Goal: Information Seeking & Learning: Learn about a topic

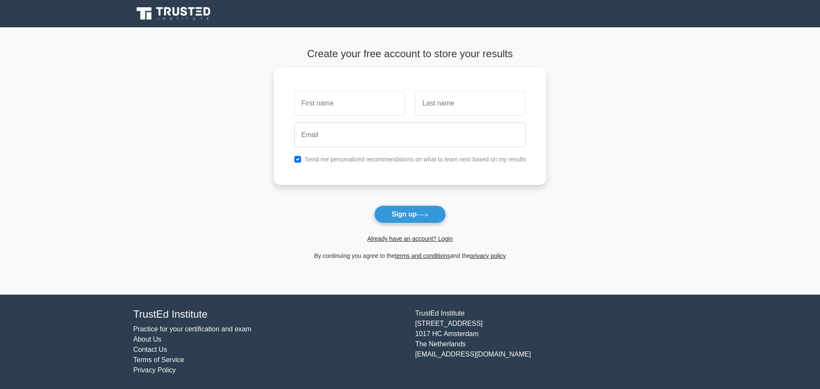
click at [388, 240] on link "Already have an account? Login" at bounding box center [409, 238] width 85 height 7
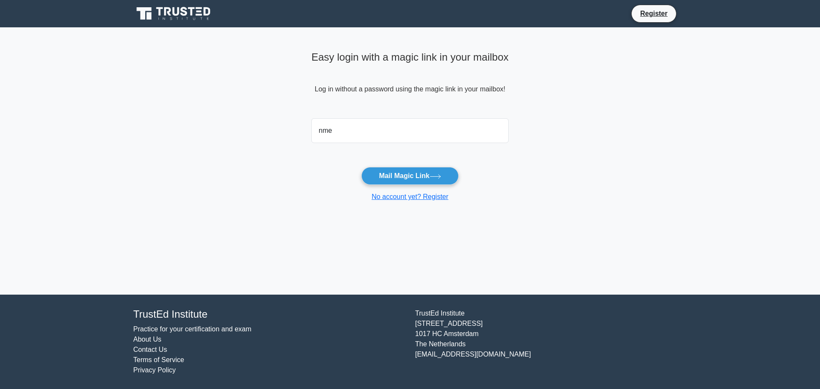
type input "[EMAIL_ADDRESS][DOMAIN_NAME]"
click at [404, 174] on button "Mail Magic Link" at bounding box center [409, 176] width 97 height 18
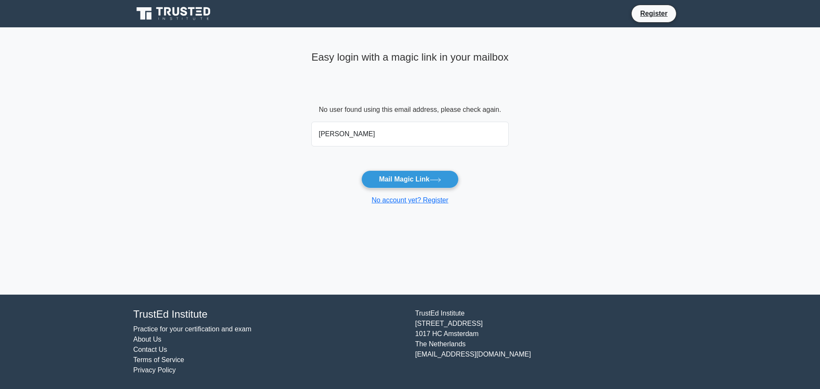
type input "nickyhuaihua@gmail.com"
click at [397, 181] on button "Mail Magic Link" at bounding box center [409, 179] width 97 height 18
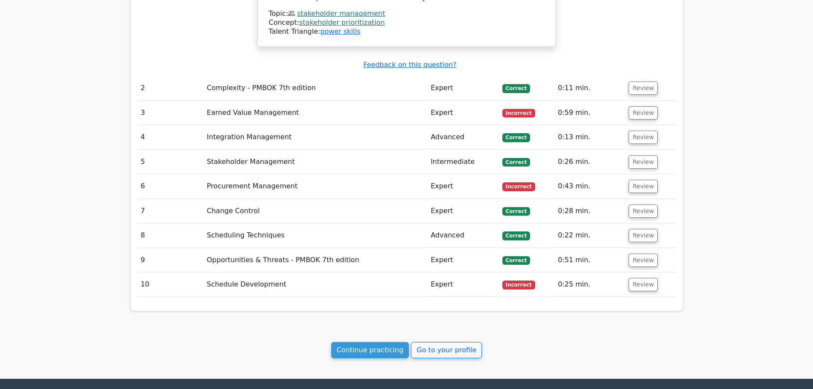
scroll to position [971, 0]
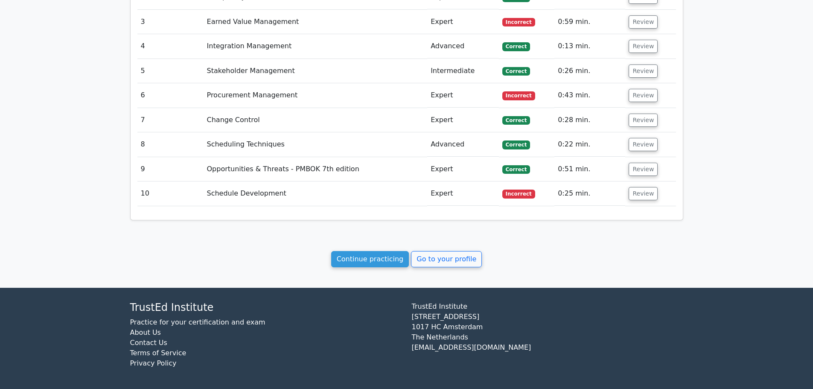
click at [395, 257] on link "Continue practicing" at bounding box center [370, 259] width 78 height 16
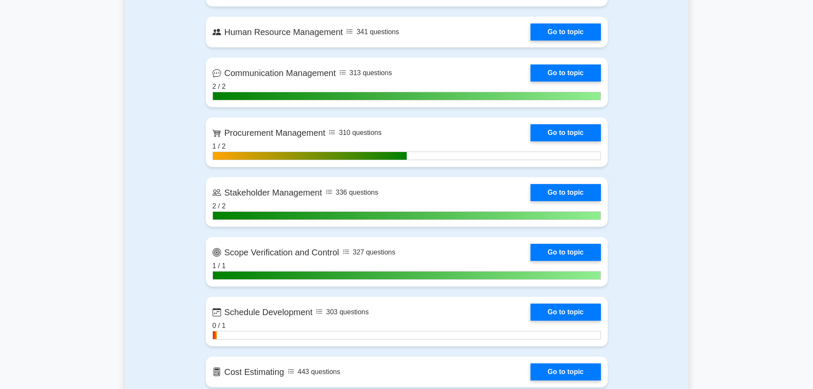
scroll to position [470, 0]
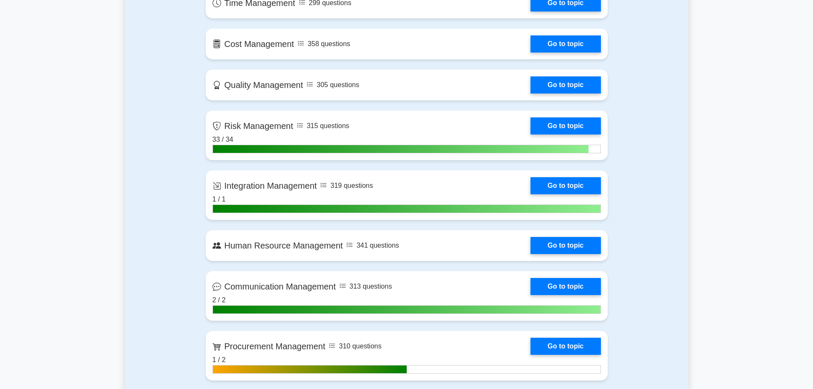
click at [557, 124] on link "Go to topic" at bounding box center [566, 125] width 70 height 17
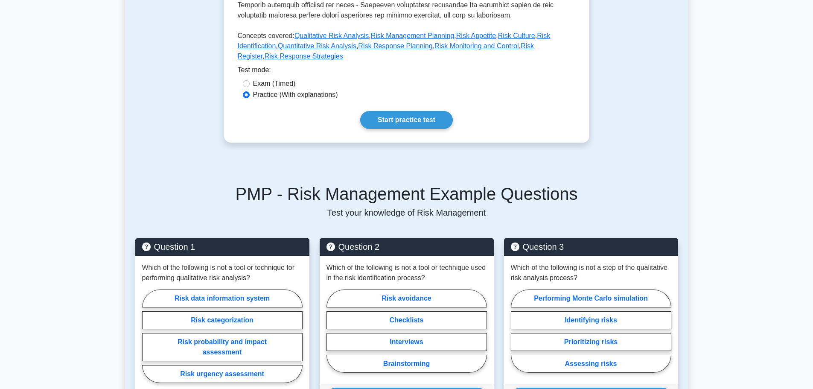
scroll to position [598, 0]
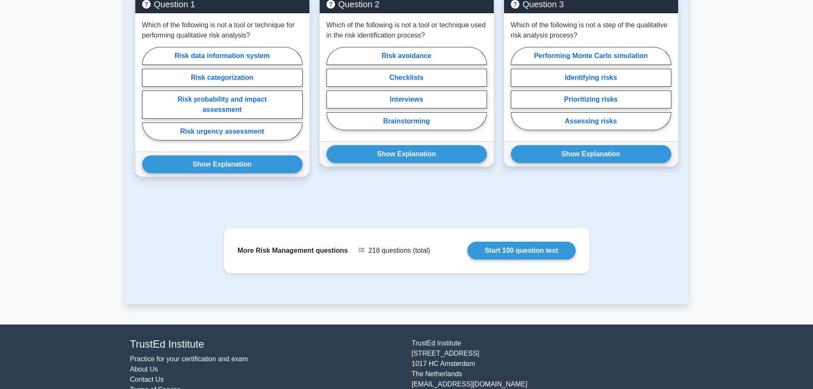
click at [496, 242] on link "Start 100 question test" at bounding box center [522, 251] width 108 height 18
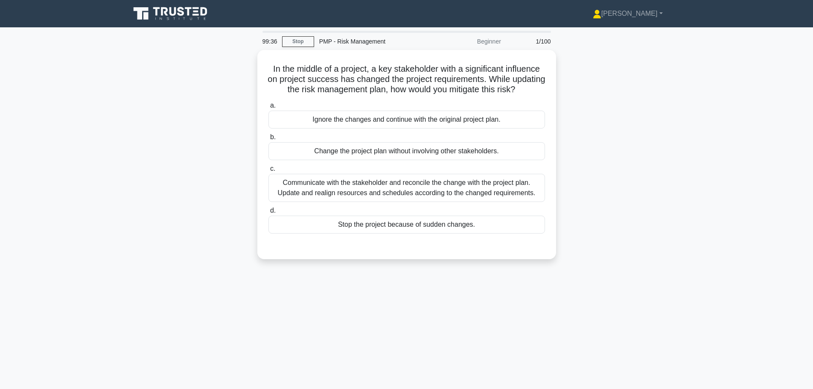
click at [295, 196] on div "Communicate with the stakeholder and reconcile the change with the project plan…" at bounding box center [407, 188] width 277 height 28
click at [269, 172] on input "c. Communicate with the stakeholder and reconcile the change with the project p…" at bounding box center [269, 169] width 0 height 6
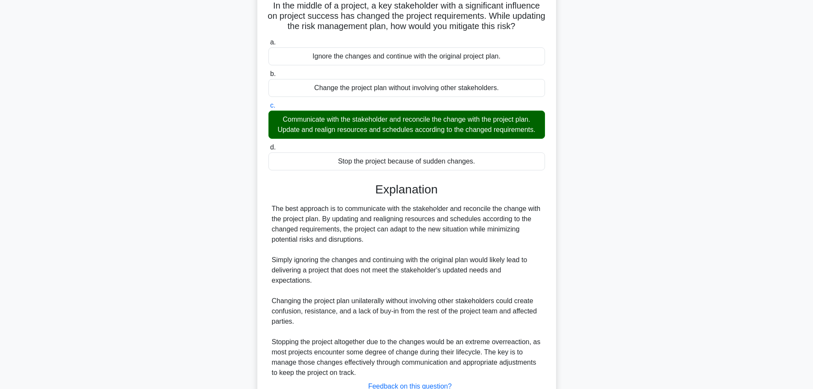
scroll to position [138, 0]
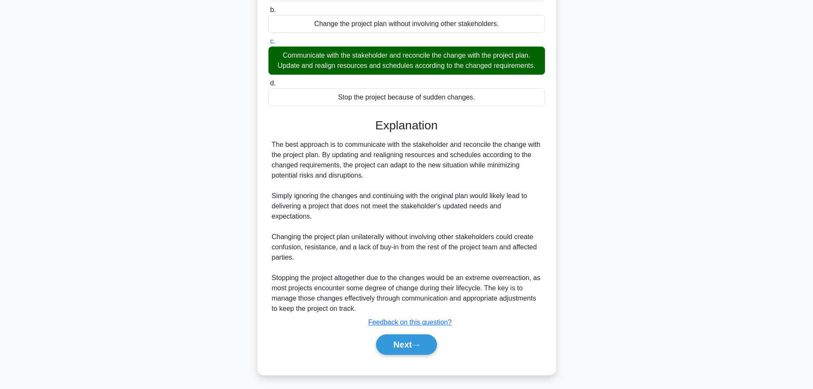
click at [399, 348] on button "Next" at bounding box center [406, 344] width 61 height 20
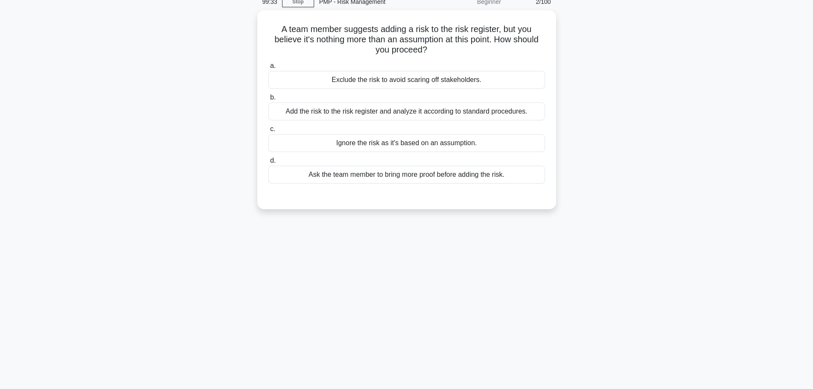
scroll to position [0, 0]
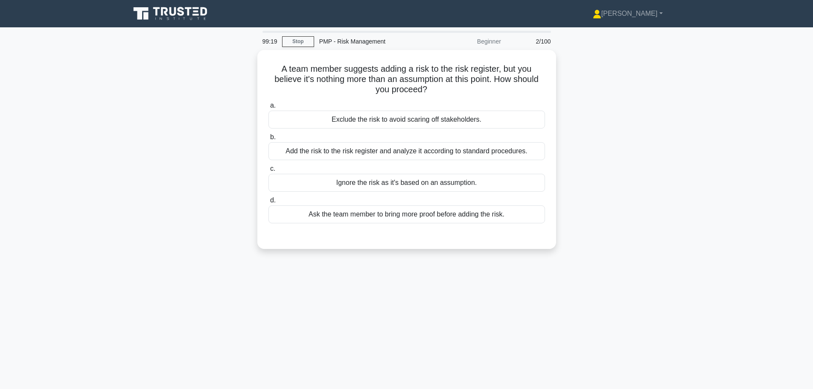
click at [384, 149] on div "Add the risk to the risk register and analyze it according to standard procedur…" at bounding box center [407, 151] width 277 height 18
click at [269, 140] on input "b. Add the risk to the risk register and analyze it according to standard proce…" at bounding box center [269, 138] width 0 height 6
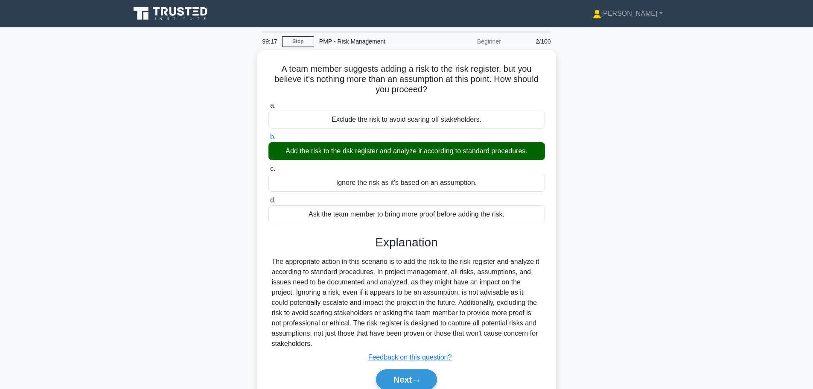
click at [405, 385] on button "Next" at bounding box center [406, 379] width 61 height 20
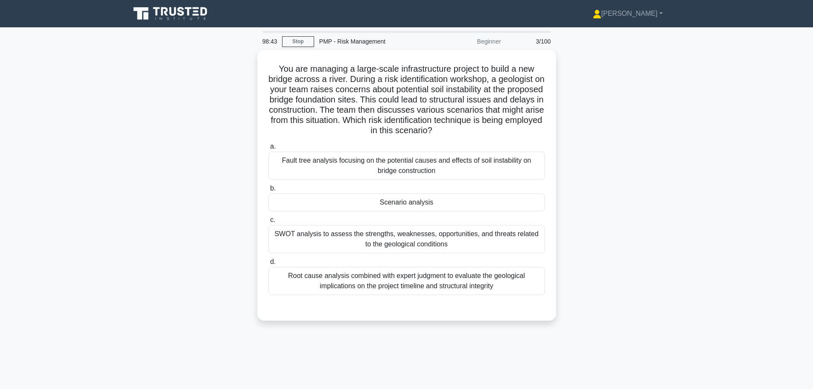
click at [293, 159] on div "Fault tree analysis focusing on the potential causes and effects of soil instab…" at bounding box center [407, 166] width 277 height 28
click at [269, 149] on input "a. Fault tree analysis focusing on the potential causes and effects of soil ins…" at bounding box center [269, 147] width 0 height 6
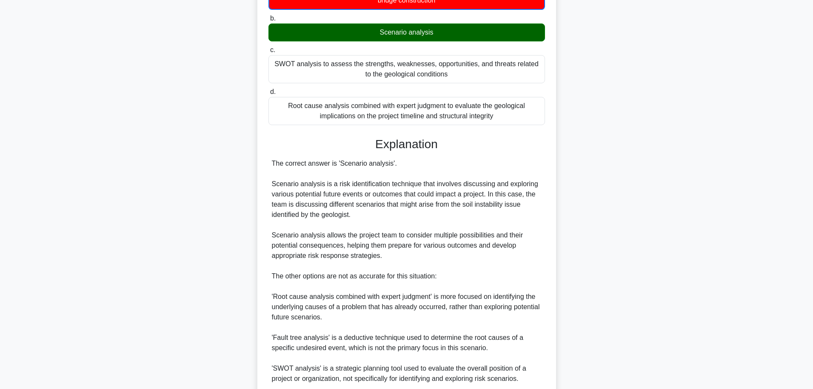
scroll to position [256, 0]
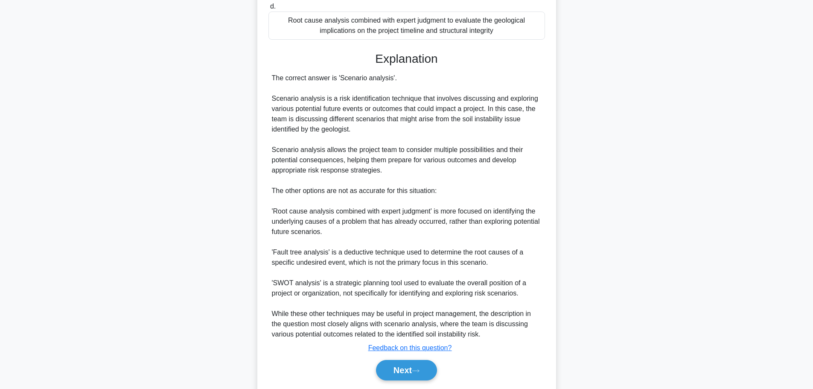
click at [391, 366] on button "Next" at bounding box center [406, 370] width 61 height 20
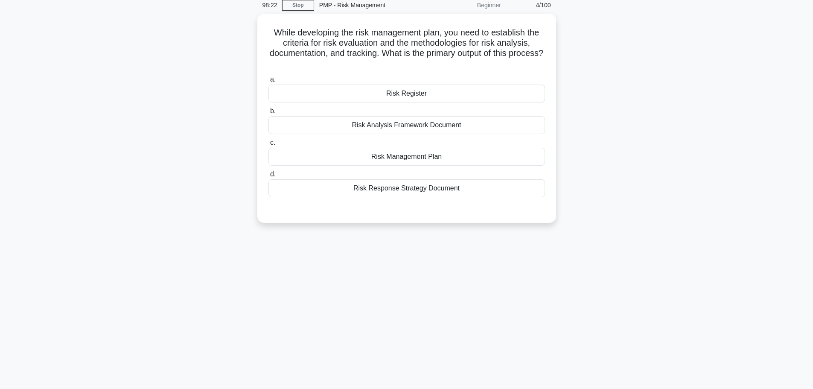
scroll to position [0, 0]
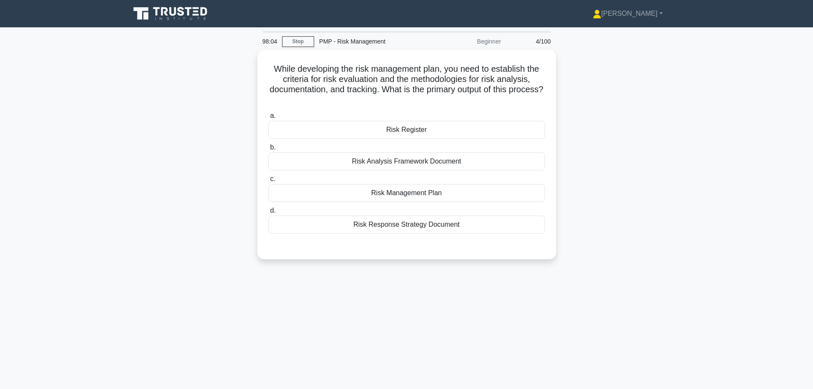
click at [320, 189] on div "Risk Management Plan" at bounding box center [407, 193] width 277 height 18
click at [269, 182] on input "c. Risk Management Plan" at bounding box center [269, 179] width 0 height 6
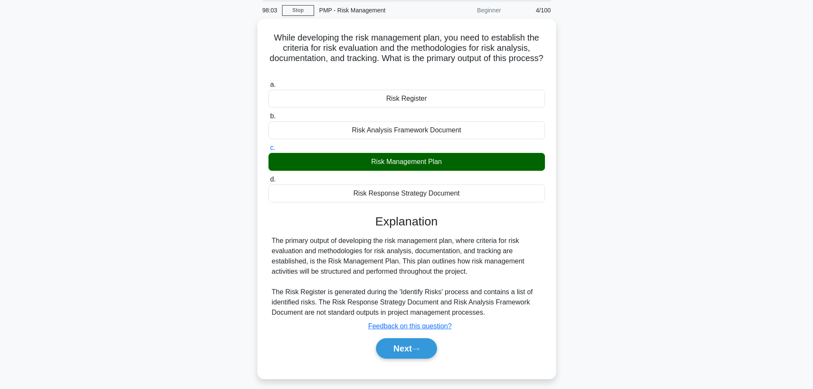
scroll to position [72, 0]
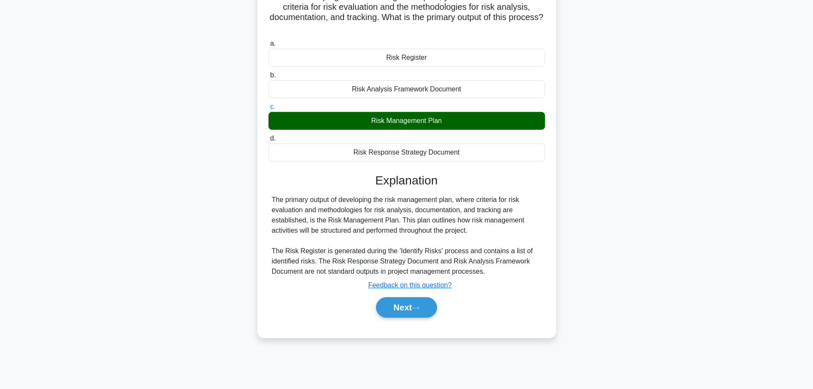
click at [384, 306] on button "Next" at bounding box center [406, 307] width 61 height 20
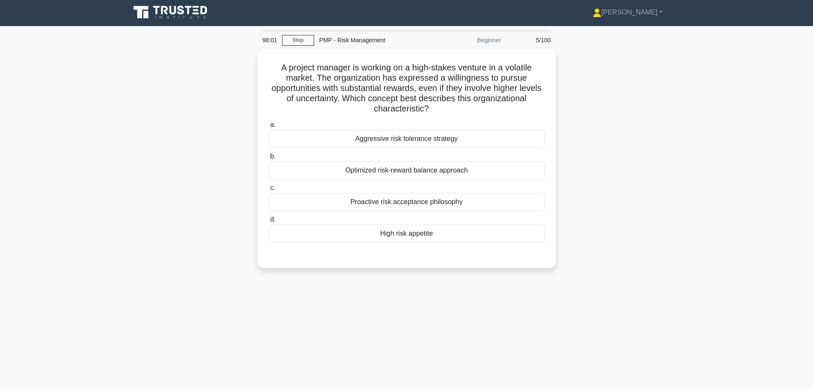
scroll to position [0, 0]
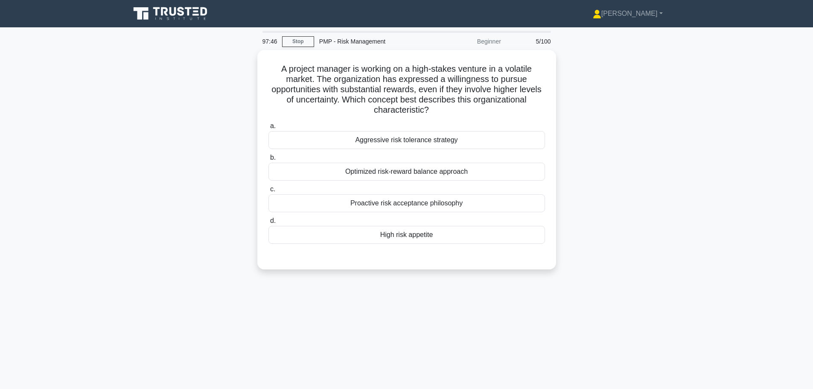
click at [349, 236] on div "High risk appetite" at bounding box center [407, 235] width 277 height 18
click at [269, 224] on input "d. High risk appetite" at bounding box center [269, 221] width 0 height 6
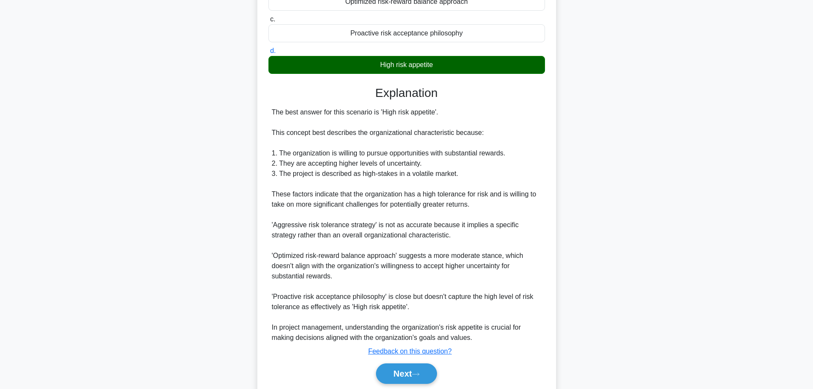
scroll to position [171, 0]
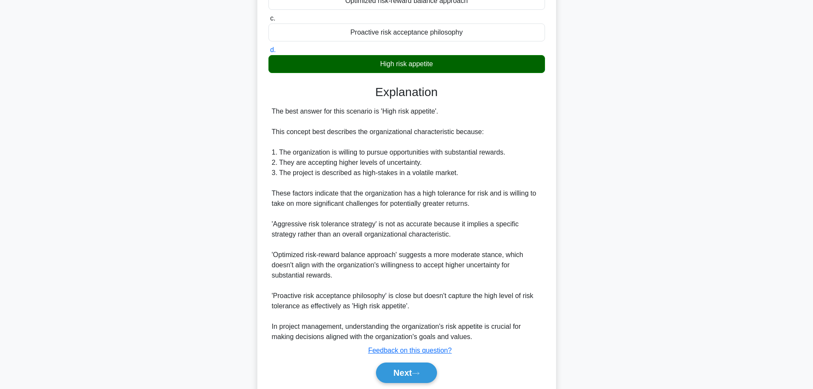
click at [383, 366] on button "Next" at bounding box center [406, 373] width 61 height 20
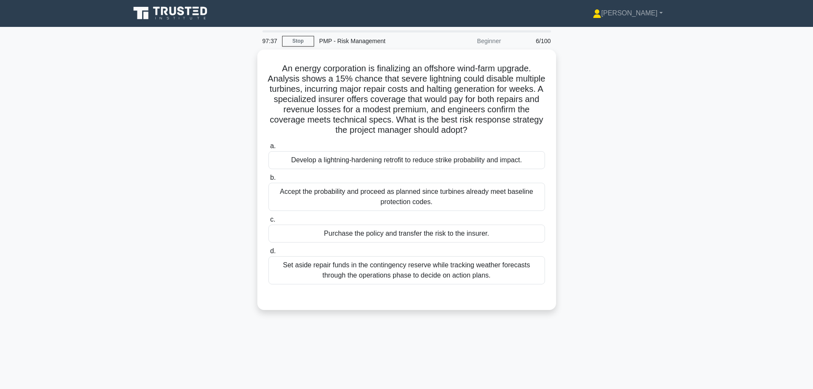
scroll to position [0, 0]
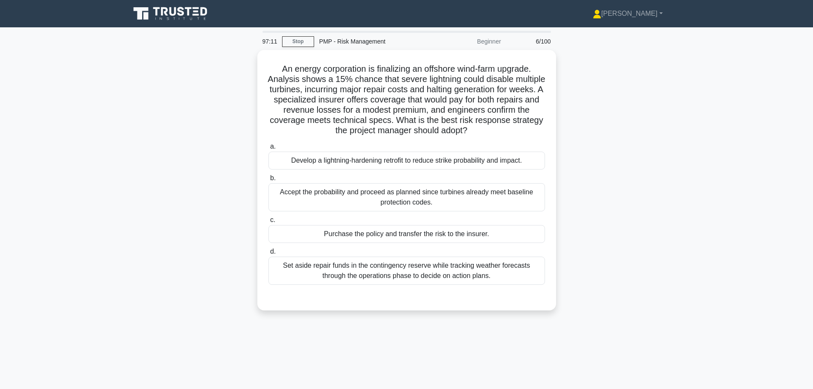
click at [329, 231] on div "Purchase the policy and transfer the risk to the insurer." at bounding box center [407, 234] width 277 height 18
click at [269, 223] on input "c. Purchase the policy and transfer the risk to the insurer." at bounding box center [269, 220] width 0 height 6
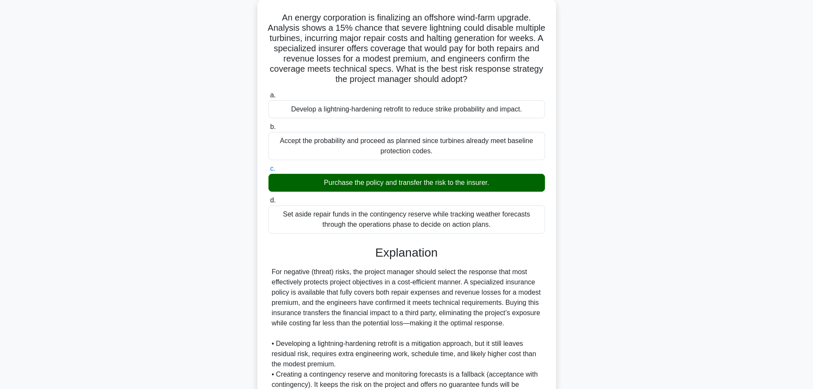
scroll to position [169, 0]
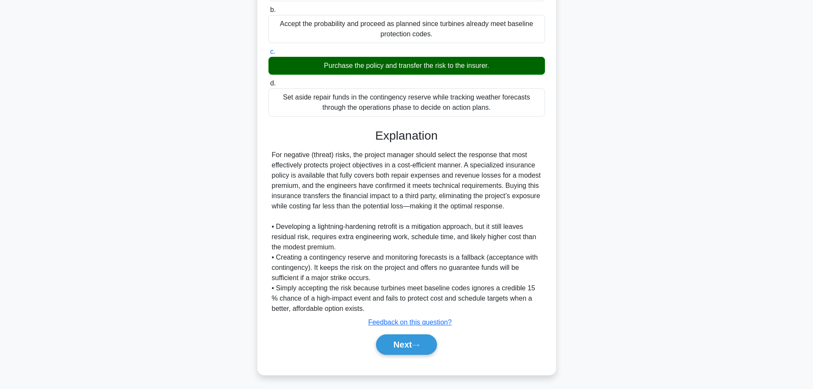
click at [388, 337] on button "Next" at bounding box center [406, 344] width 61 height 20
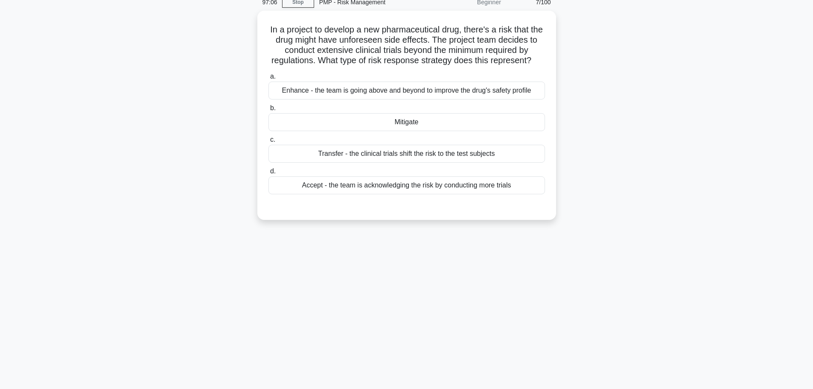
scroll to position [0, 0]
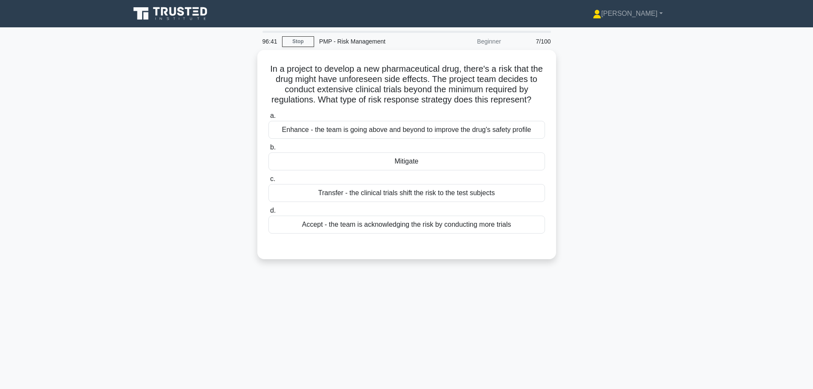
click at [308, 163] on div "Mitigate" at bounding box center [407, 161] width 277 height 18
click at [269, 150] on input "b. Mitigate" at bounding box center [269, 148] width 0 height 6
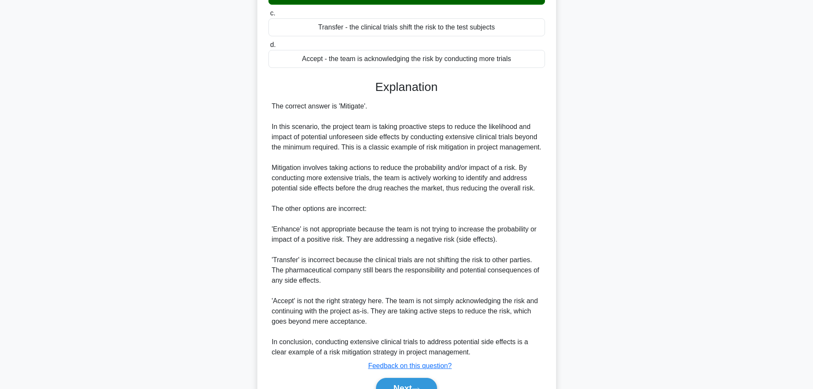
scroll to position [171, 0]
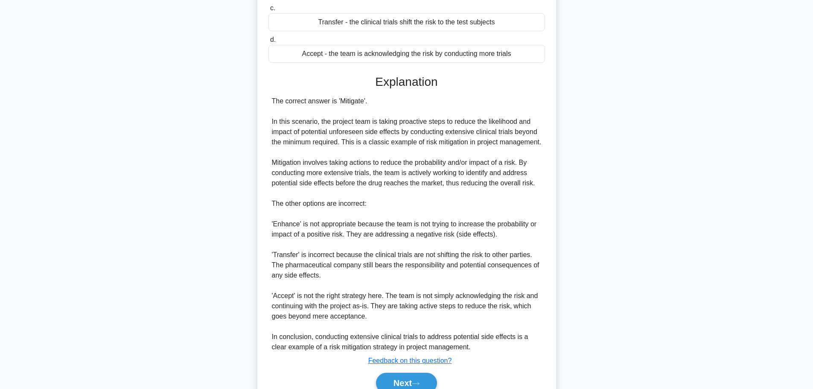
click at [403, 378] on button "Next" at bounding box center [406, 383] width 61 height 20
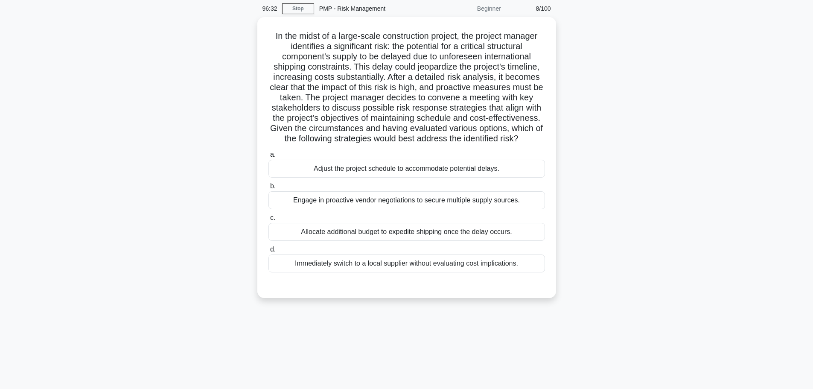
scroll to position [0, 0]
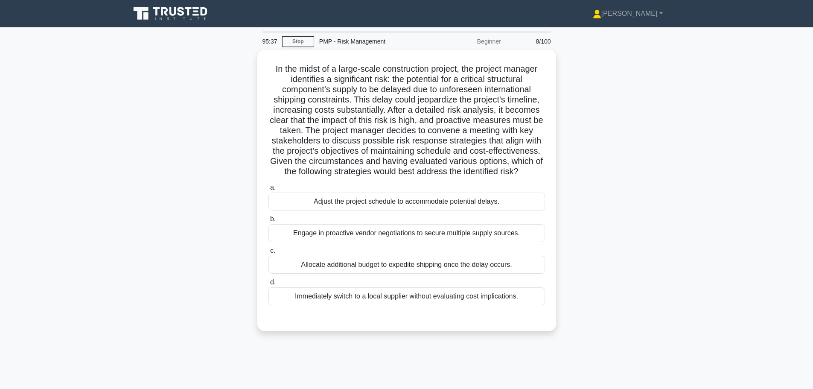
click at [335, 232] on div "Engage in proactive vendor negotiations to secure multiple supply sources." at bounding box center [407, 233] width 277 height 18
click at [269, 222] on input "b. Engage in proactive vendor negotiations to secure multiple supply sources." at bounding box center [269, 219] width 0 height 6
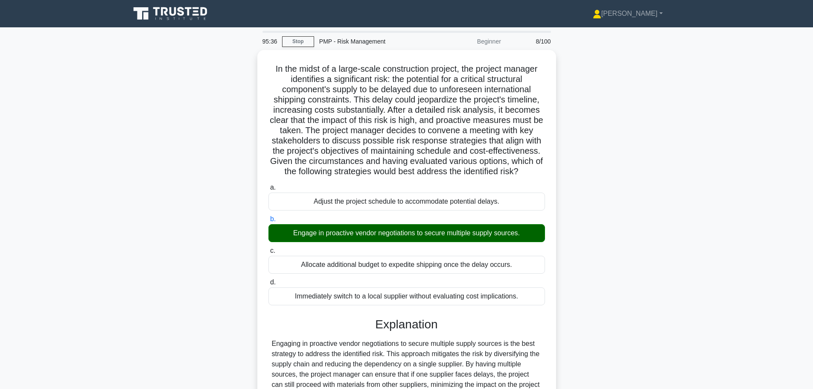
scroll to position [171, 0]
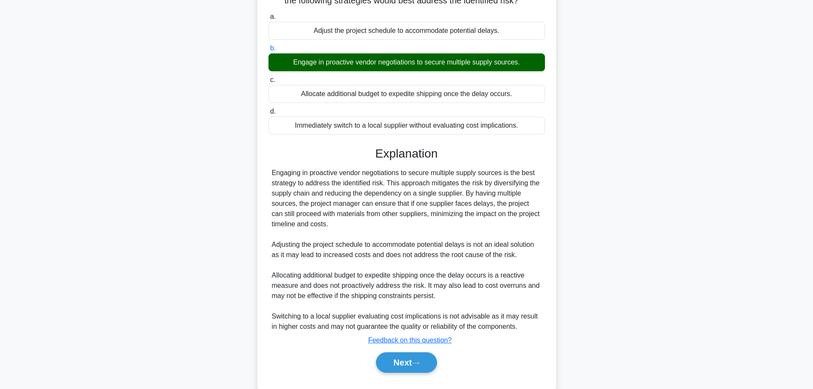
click at [405, 355] on button "Next" at bounding box center [406, 362] width 61 height 20
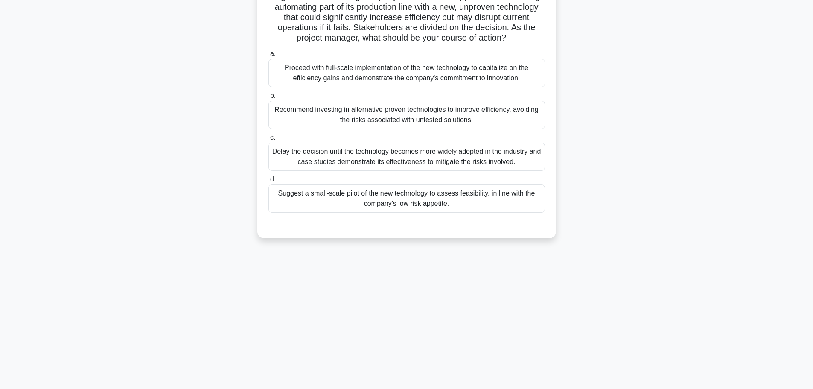
scroll to position [29, 0]
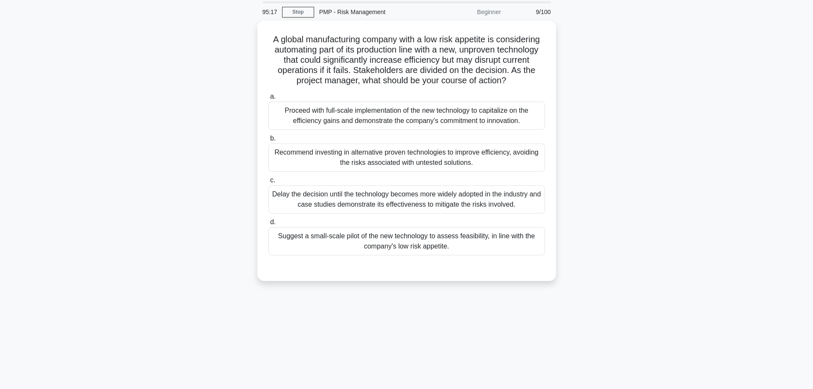
click at [325, 239] on div "Suggest a small-scale pilot of the new technology to assess feasibility, in lin…" at bounding box center [407, 241] width 277 height 28
click at [269, 225] on input "d. Suggest a small-scale pilot of the new technology to assess feasibility, in …" at bounding box center [269, 222] width 0 height 6
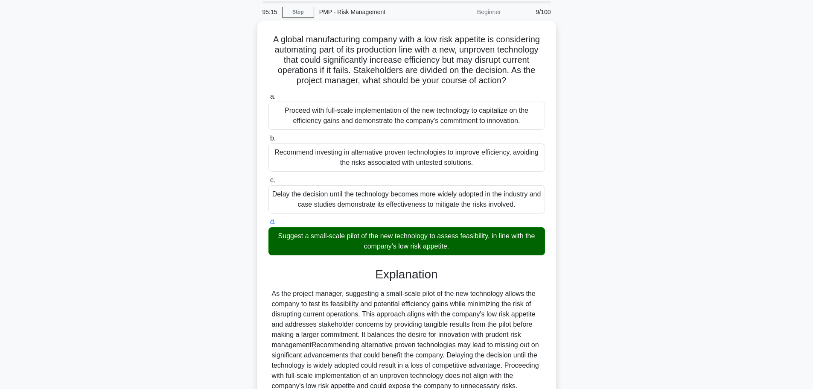
scroll to position [107, 0]
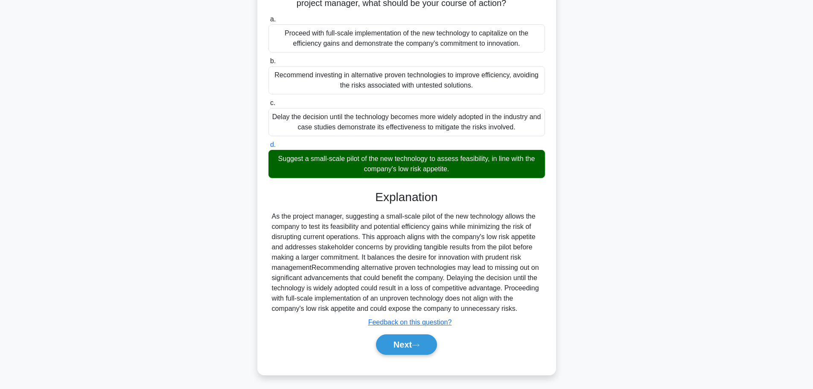
click at [405, 341] on button "Next" at bounding box center [406, 344] width 61 height 20
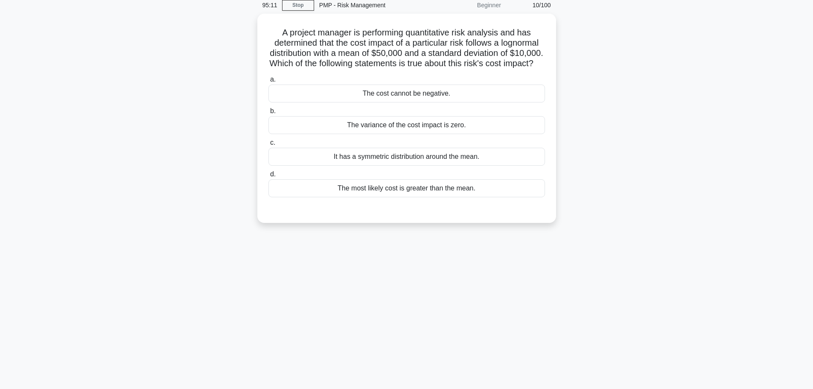
scroll to position [0, 0]
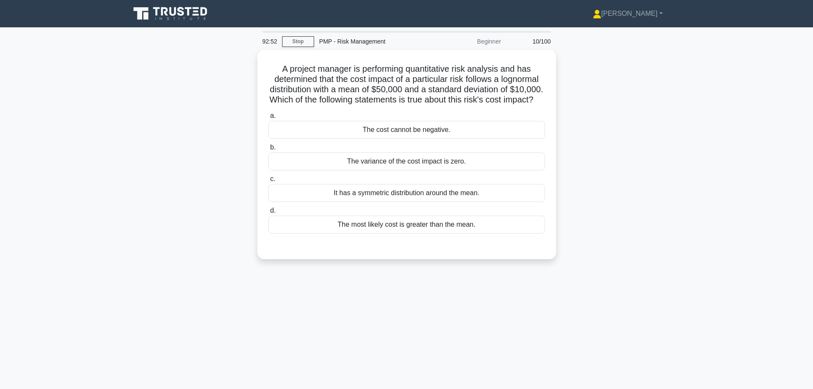
click at [359, 139] on div "The cost cannot be negative." at bounding box center [407, 130] width 277 height 18
click at [269, 119] on input "a. The cost cannot be negative." at bounding box center [269, 116] width 0 height 6
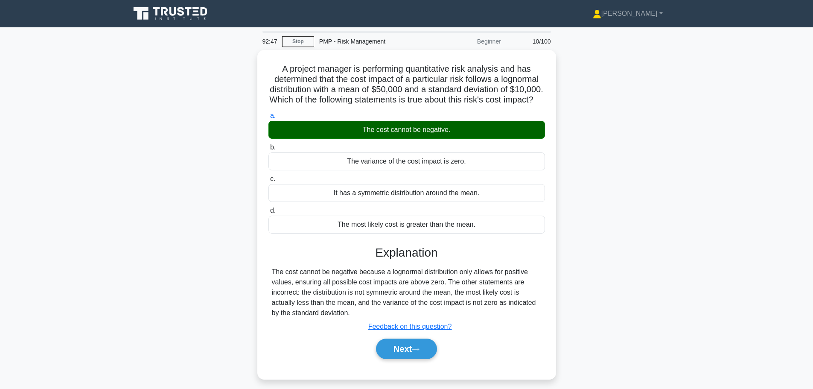
click at [401, 357] on button "Next" at bounding box center [406, 349] width 61 height 20
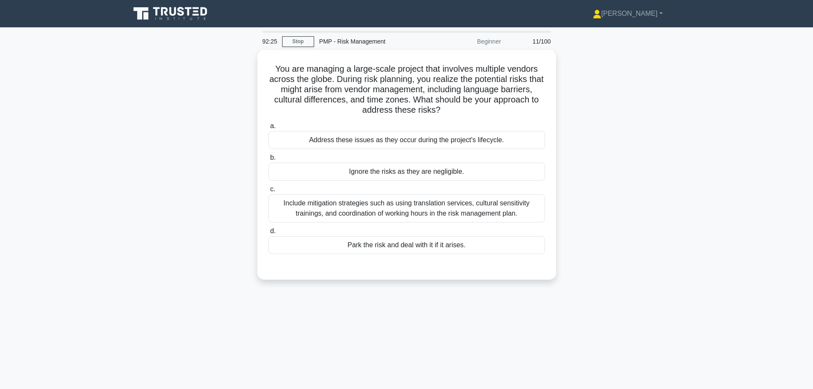
click at [414, 209] on div "Include mitigation strategies such as using translation services, cultural sens…" at bounding box center [407, 208] width 277 height 28
click at [269, 192] on input "c. Include mitigation strategies such as using translation services, cultural s…" at bounding box center [269, 190] width 0 height 6
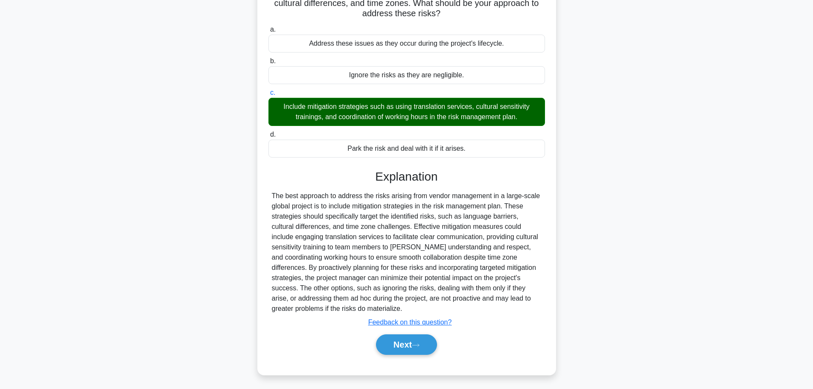
click at [389, 343] on button "Next" at bounding box center [406, 344] width 61 height 20
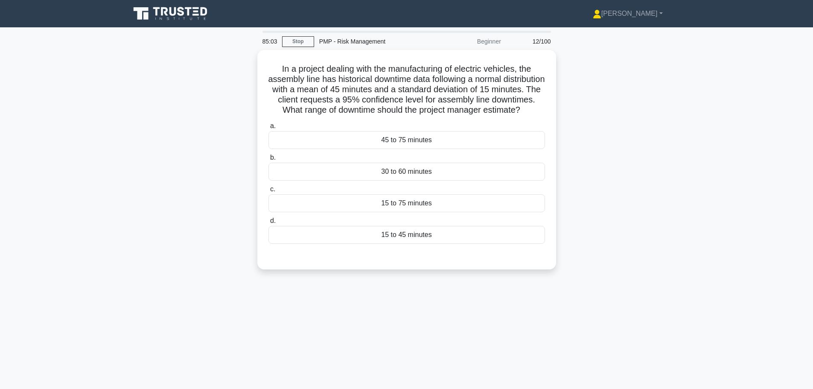
click at [432, 211] on div "15 to 75 minutes" at bounding box center [407, 203] width 277 height 18
click at [269, 192] on input "c. 15 to 75 minutes" at bounding box center [269, 190] width 0 height 6
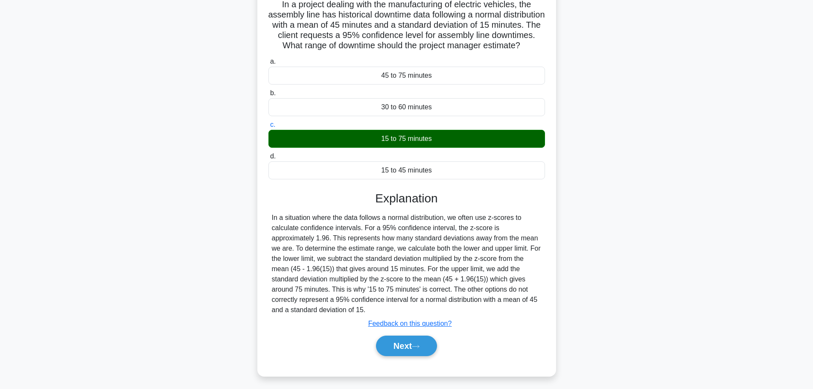
scroll to position [76, 0]
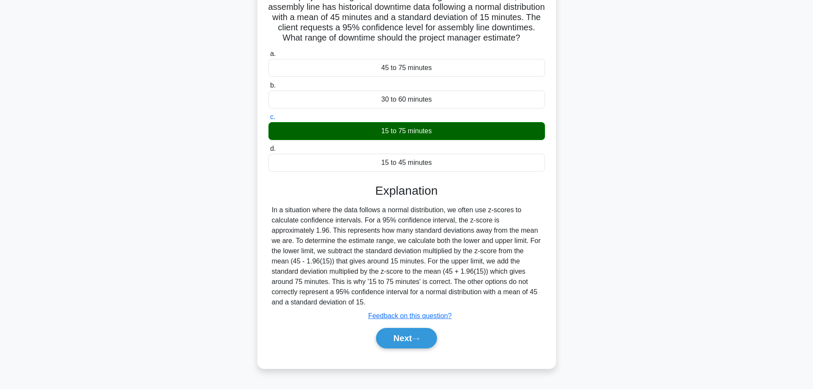
click at [393, 339] on button "Next" at bounding box center [406, 338] width 61 height 20
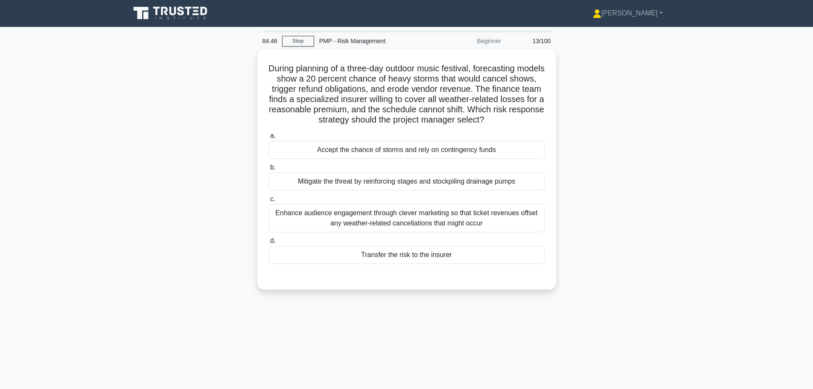
scroll to position [0, 0]
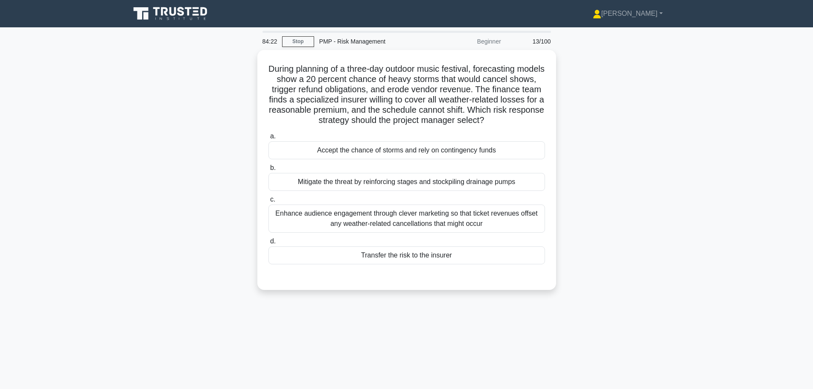
click at [314, 252] on div "Transfer the risk to the insurer" at bounding box center [407, 255] width 277 height 18
click at [269, 244] on input "d. Transfer the risk to the insurer" at bounding box center [269, 242] width 0 height 6
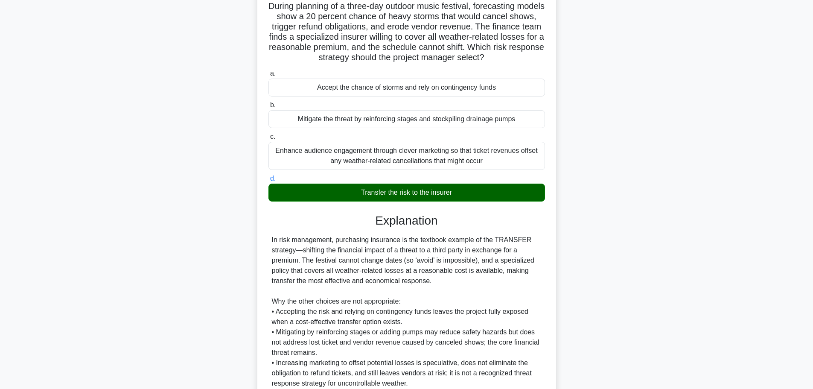
scroll to position [148, 0]
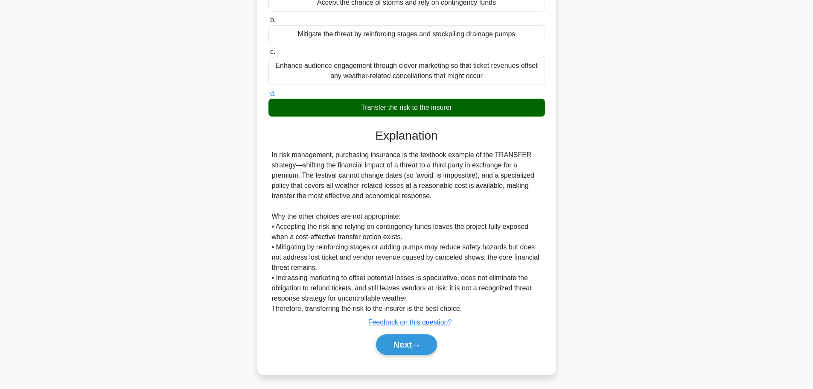
click at [397, 345] on button "Next" at bounding box center [406, 344] width 61 height 20
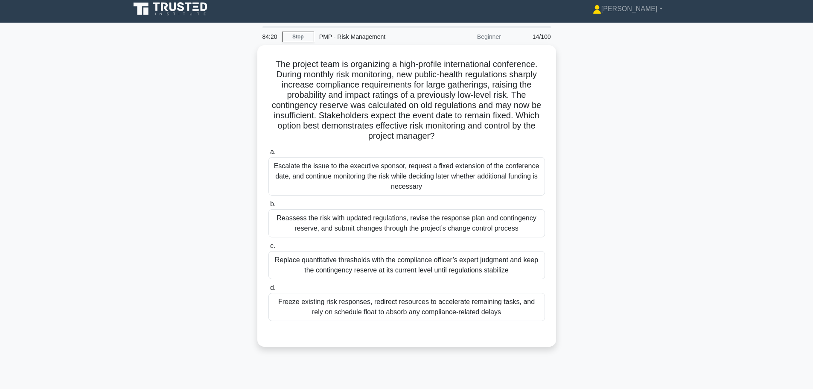
scroll to position [0, 0]
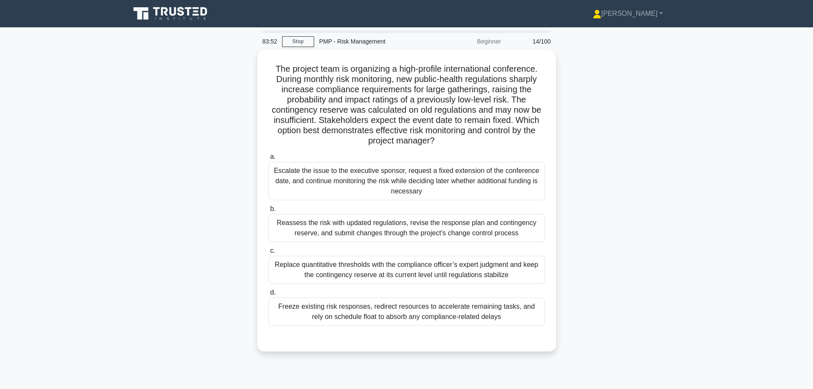
click at [316, 229] on div "Reassess the risk with updated regulations, revise the response plan and contin…" at bounding box center [407, 228] width 277 height 28
click at [269, 212] on input "b. Reassess the risk with updated regulations, revise the response plan and con…" at bounding box center [269, 209] width 0 height 6
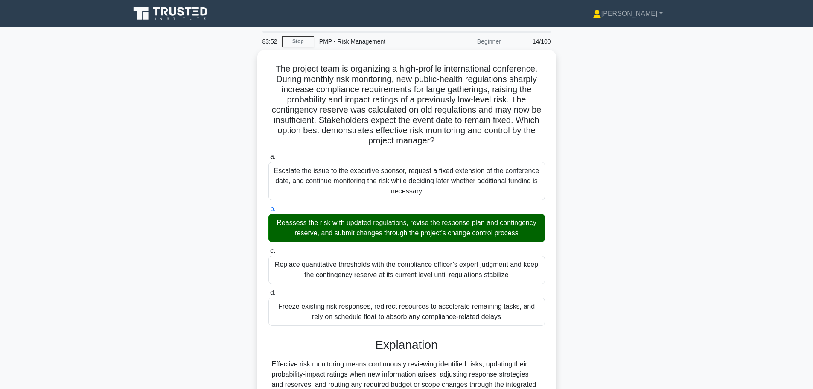
scroll to position [189, 0]
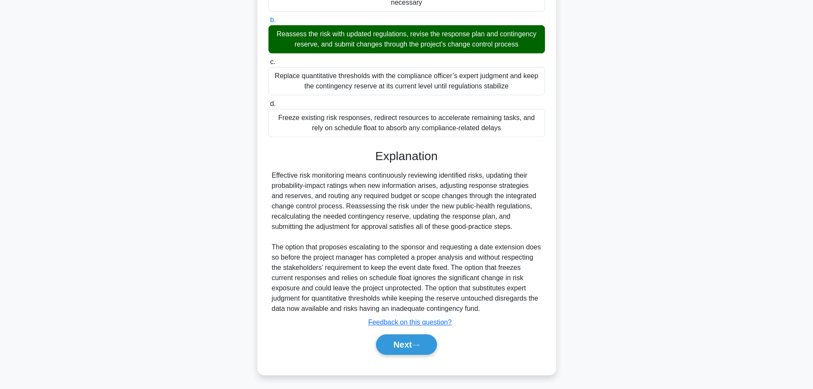
click at [419, 343] on icon at bounding box center [416, 345] width 8 height 5
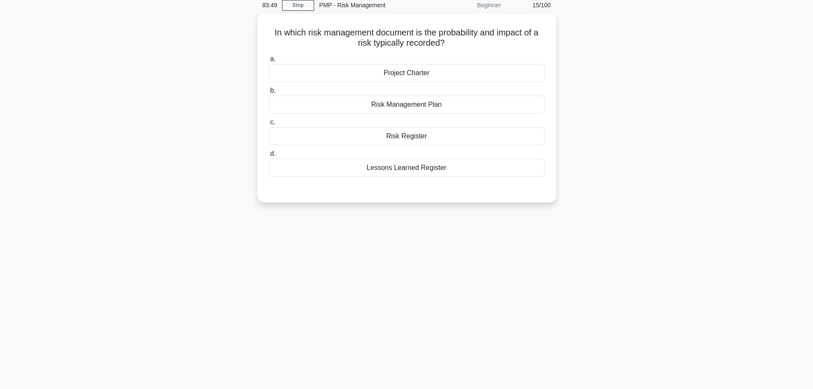
scroll to position [0, 0]
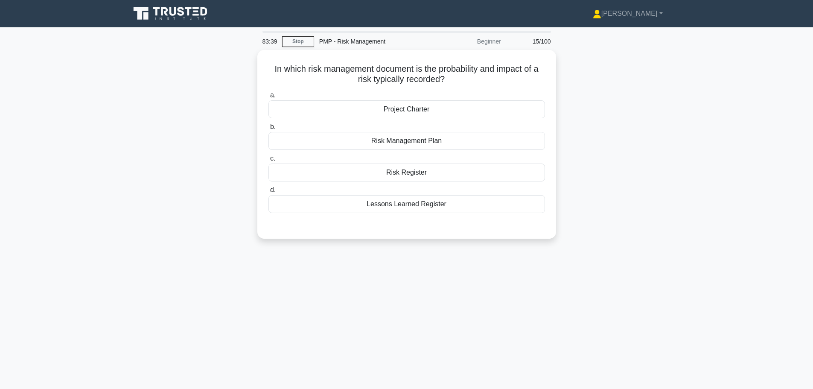
click at [319, 169] on div "Risk Register" at bounding box center [407, 173] width 277 height 18
click at [269, 161] on input "c. Risk Register" at bounding box center [269, 159] width 0 height 6
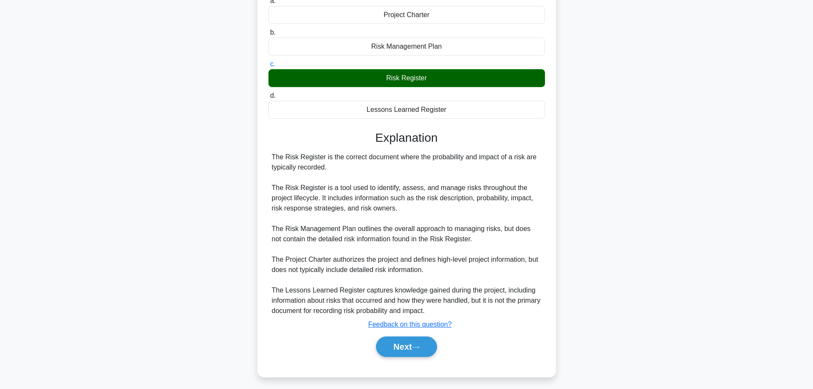
scroll to position [97, 0]
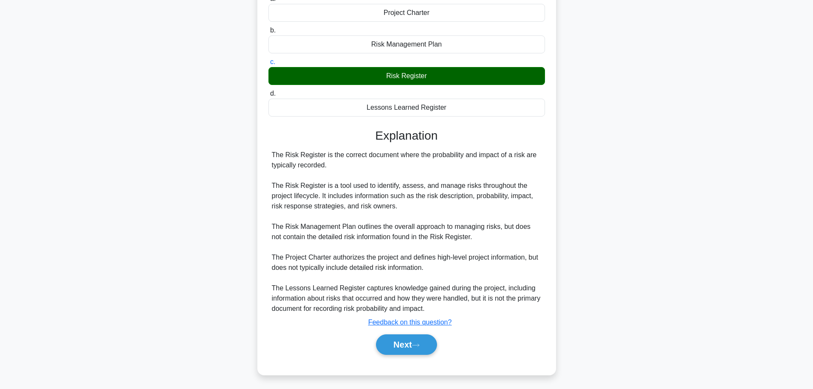
drag, startPoint x: 394, startPoint y: 343, endPoint x: 371, endPoint y: 338, distance: 23.7
click at [392, 343] on button "Next" at bounding box center [406, 344] width 61 height 20
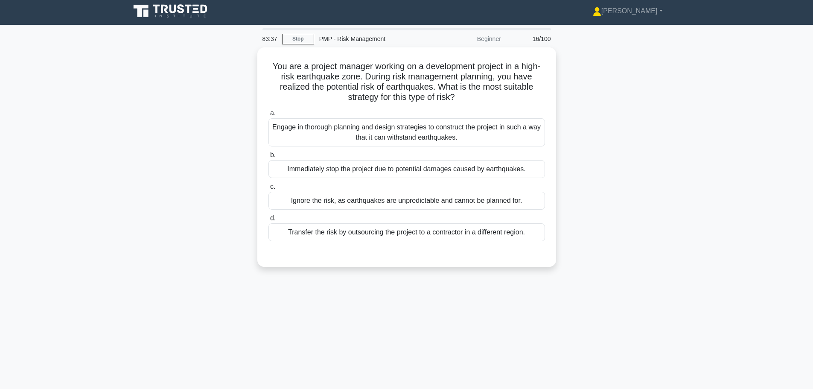
scroll to position [0, 0]
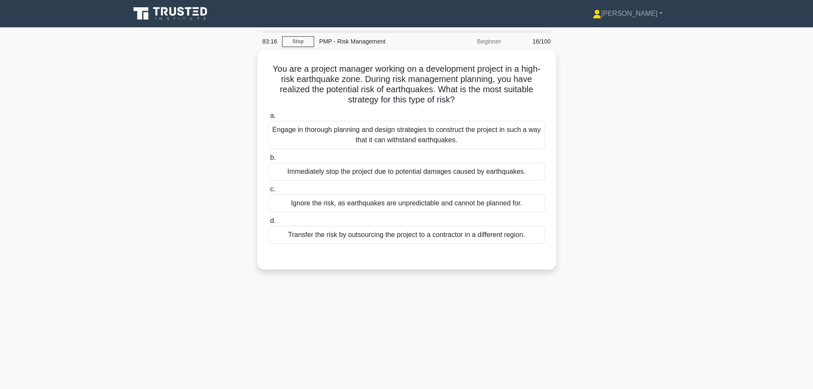
click at [304, 131] on div "Engage in thorough planning and design strategies to construct the project in s…" at bounding box center [407, 135] width 277 height 28
click at [269, 119] on input "a. Engage in thorough planning and design strategies to construct the project i…" at bounding box center [269, 116] width 0 height 6
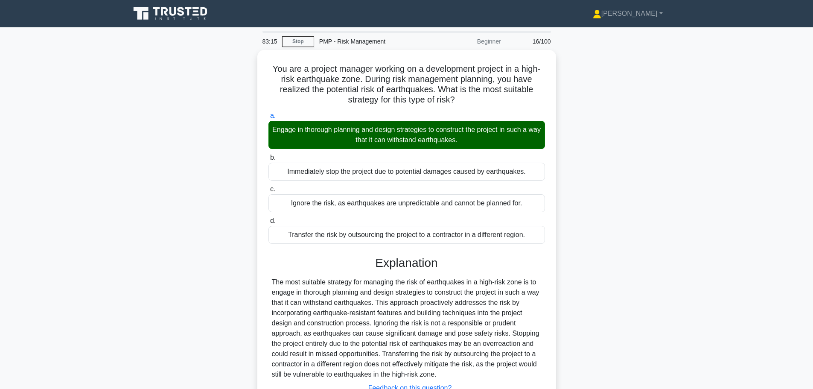
scroll to position [72, 0]
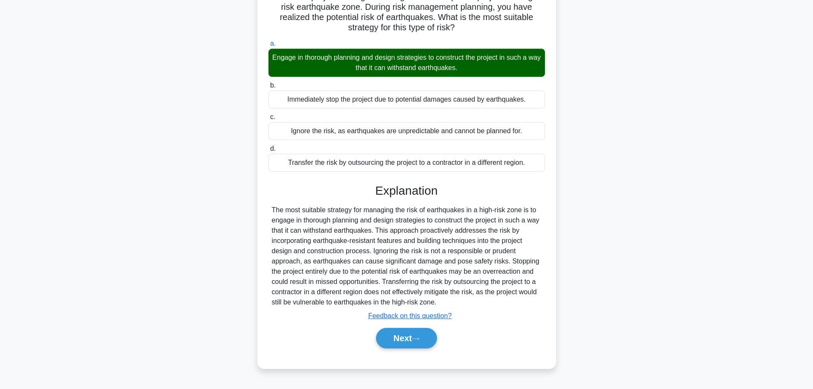
click at [412, 336] on button "Next" at bounding box center [406, 338] width 61 height 20
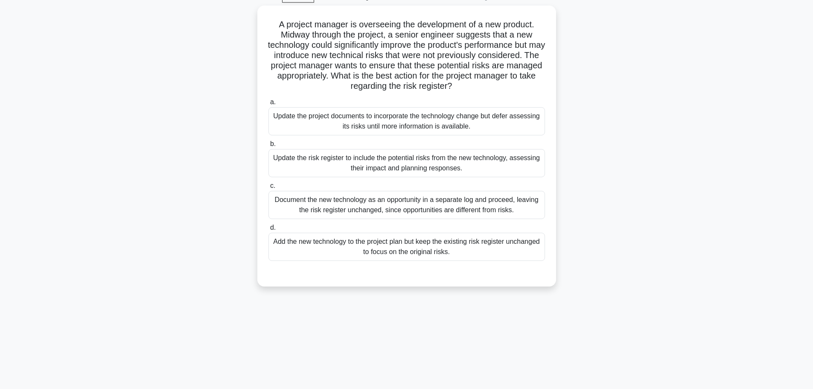
scroll to position [29, 0]
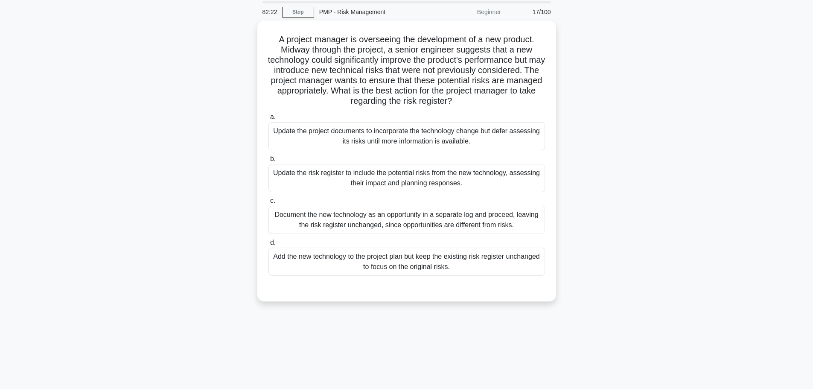
click at [301, 178] on div "Update the risk register to include the potential risks from the new technology…" at bounding box center [407, 178] width 277 height 28
click at [269, 162] on input "b. Update the risk register to include the potential risks from the new technol…" at bounding box center [269, 159] width 0 height 6
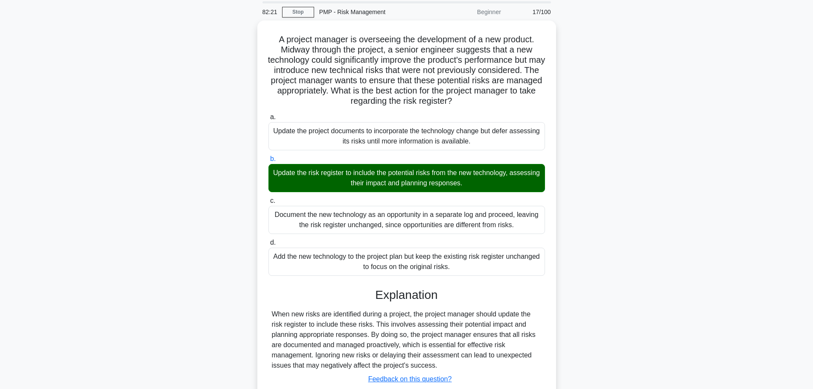
scroll to position [87, 0]
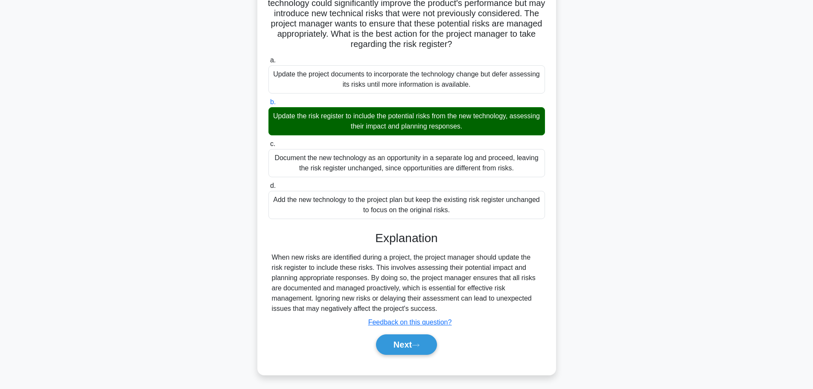
click at [384, 342] on button "Next" at bounding box center [406, 344] width 61 height 20
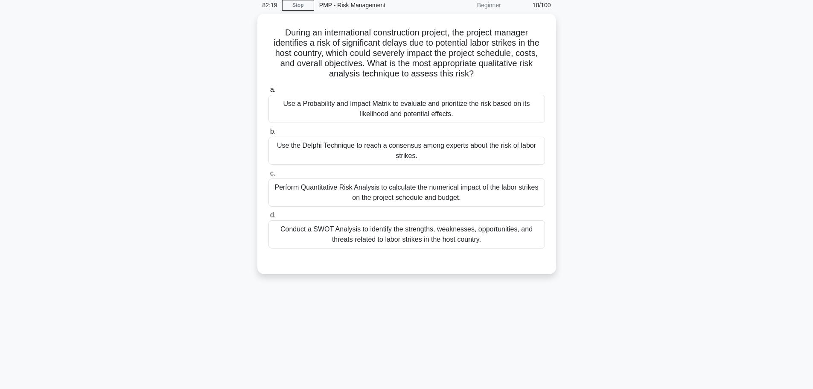
scroll to position [0, 0]
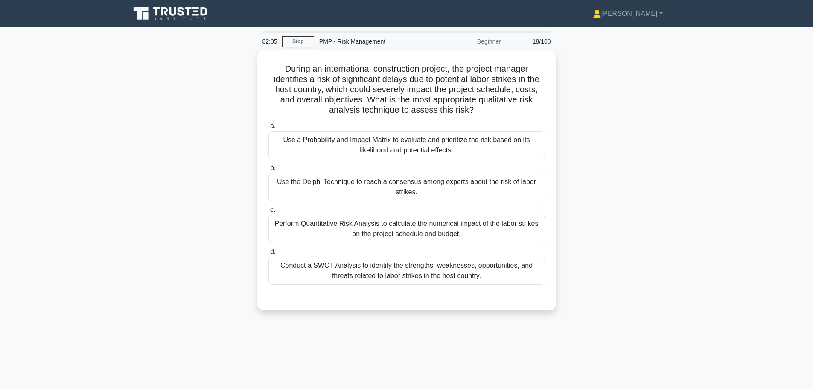
click at [295, 147] on div "Use a Probability and Impact Matrix to evaluate and prioritize the risk based o…" at bounding box center [407, 145] width 277 height 28
click at [269, 129] on input "a. Use a Probability and Impact Matrix to evaluate and prioritize the risk base…" at bounding box center [269, 126] width 0 height 6
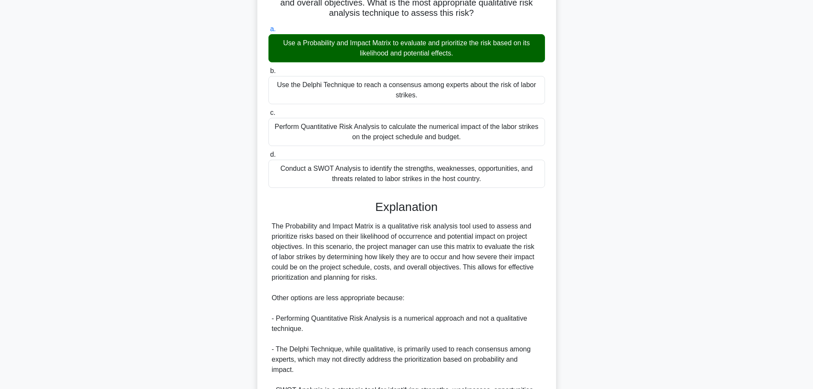
scroll to position [199, 0]
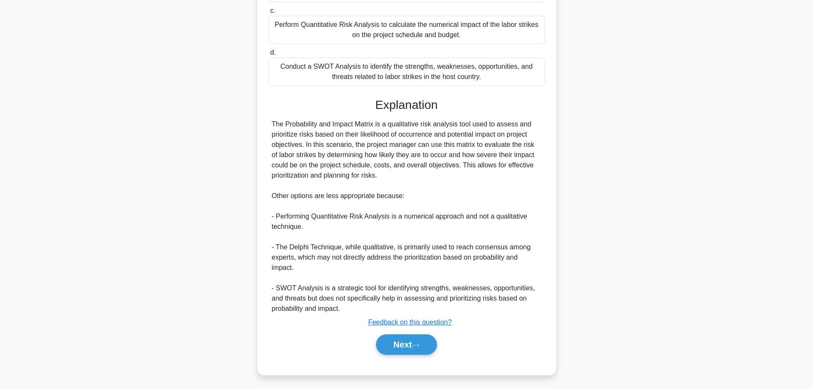
click at [427, 342] on button "Next" at bounding box center [406, 344] width 61 height 20
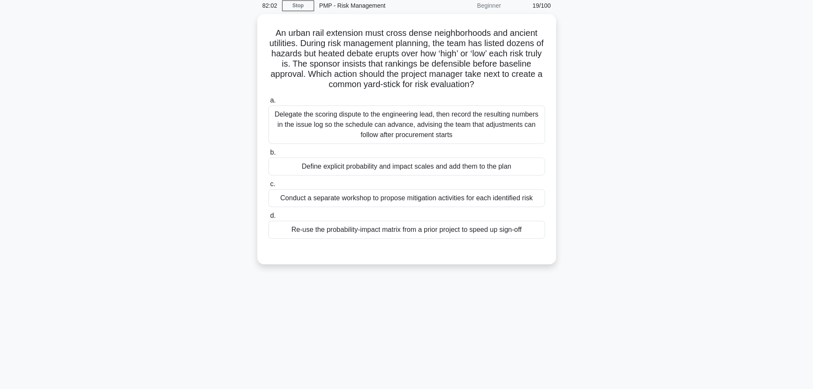
scroll to position [0, 0]
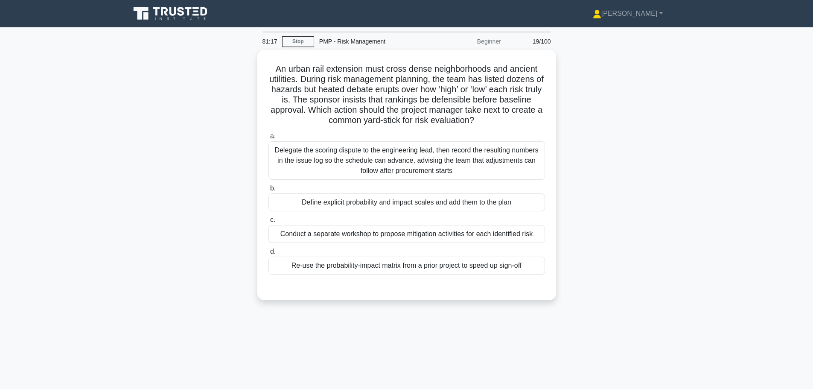
click at [312, 203] on div "Define explicit probability and impact scales and add them to the plan" at bounding box center [407, 202] width 277 height 18
click at [269, 191] on input "b. Define explicit probability and impact scales and add them to the plan" at bounding box center [269, 189] width 0 height 6
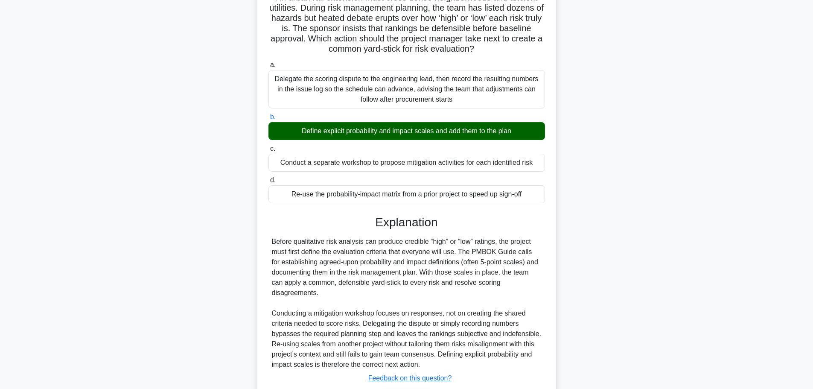
scroll to position [117, 0]
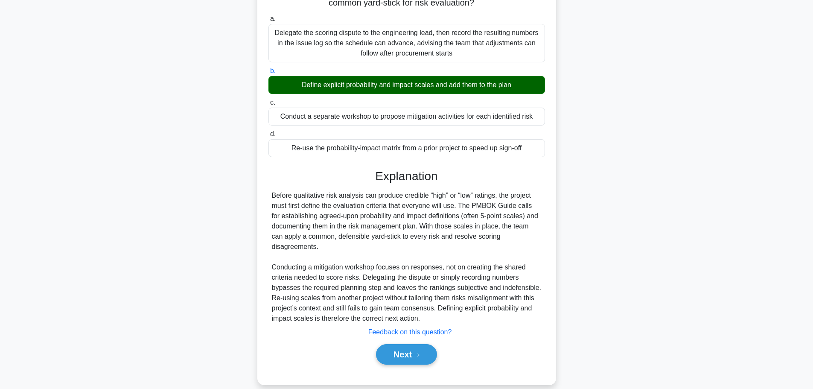
click at [424, 345] on button "Next" at bounding box center [406, 354] width 61 height 20
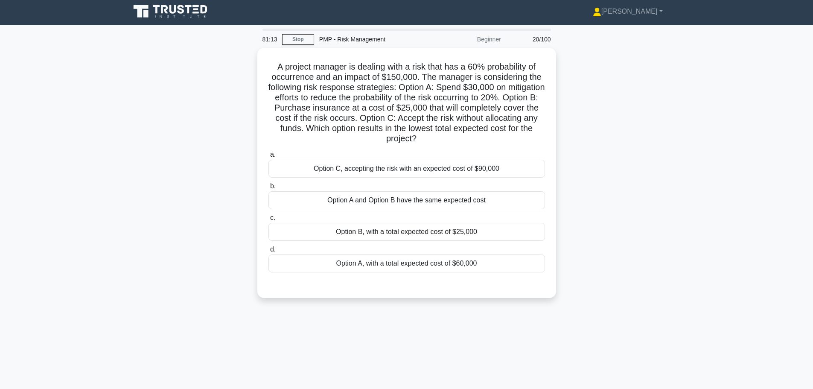
scroll to position [0, 0]
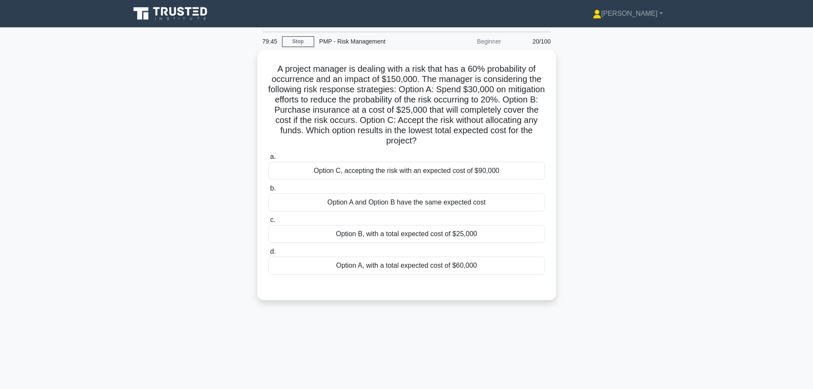
click at [307, 231] on div "Option B, with a total expected cost of $25,000" at bounding box center [407, 234] width 277 height 18
click at [269, 223] on input "c. Option B, with a total expected cost of $25,000" at bounding box center [269, 220] width 0 height 6
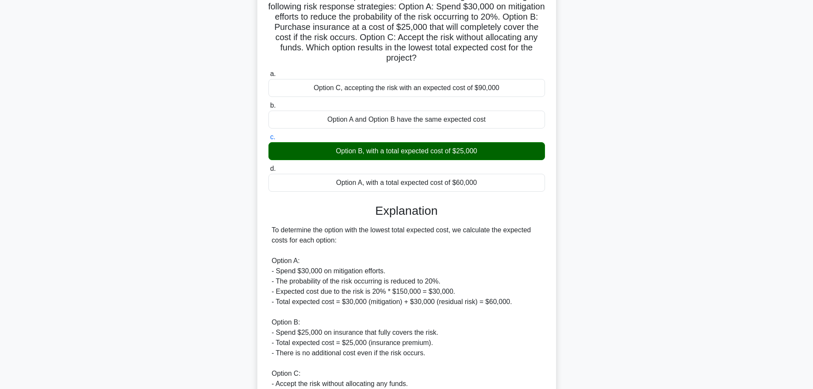
scroll to position [251, 0]
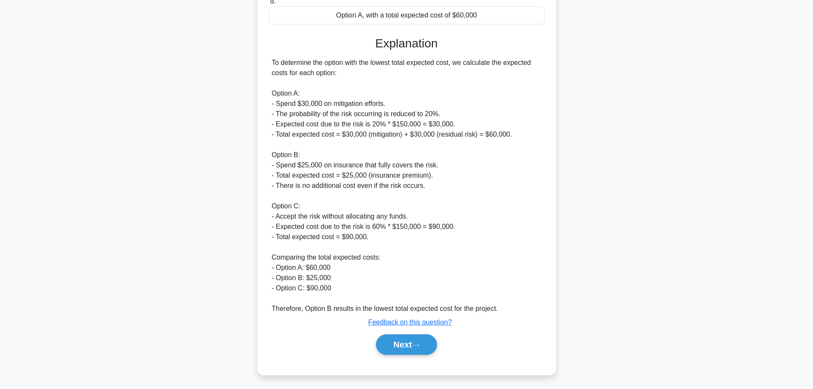
click at [397, 339] on button "Next" at bounding box center [406, 344] width 61 height 20
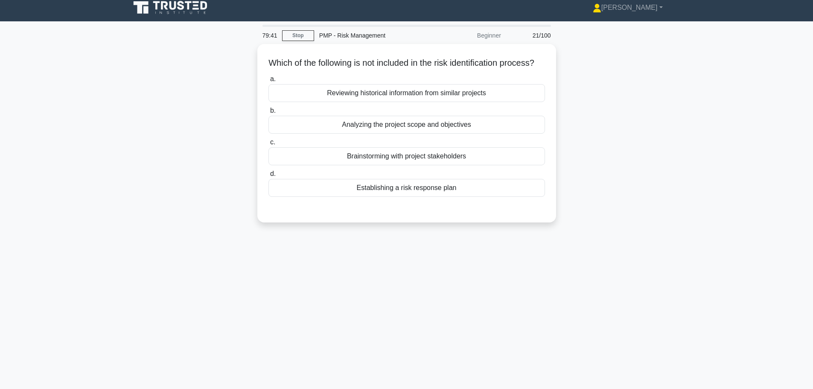
scroll to position [0, 0]
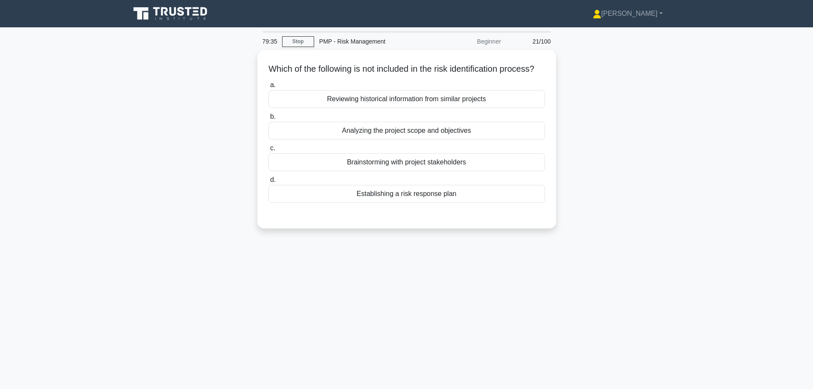
click at [316, 203] on div "Establishing a risk response plan" at bounding box center [407, 194] width 277 height 18
click at [269, 183] on input "d. Establishing a risk response plan" at bounding box center [269, 180] width 0 height 6
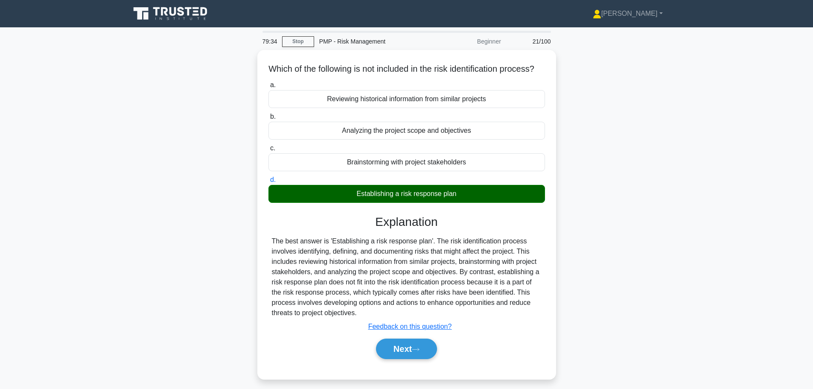
scroll to position [72, 0]
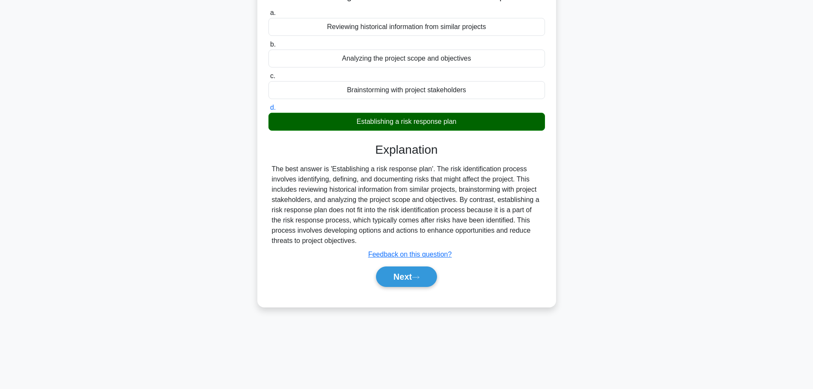
click at [390, 285] on button "Next" at bounding box center [406, 276] width 61 height 20
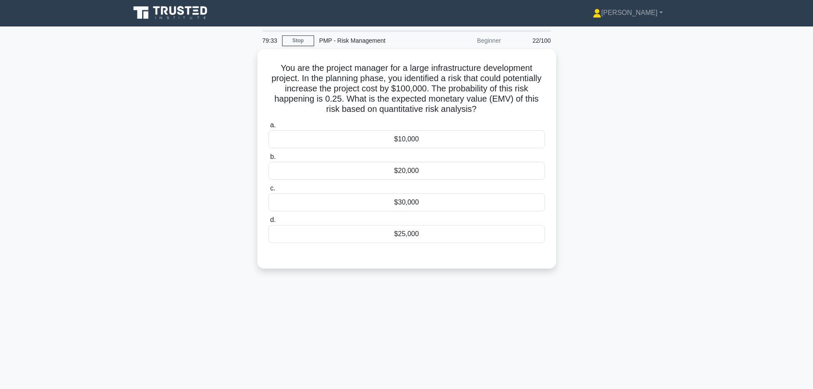
scroll to position [0, 0]
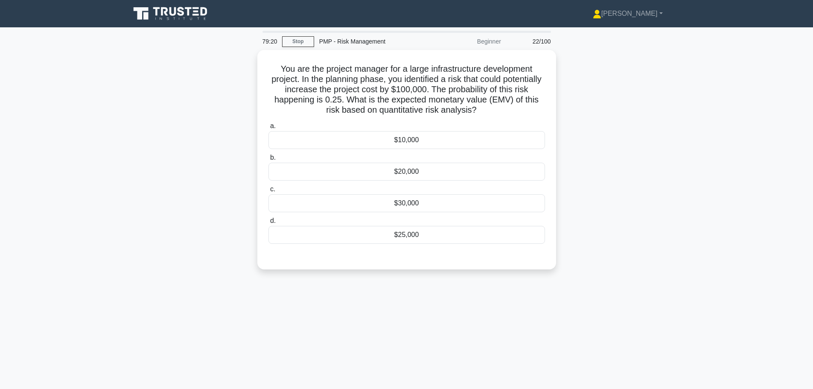
click at [319, 234] on div "$25,000" at bounding box center [407, 235] width 277 height 18
click at [269, 224] on input "d. $25,000" at bounding box center [269, 221] width 0 height 6
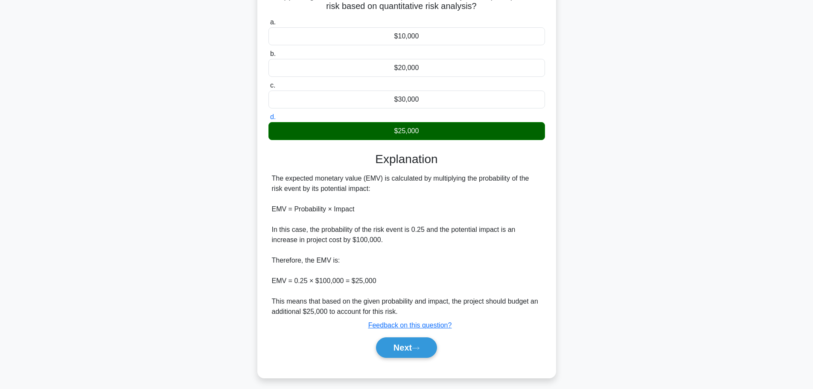
scroll to position [107, 0]
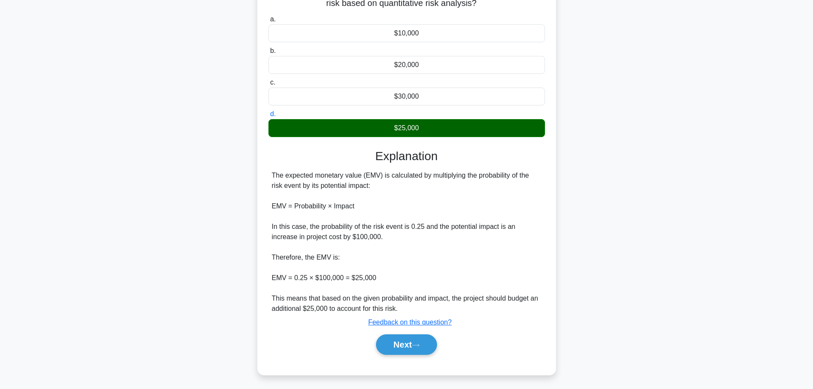
click at [383, 348] on button "Next" at bounding box center [406, 344] width 61 height 20
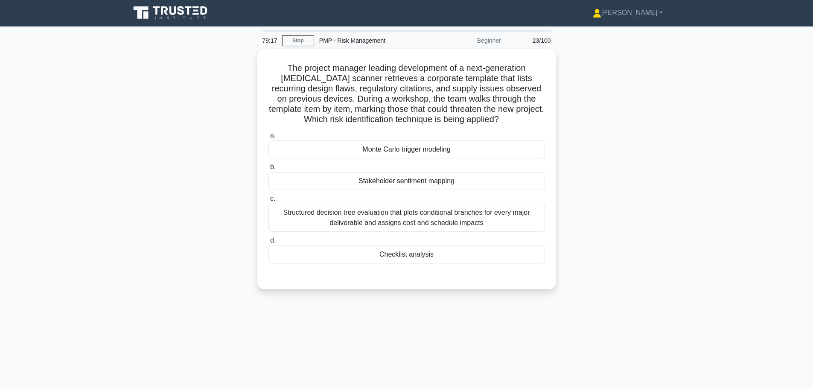
scroll to position [0, 0]
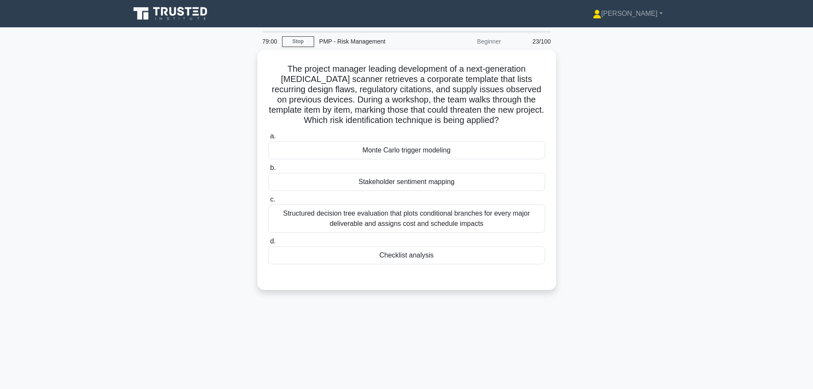
click at [164, 185] on div "The project manager leading development of a next-generation MRI scanner retrie…" at bounding box center [407, 175] width 564 height 250
click at [318, 257] on div "Checklist analysis" at bounding box center [407, 255] width 277 height 18
click at [269, 244] on input "d. Checklist analysis" at bounding box center [269, 242] width 0 height 6
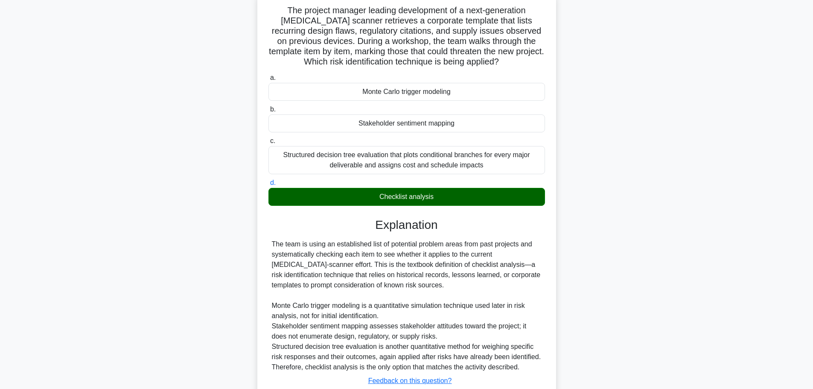
scroll to position [117, 0]
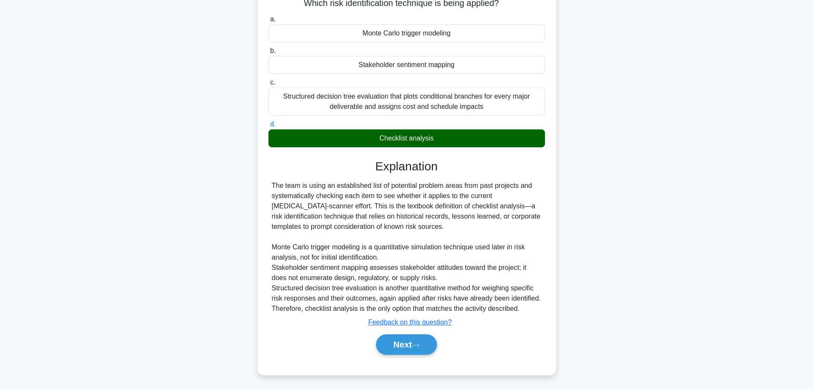
click at [390, 347] on button "Next" at bounding box center [406, 344] width 61 height 20
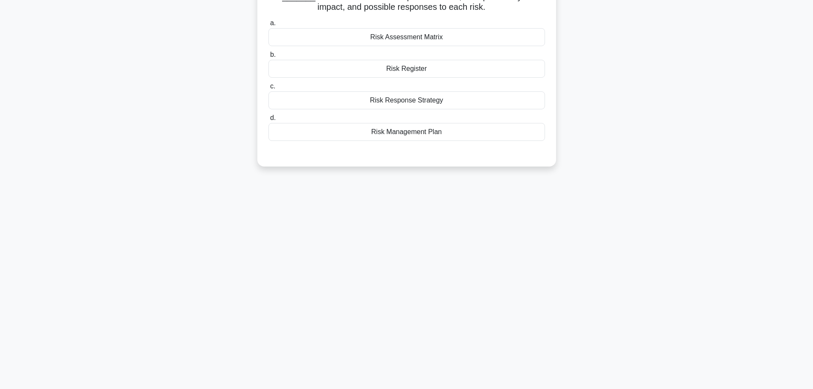
scroll to position [0, 0]
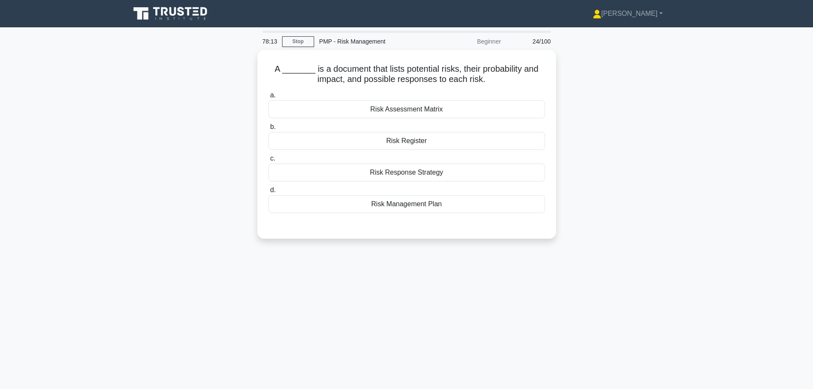
click at [334, 140] on div "Risk Register" at bounding box center [407, 141] width 277 height 18
click at [269, 130] on input "b. Risk Register" at bounding box center [269, 127] width 0 height 6
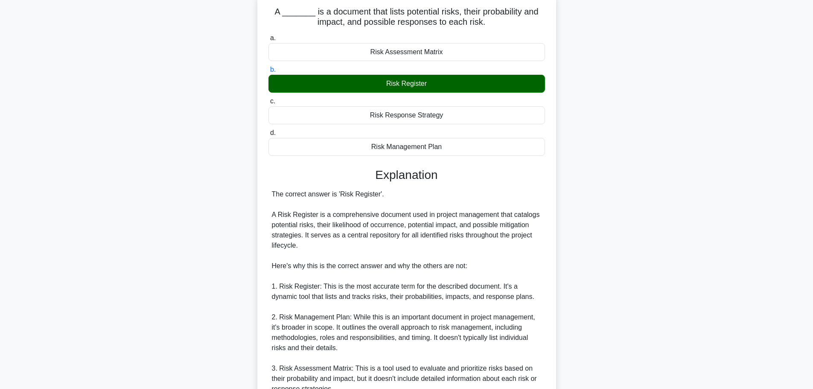
scroll to position [210, 0]
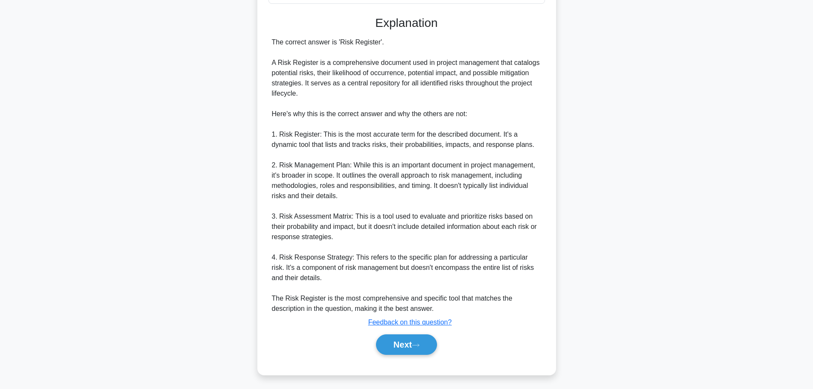
click at [389, 343] on button "Next" at bounding box center [406, 344] width 61 height 20
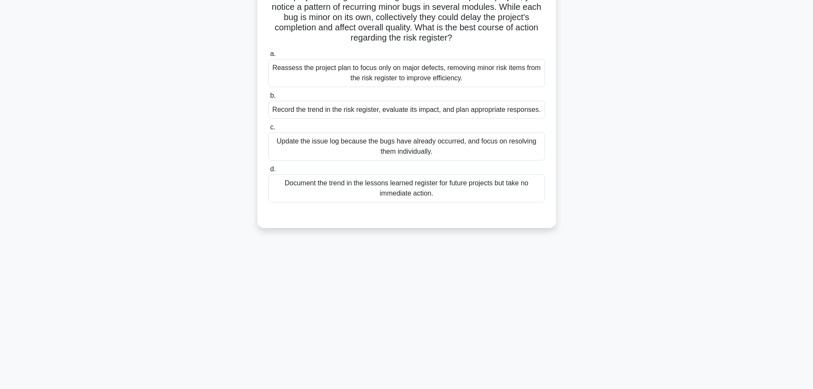
scroll to position [0, 0]
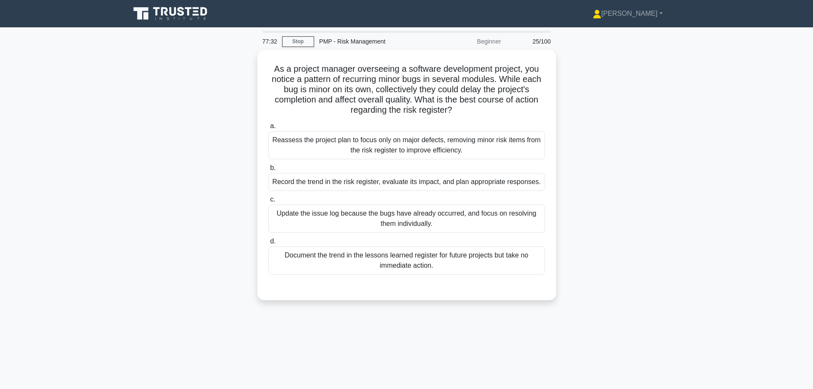
click at [307, 181] on div "Record the trend in the risk register, evaluate its impact, and plan appropriat…" at bounding box center [407, 182] width 277 height 18
click at [269, 171] on input "b. Record the trend in the risk register, evaluate its impact, and plan appropr…" at bounding box center [269, 168] width 0 height 6
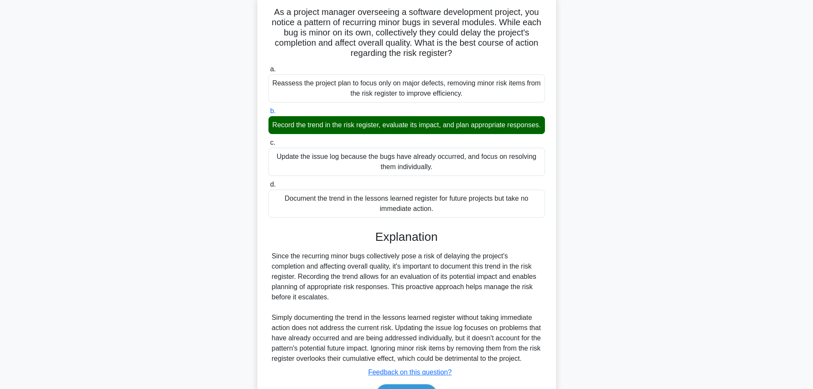
scroll to position [117, 0]
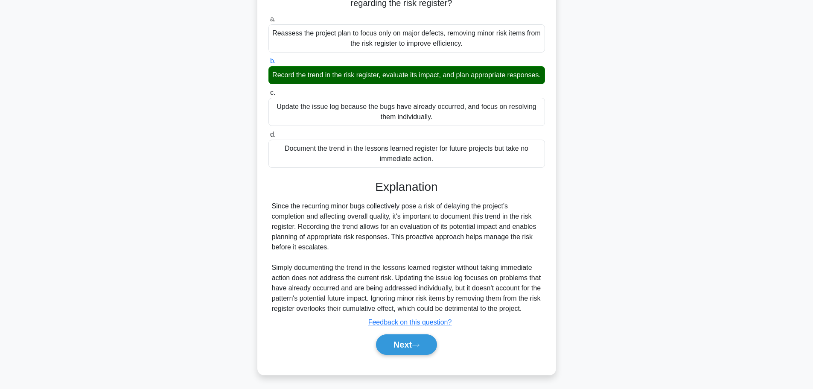
click at [390, 345] on button "Next" at bounding box center [406, 344] width 61 height 20
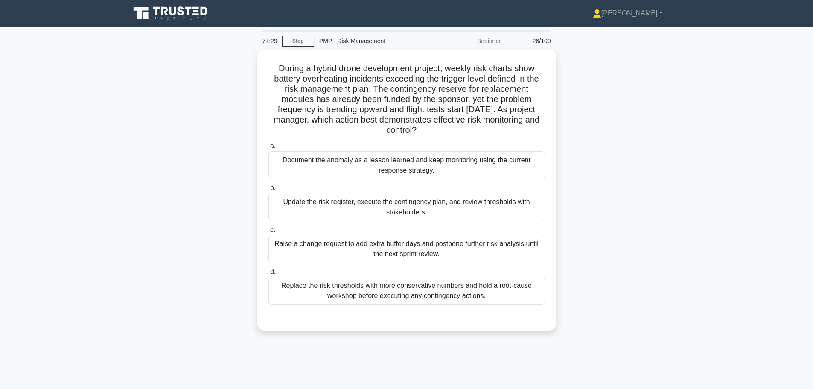
scroll to position [0, 0]
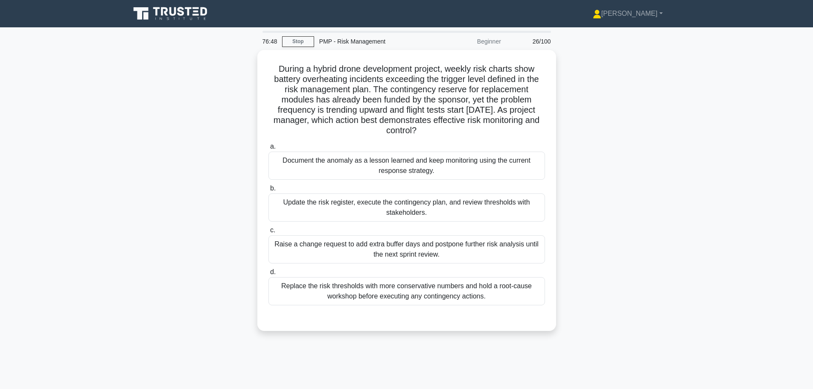
click at [323, 210] on div "Update the risk register, execute the contingency plan, and review thresholds w…" at bounding box center [407, 207] width 277 height 28
click at [269, 191] on input "b. Update the risk register, execute the contingency plan, and review threshold…" at bounding box center [269, 189] width 0 height 6
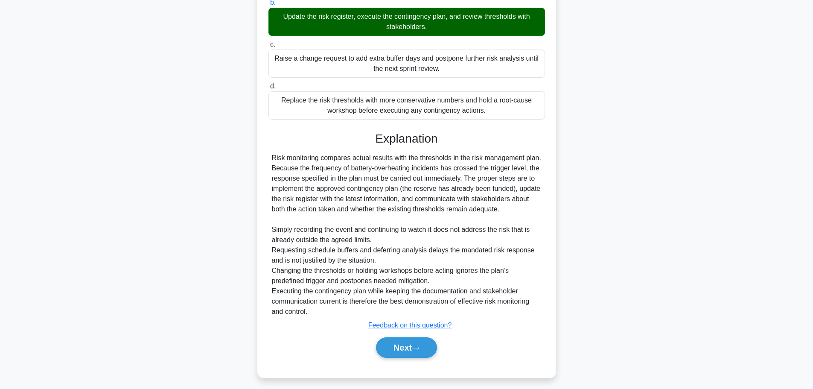
scroll to position [189, 0]
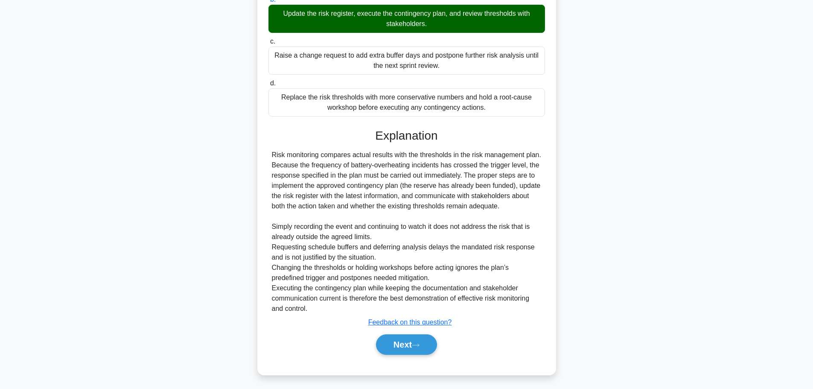
click at [411, 341] on button "Next" at bounding box center [406, 344] width 61 height 20
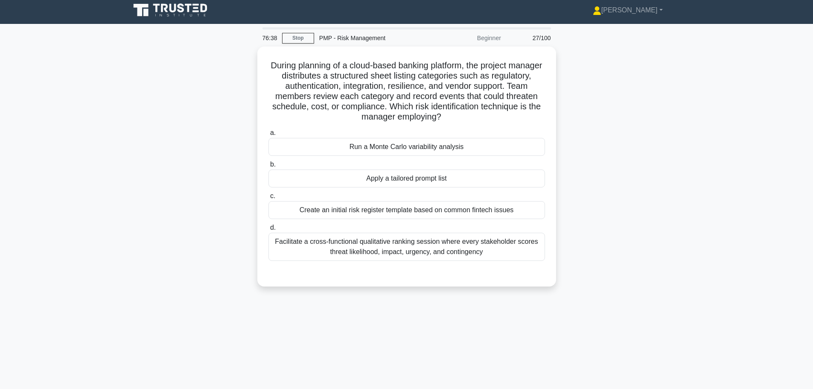
scroll to position [0, 0]
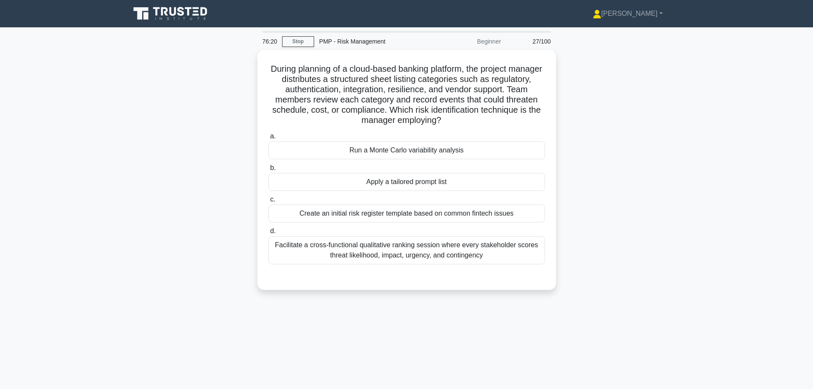
click at [327, 182] on div "Apply a tailored prompt list" at bounding box center [407, 182] width 277 height 18
click at [269, 171] on input "b. Apply a tailored prompt list" at bounding box center [269, 168] width 0 height 6
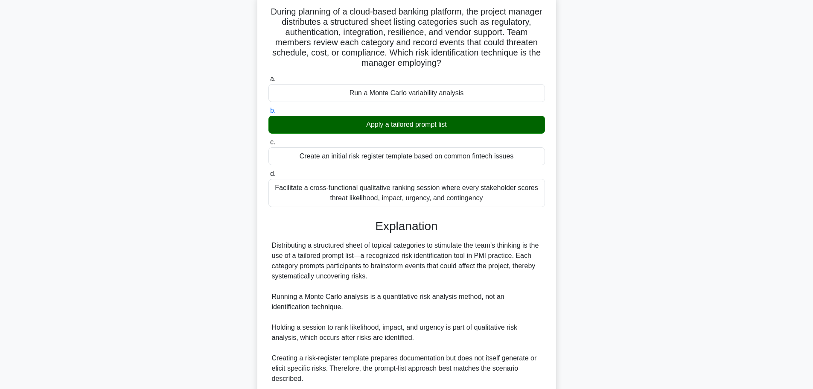
scroll to position [128, 0]
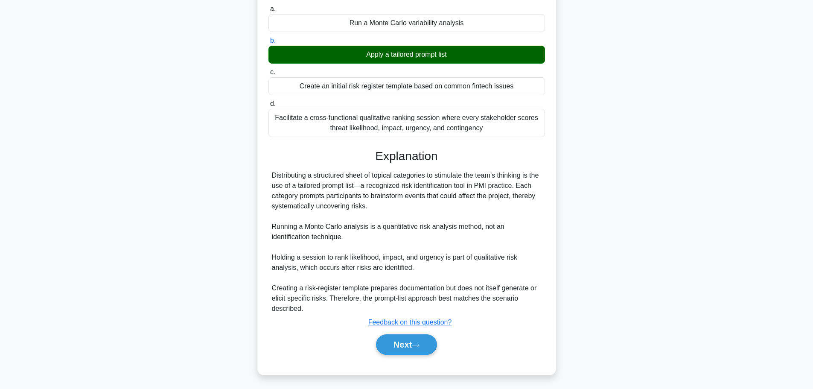
click at [406, 346] on button "Next" at bounding box center [406, 344] width 61 height 20
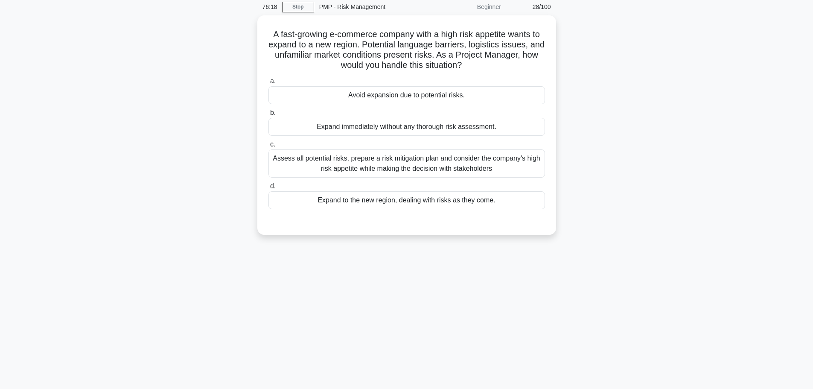
scroll to position [0, 0]
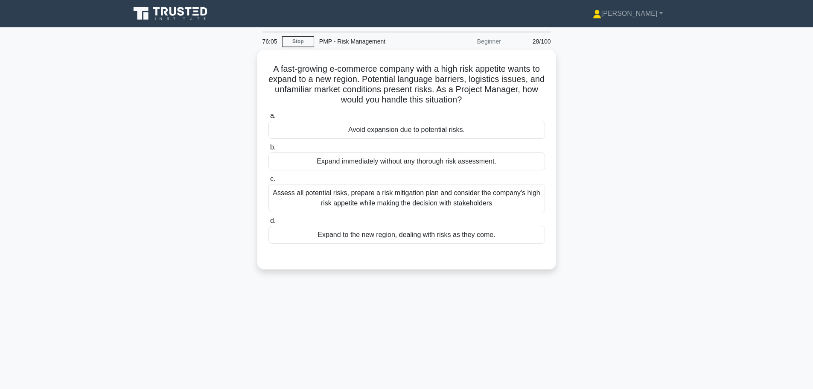
click at [301, 193] on div "Assess all potential risks, prepare a risk mitigation plan and consider the com…" at bounding box center [407, 198] width 277 height 28
click at [269, 182] on input "c. Assess all potential risks, prepare a risk mitigation plan and consider the …" at bounding box center [269, 179] width 0 height 6
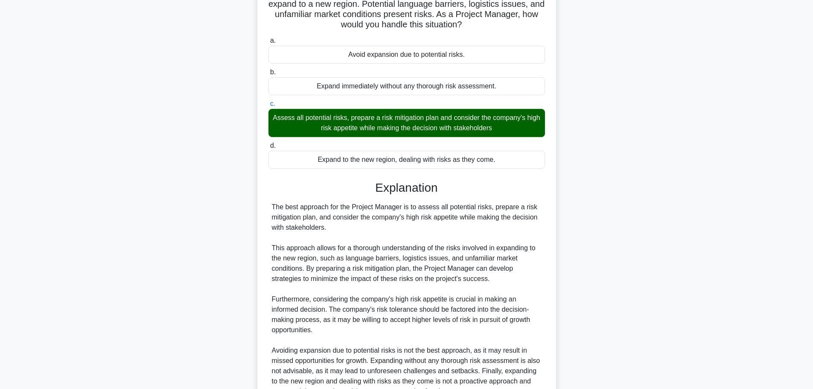
scroll to position [158, 0]
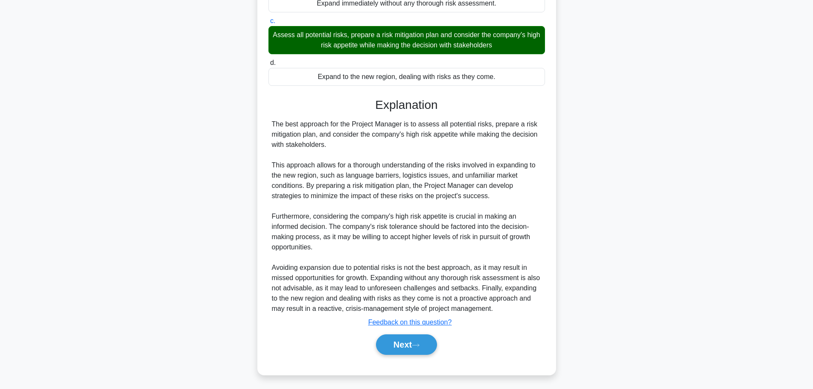
click at [389, 348] on button "Next" at bounding box center [406, 344] width 61 height 20
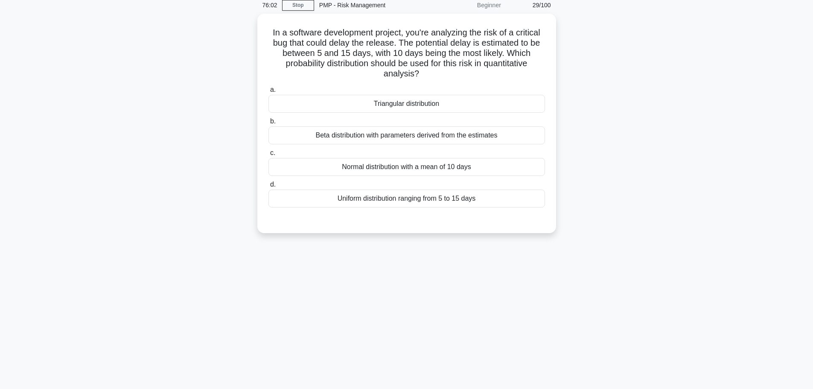
scroll to position [0, 0]
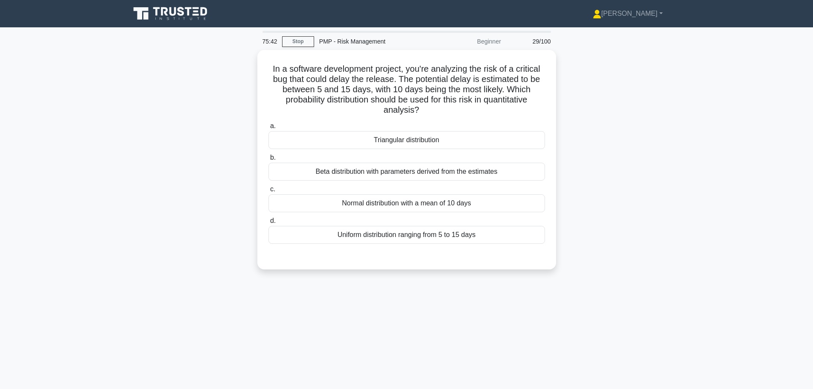
drag, startPoint x: 348, startPoint y: 205, endPoint x: 334, endPoint y: 210, distance: 15.1
click at [349, 205] on div "Normal distribution with a mean of 10 days" at bounding box center [407, 203] width 277 height 18
click at [310, 199] on div "Normal distribution with a mean of 10 days" at bounding box center [407, 203] width 277 height 18
click at [269, 192] on input "c. Normal distribution with a mean of 10 days" at bounding box center [269, 190] width 0 height 6
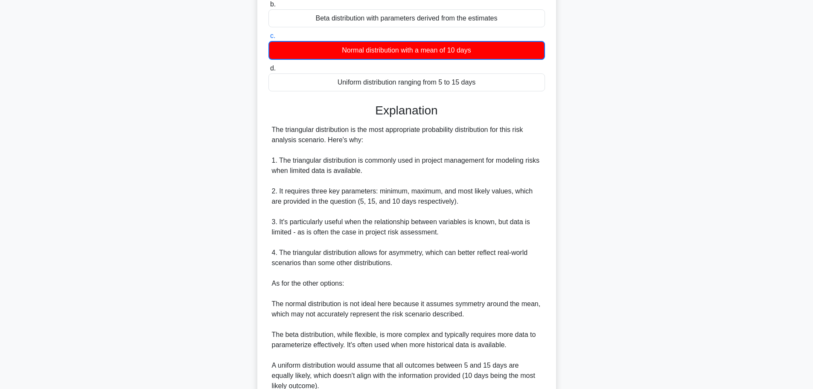
scroll to position [262, 0]
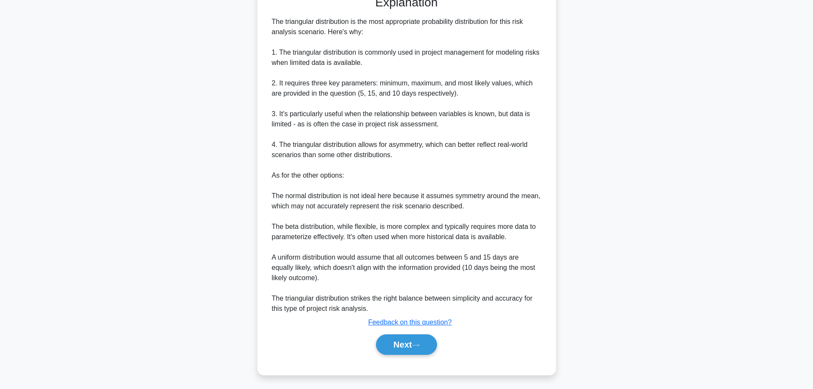
click at [410, 347] on button "Next" at bounding box center [406, 344] width 61 height 20
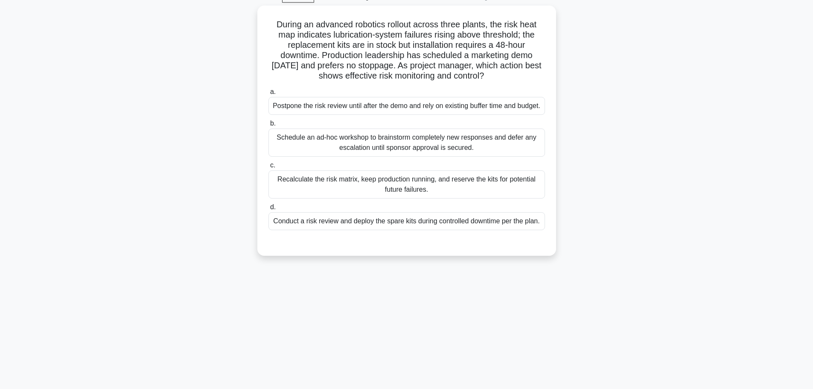
scroll to position [29, 0]
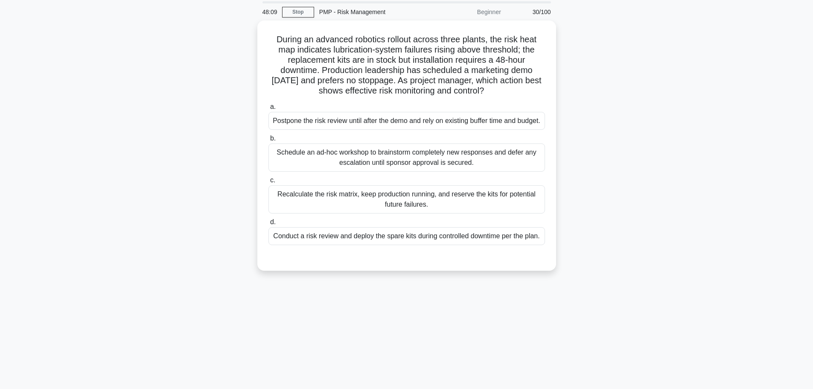
click at [456, 205] on div "Recalculate the risk matrix, keep production running, and reserve the kits for …" at bounding box center [407, 199] width 277 height 28
click at [269, 183] on input "c. Recalculate the risk matrix, keep production running, and reserve the kits f…" at bounding box center [269, 181] width 0 height 6
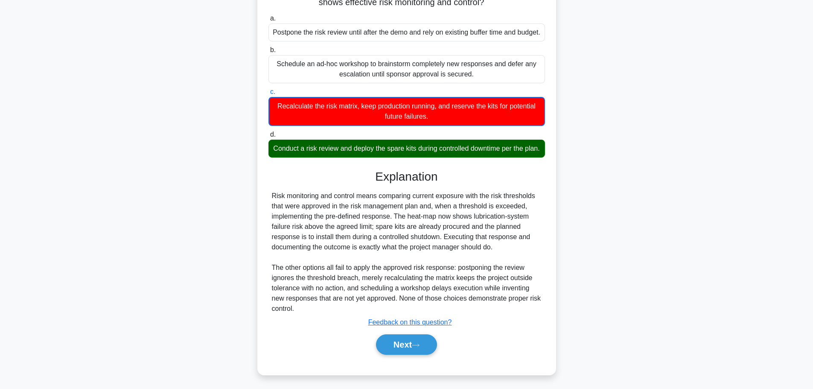
scroll to position [139, 0]
click at [401, 342] on button "Next" at bounding box center [406, 344] width 61 height 20
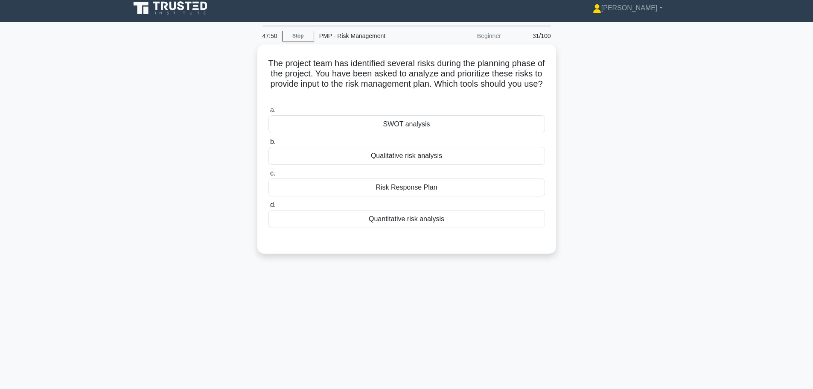
scroll to position [0, 0]
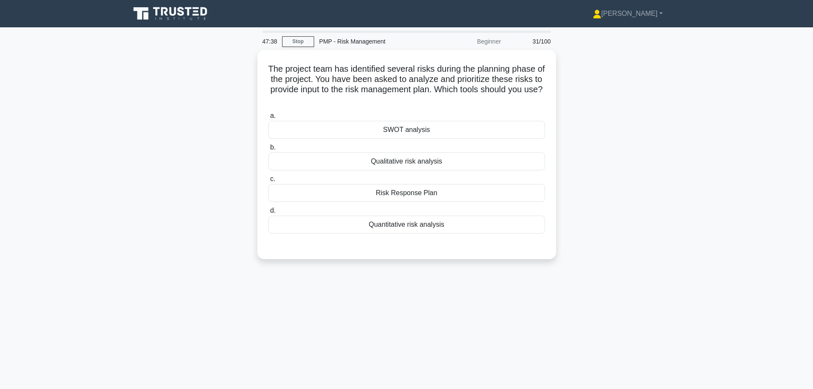
click at [329, 163] on div "Qualitative risk analysis" at bounding box center [407, 161] width 277 height 18
click at [269, 150] on input "b. Qualitative risk analysis" at bounding box center [269, 148] width 0 height 6
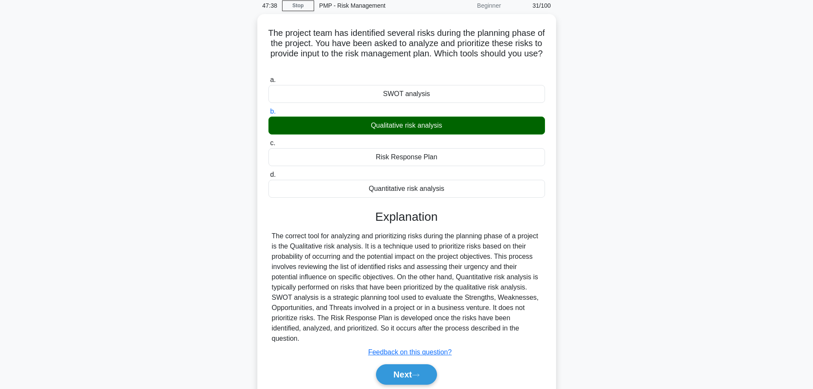
scroll to position [72, 0]
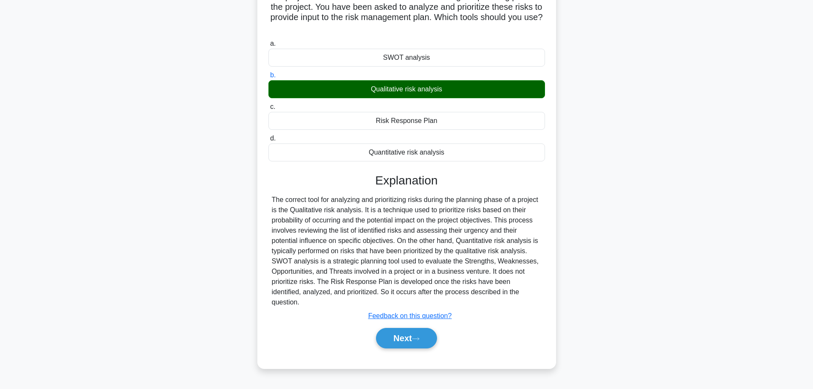
click at [392, 328] on button "Next" at bounding box center [406, 338] width 61 height 20
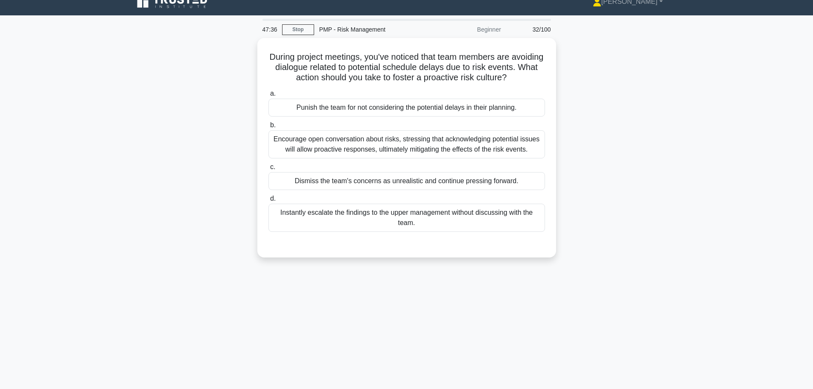
scroll to position [0, 0]
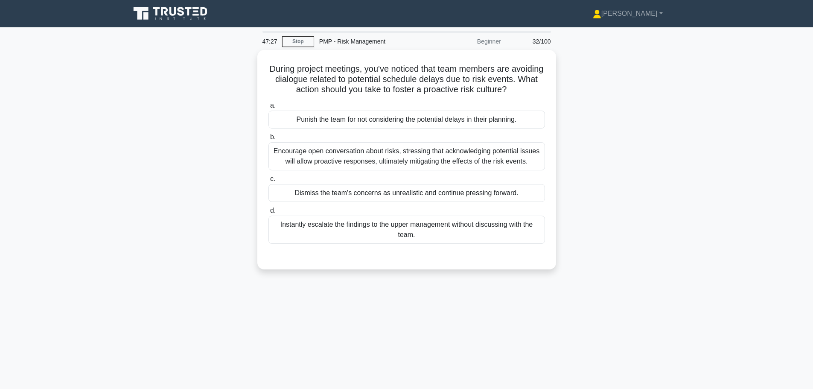
click at [304, 159] on div "Encourage open conversation about risks, stressing that acknowledging potential…" at bounding box center [407, 156] width 277 height 28
click at [269, 140] on input "b. Encourage open conversation about risks, stressing that acknowledging potent…" at bounding box center [269, 138] width 0 height 6
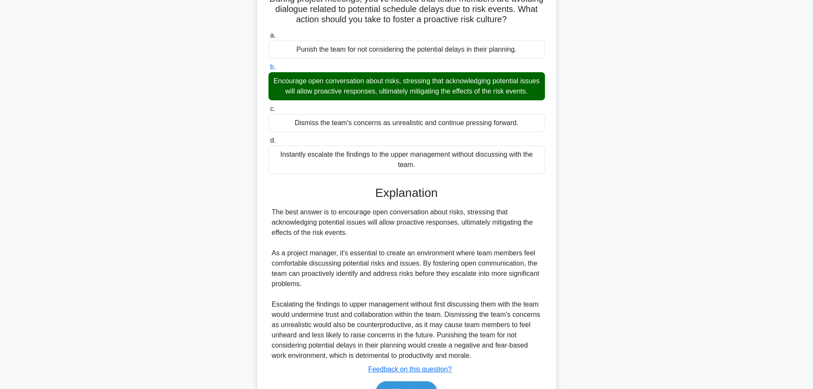
scroll to position [138, 0]
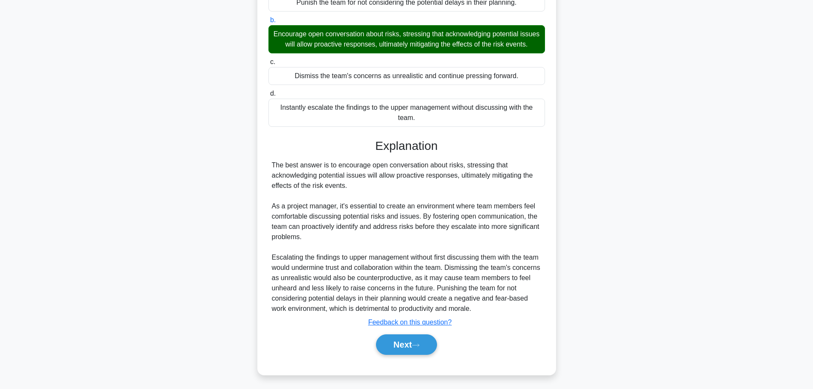
click at [399, 335] on button "Next" at bounding box center [406, 344] width 61 height 20
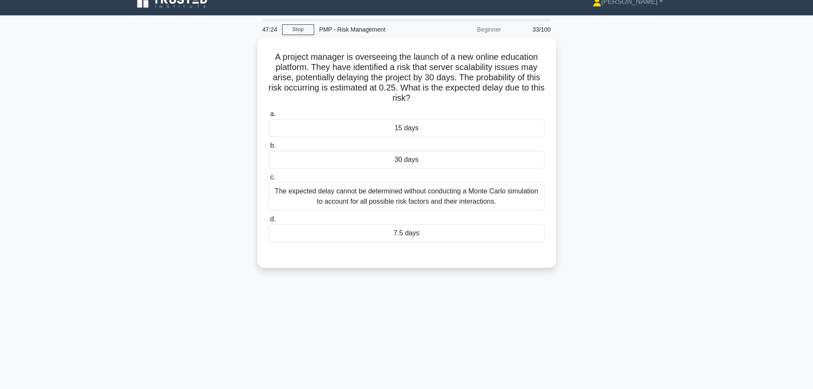
scroll to position [0, 0]
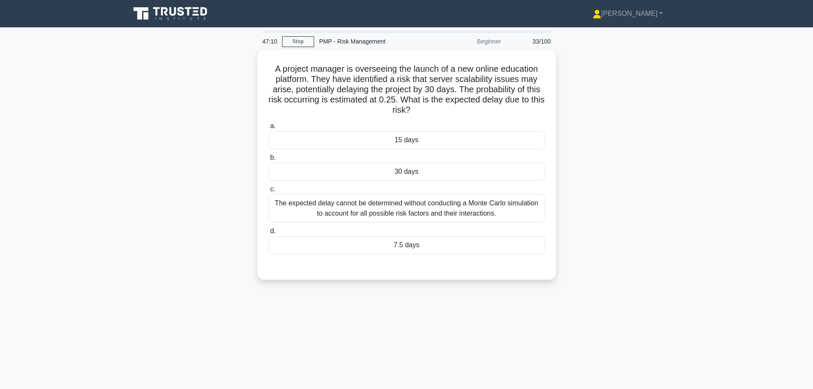
click at [347, 249] on div "7.5 days" at bounding box center [407, 245] width 277 height 18
click at [269, 234] on input "d. 7.5 days" at bounding box center [269, 231] width 0 height 6
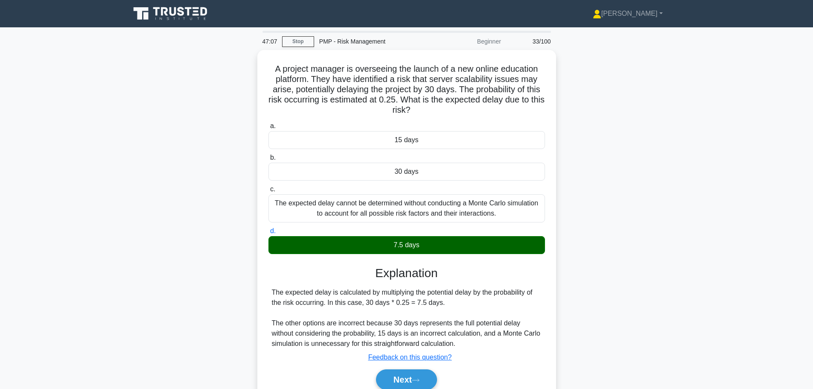
click at [400, 377] on button "Next" at bounding box center [406, 379] width 61 height 20
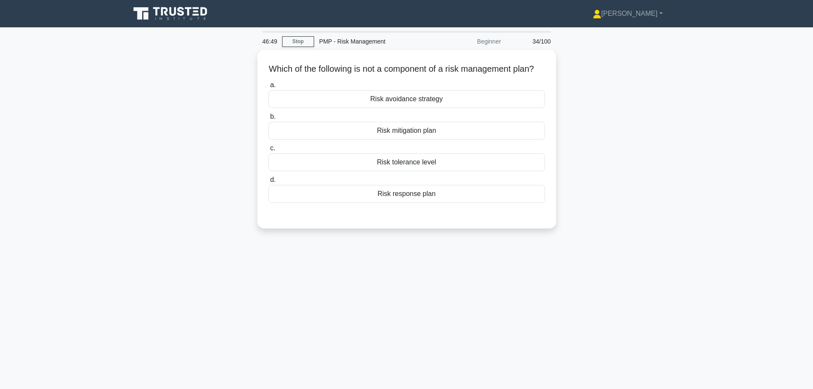
click at [373, 108] on div "Risk avoidance strategy" at bounding box center [407, 99] width 277 height 18
click at [269, 88] on input "a. Risk avoidance strategy" at bounding box center [269, 85] width 0 height 6
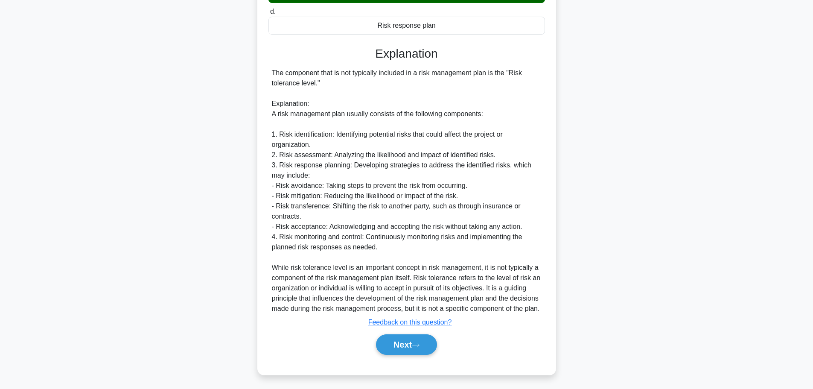
scroll to position [180, 0]
click at [383, 340] on button "Next" at bounding box center [406, 344] width 61 height 20
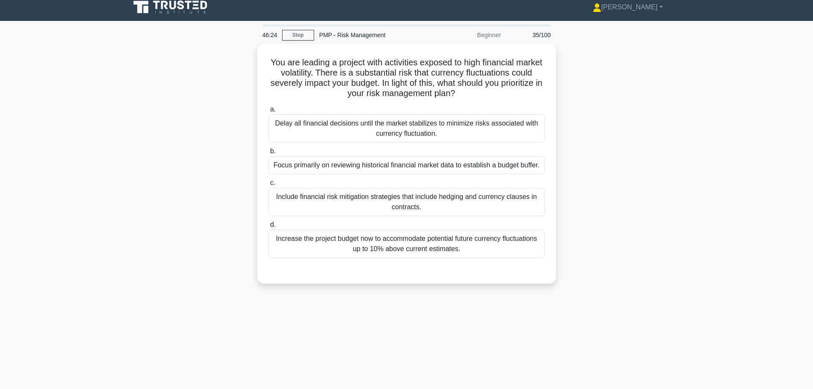
scroll to position [0, 0]
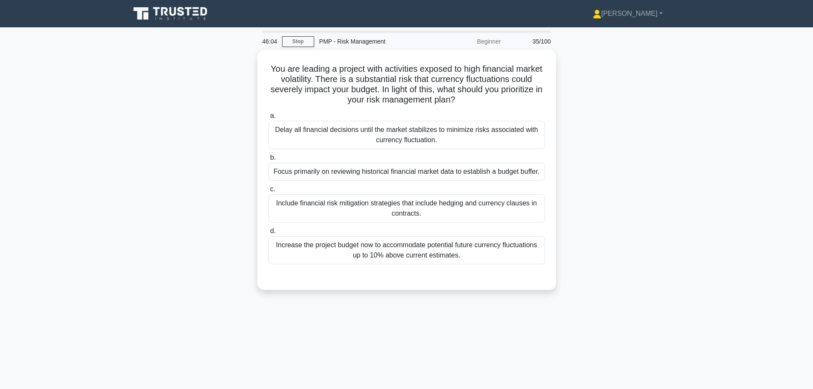
click at [295, 209] on div "Include financial risk mitigation strategies that include hedging and currency …" at bounding box center [407, 208] width 277 height 28
click at [269, 192] on input "c. Include financial risk mitigation strategies that include hedging and curren…" at bounding box center [269, 190] width 0 height 6
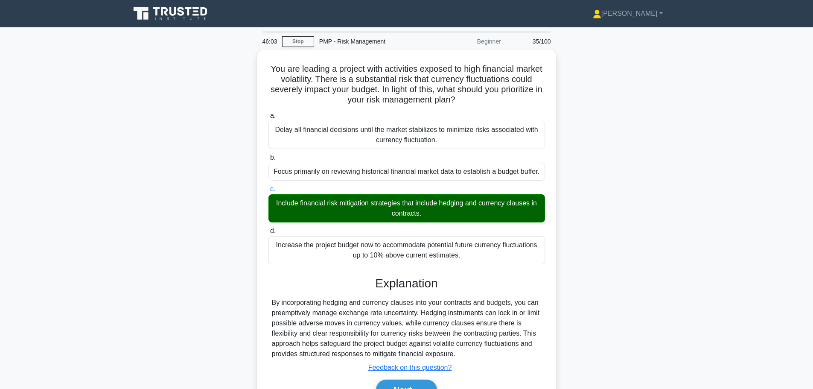
scroll to position [72, 0]
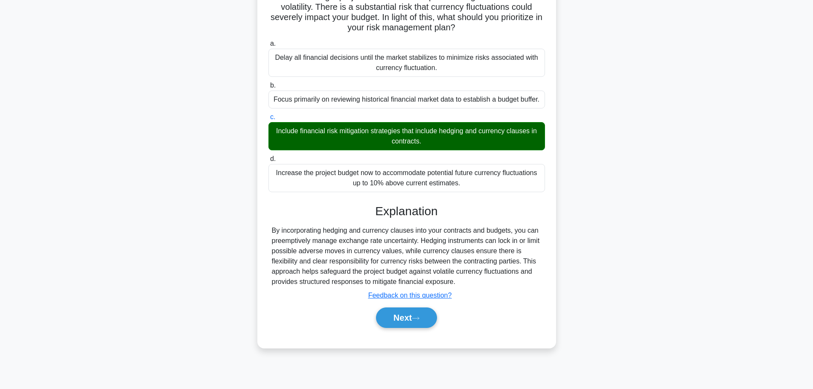
click at [415, 318] on button "Next" at bounding box center [406, 317] width 61 height 20
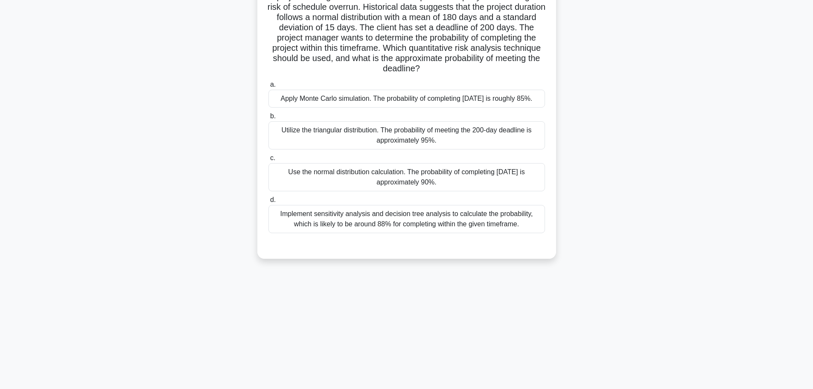
scroll to position [0, 0]
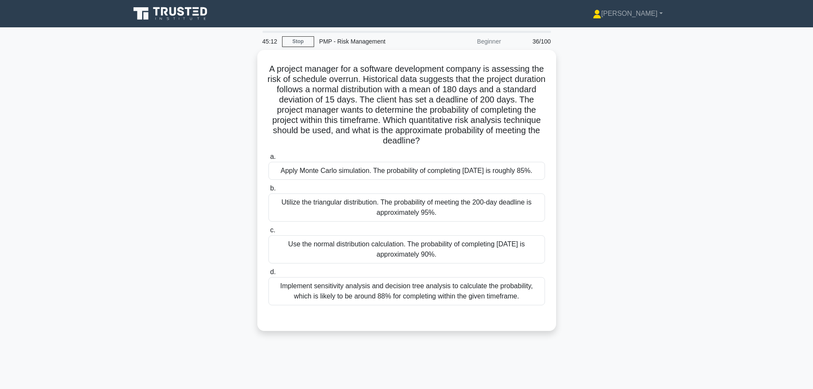
click at [302, 260] on div "Use the normal distribution calculation. The probability of completing within 2…" at bounding box center [407, 249] width 277 height 28
click at [269, 233] on input "c. Use the normal distribution calculation. The probability of completing withi…" at bounding box center [269, 231] width 0 height 6
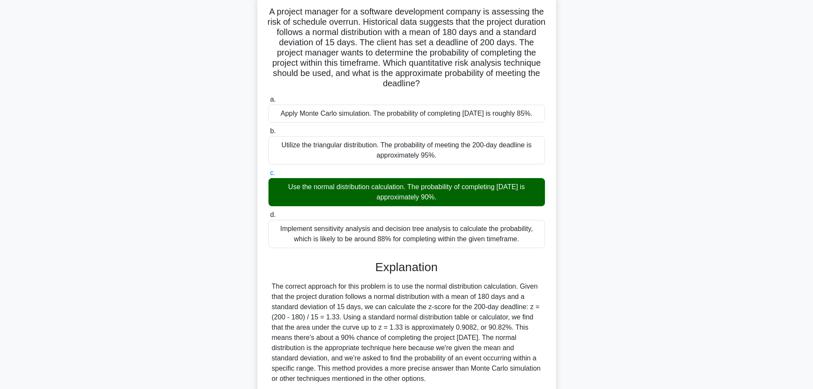
scroll to position [128, 0]
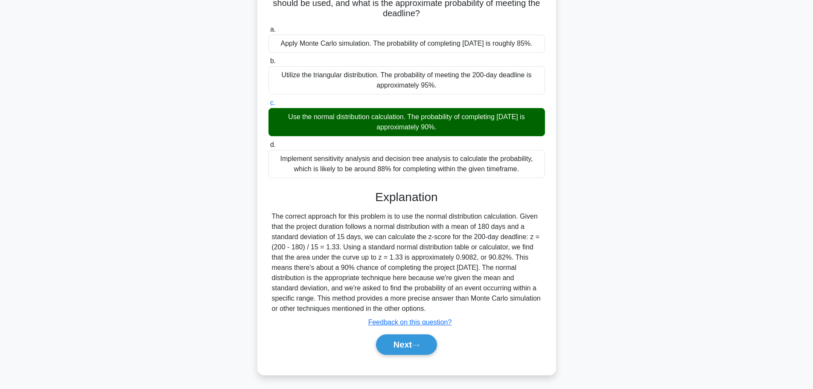
click at [392, 352] on button "Next" at bounding box center [406, 344] width 61 height 20
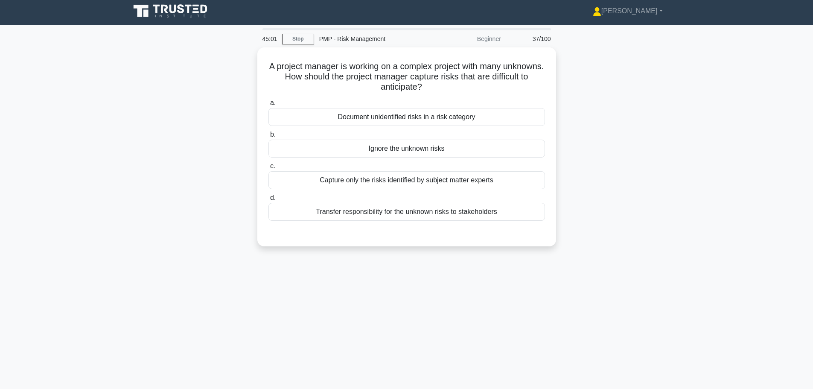
scroll to position [0, 0]
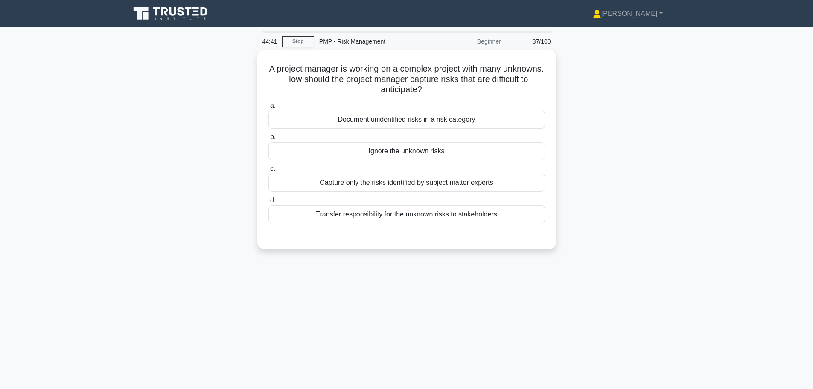
click at [326, 117] on div "Document unidentified risks in a risk category" at bounding box center [407, 120] width 277 height 18
click at [269, 108] on input "a. Document unidentified risks in a risk category" at bounding box center [269, 106] width 0 height 6
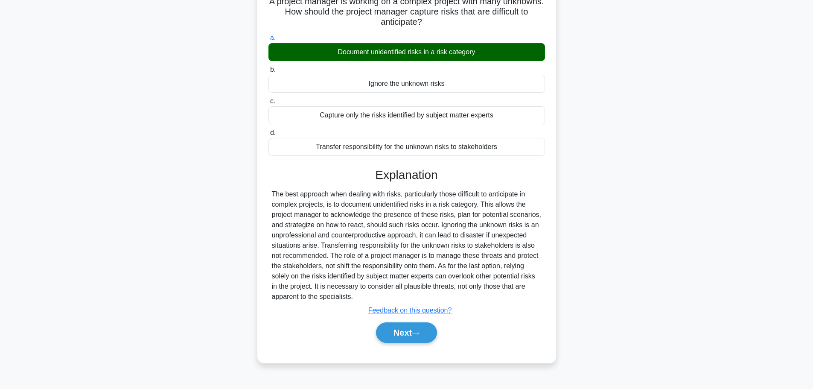
scroll to position [72, 0]
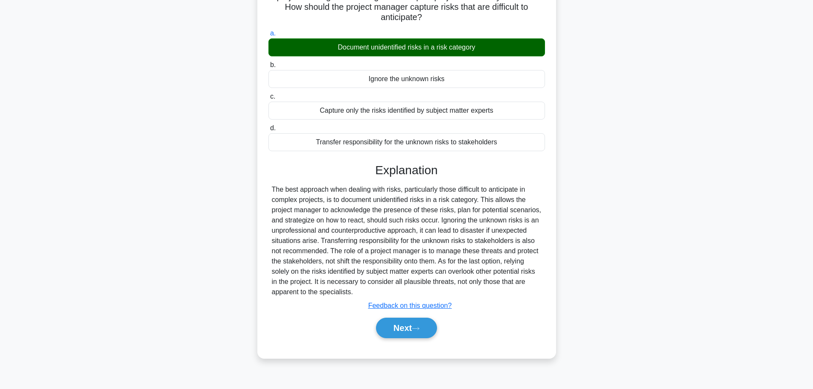
click at [414, 333] on button "Next" at bounding box center [406, 328] width 61 height 20
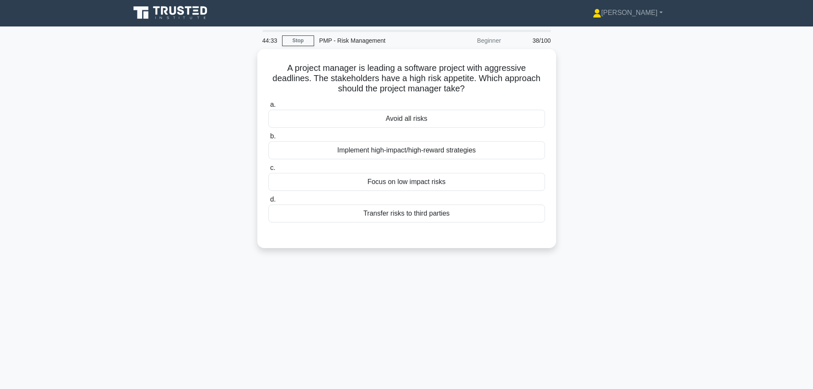
scroll to position [0, 0]
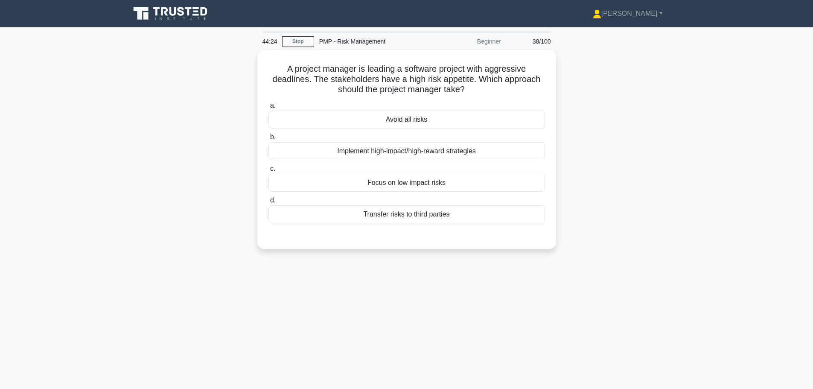
click at [349, 148] on div "Implement high-impact/high-reward strategies" at bounding box center [407, 151] width 277 height 18
click at [269, 140] on input "b. Implement high-impact/high-reward strategies" at bounding box center [269, 138] width 0 height 6
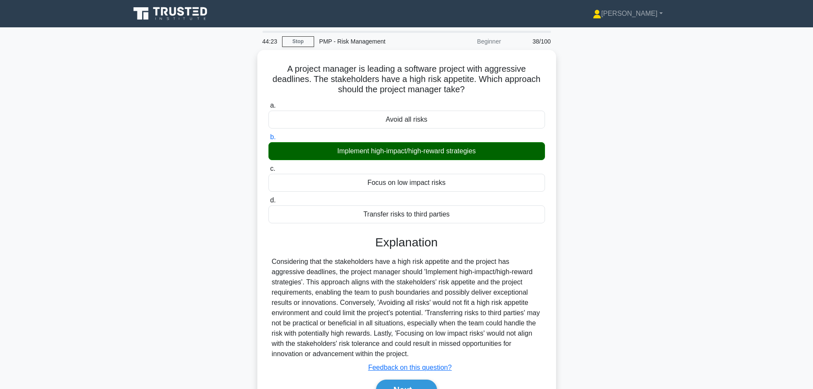
scroll to position [72, 0]
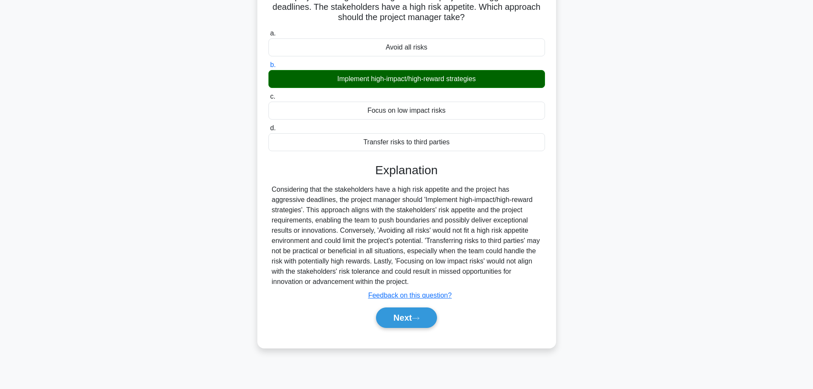
click at [403, 318] on button "Next" at bounding box center [406, 317] width 61 height 20
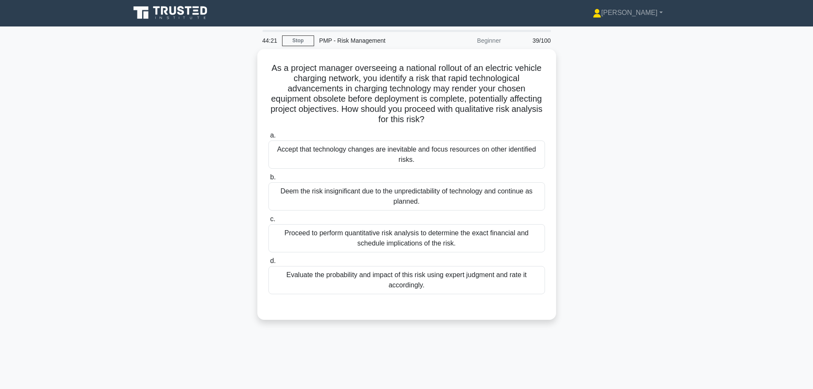
scroll to position [0, 0]
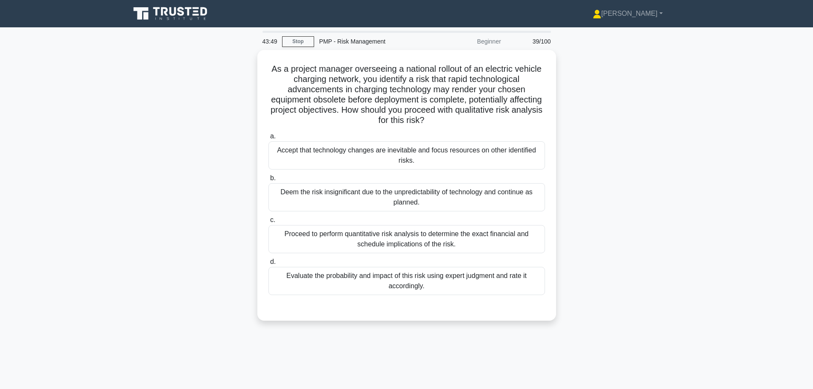
click at [393, 287] on div "Evaluate the probability and impact of this risk using expert judgment and rate…" at bounding box center [407, 281] width 277 height 28
click at [269, 265] on input "d. Evaluate the probability and impact of this risk using expert judgment and r…" at bounding box center [269, 262] width 0 height 6
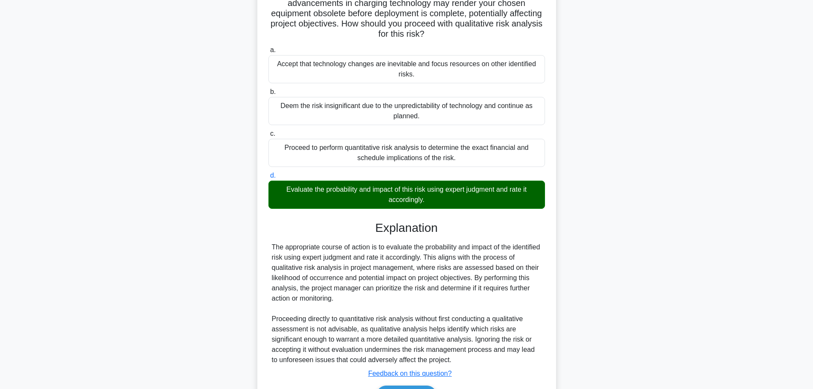
scroll to position [138, 0]
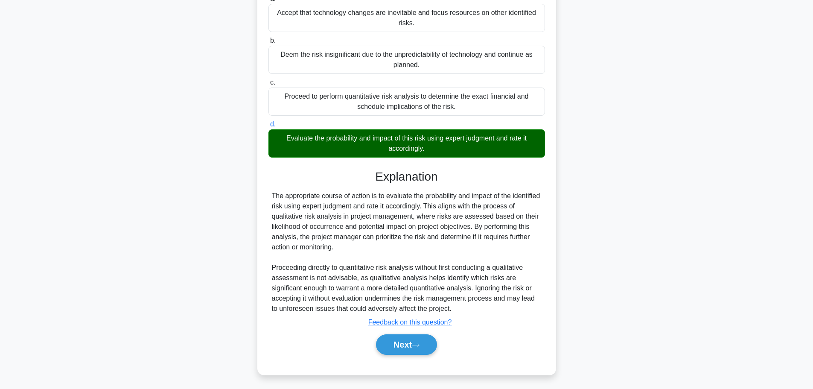
click at [388, 337] on button "Next" at bounding box center [406, 344] width 61 height 20
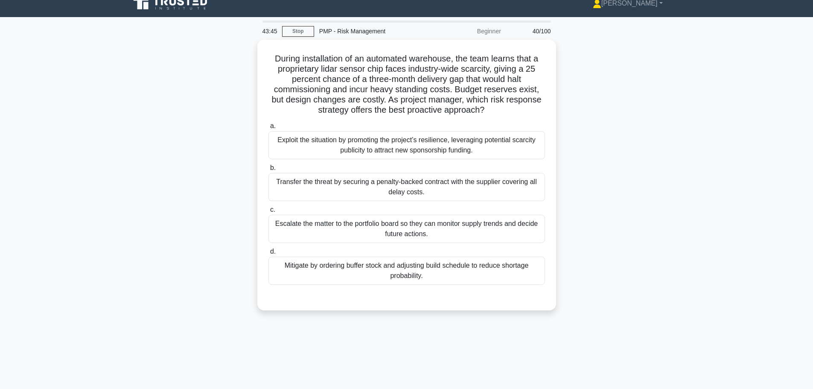
scroll to position [0, 0]
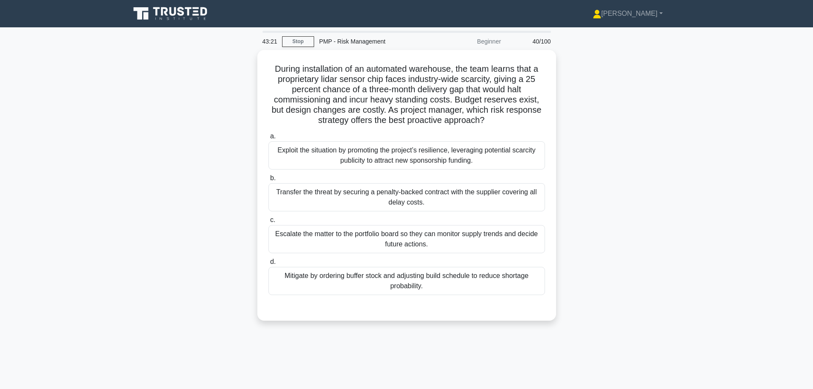
click at [286, 197] on div "Transfer the threat by securing a penalty-backed contract with the supplier cov…" at bounding box center [407, 197] width 277 height 28
click at [269, 181] on input "b. Transfer the threat by securing a penalty-backed contract with the supplier …" at bounding box center [269, 178] width 0 height 6
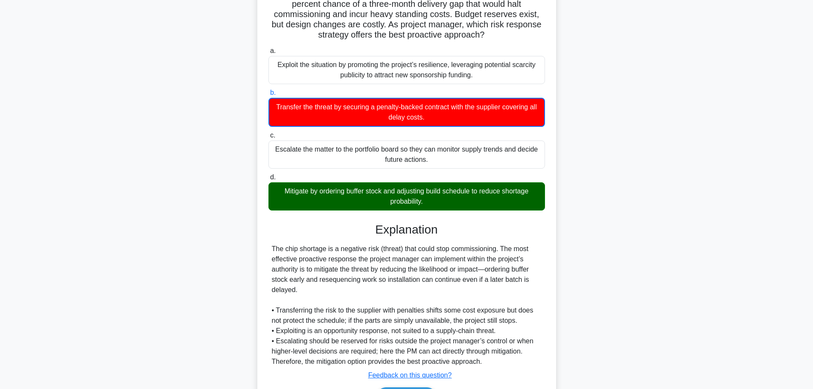
scroll to position [128, 0]
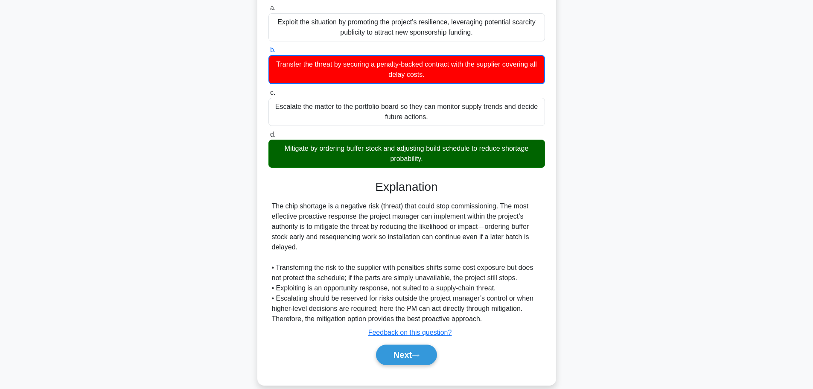
click at [398, 355] on button "Next" at bounding box center [406, 355] width 61 height 20
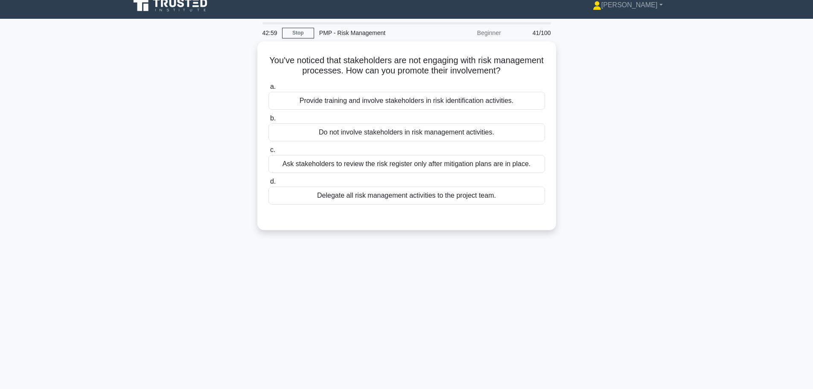
scroll to position [0, 0]
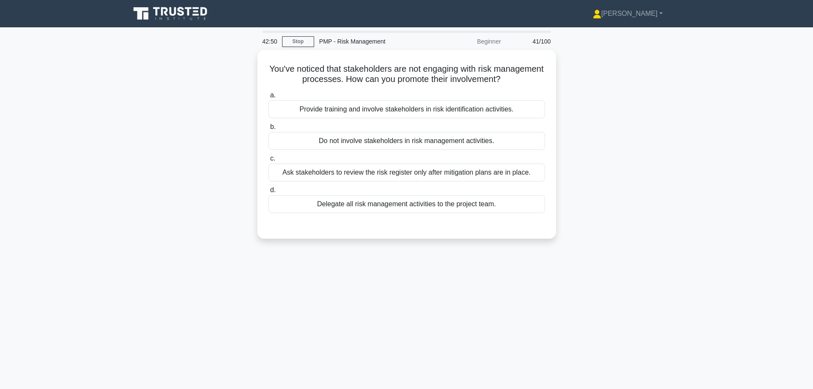
click at [318, 105] on div "Provide training and involve stakeholders in risk identification activities." at bounding box center [407, 109] width 277 height 18
click at [269, 98] on input "a. Provide training and involve stakeholders in risk identification activities." at bounding box center [269, 96] width 0 height 6
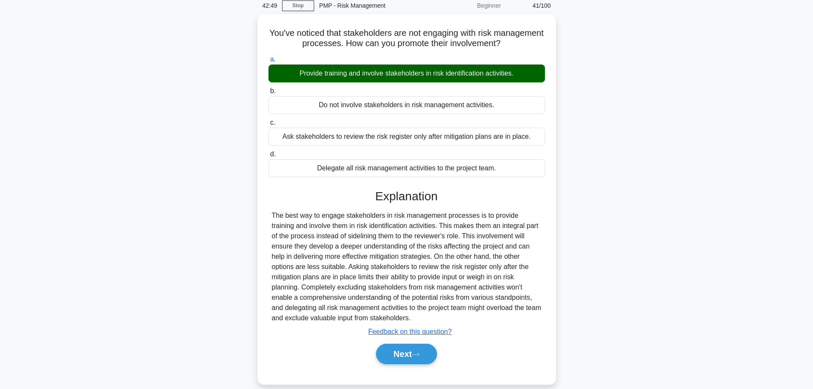
scroll to position [72, 0]
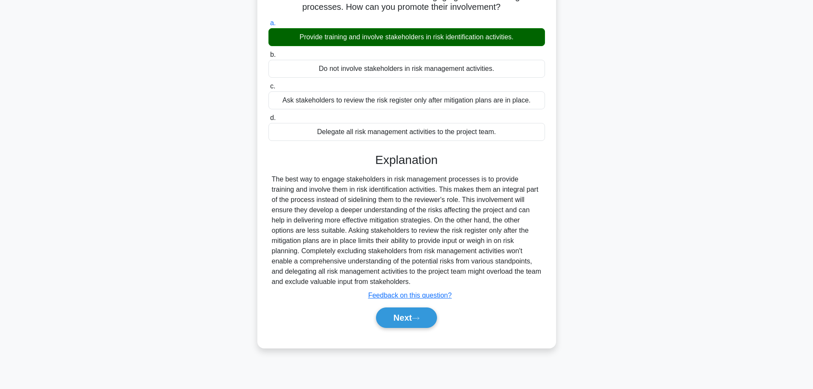
click at [400, 316] on button "Next" at bounding box center [406, 317] width 61 height 20
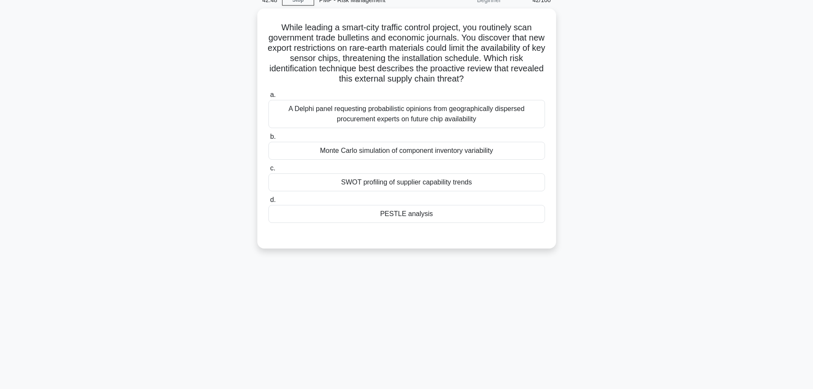
scroll to position [0, 0]
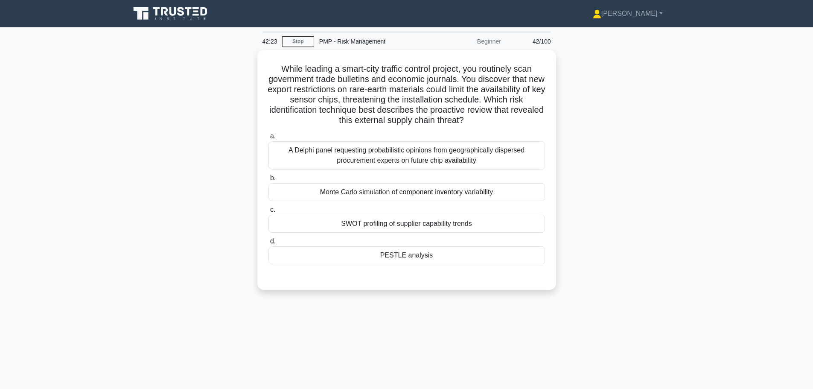
click at [306, 253] on div "PESTLE analysis" at bounding box center [407, 255] width 277 height 18
click at [269, 244] on input "d. PESTLE analysis" at bounding box center [269, 242] width 0 height 6
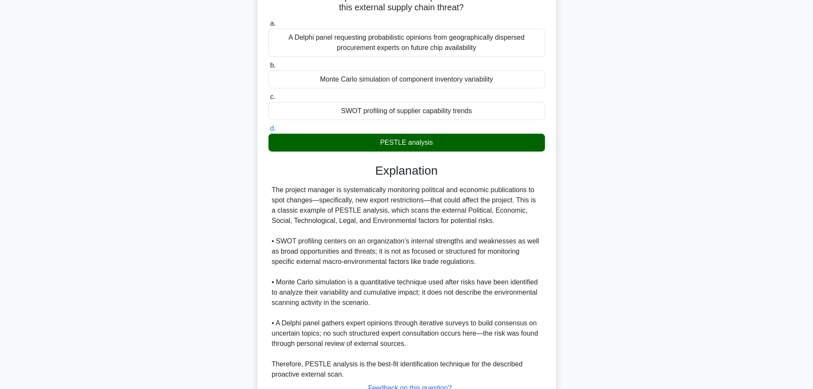
scroll to position [171, 0]
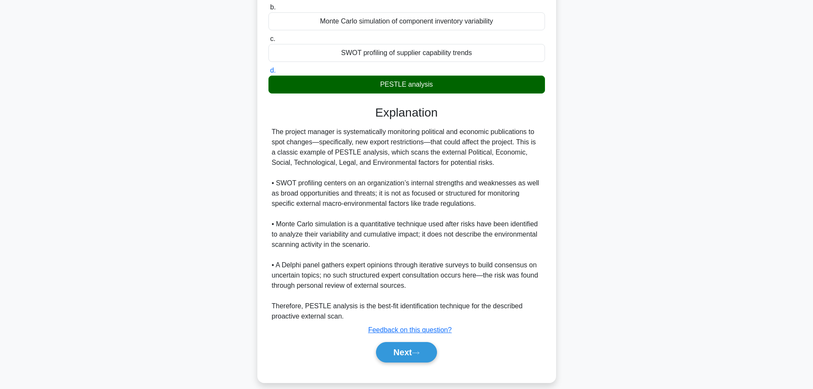
click at [416, 354] on button "Next" at bounding box center [406, 352] width 61 height 20
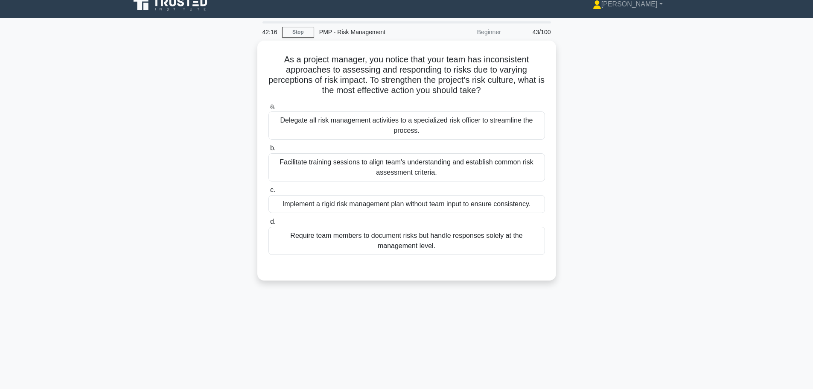
scroll to position [0, 0]
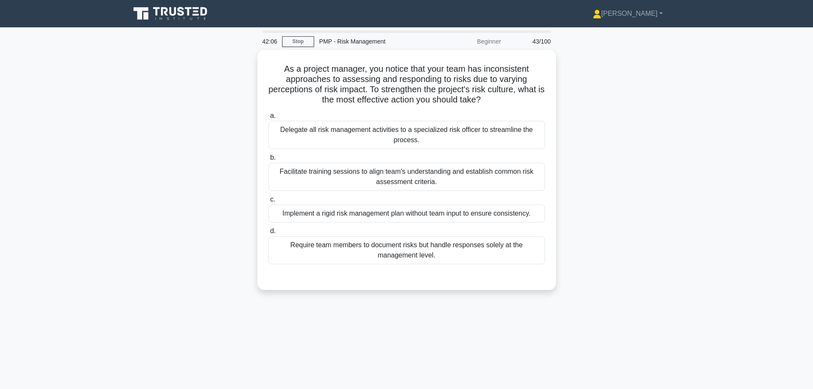
click at [306, 175] on div "Facilitate training sessions to align team's understanding and establish common…" at bounding box center [407, 177] width 277 height 28
click at [269, 161] on input "b. Facilitate training sessions to align team's understanding and establish com…" at bounding box center [269, 158] width 0 height 6
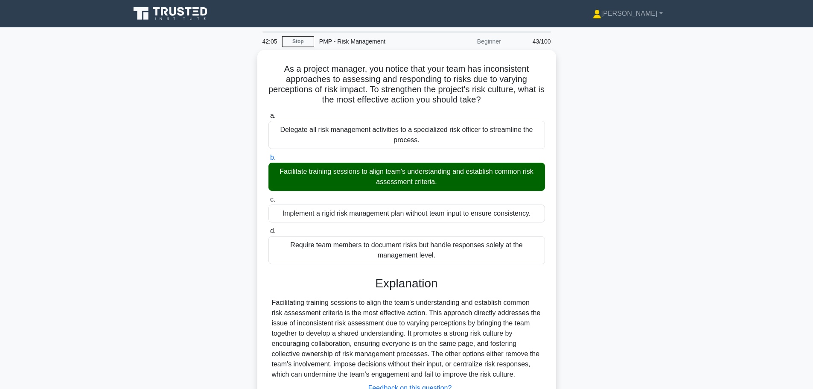
scroll to position [72, 0]
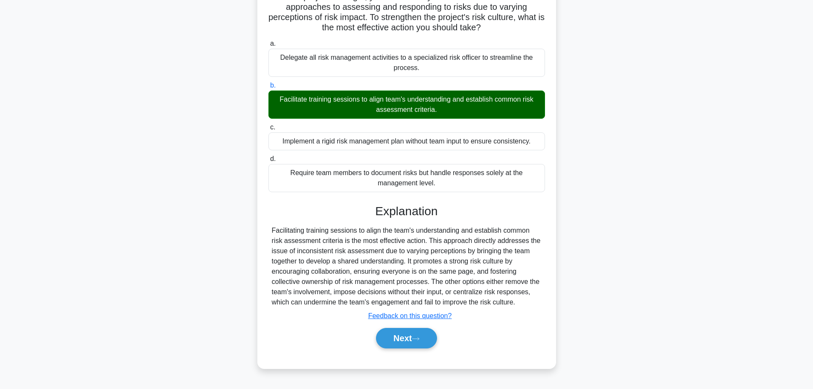
click at [415, 333] on button "Next" at bounding box center [406, 338] width 61 height 20
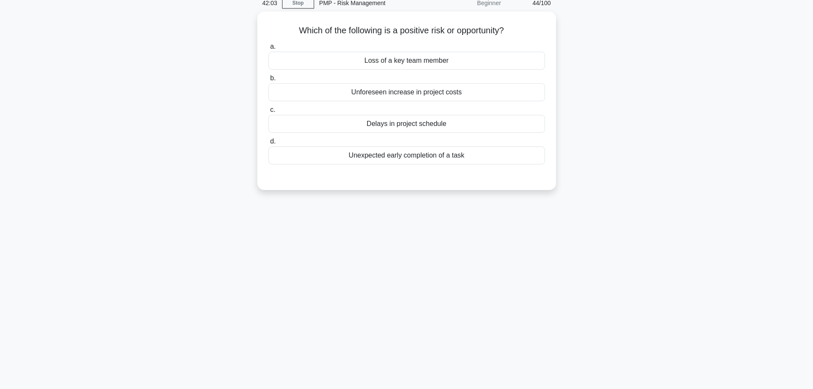
scroll to position [0, 0]
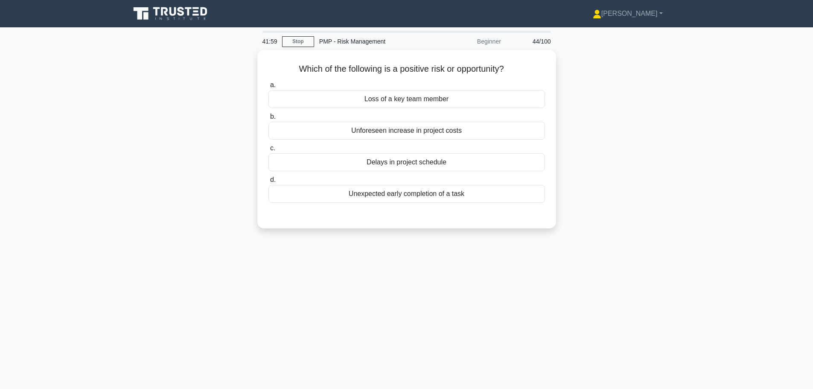
click at [353, 196] on div "Unexpected early completion of a task" at bounding box center [407, 194] width 277 height 18
click at [269, 183] on input "d. Unexpected early completion of a task" at bounding box center [269, 180] width 0 height 6
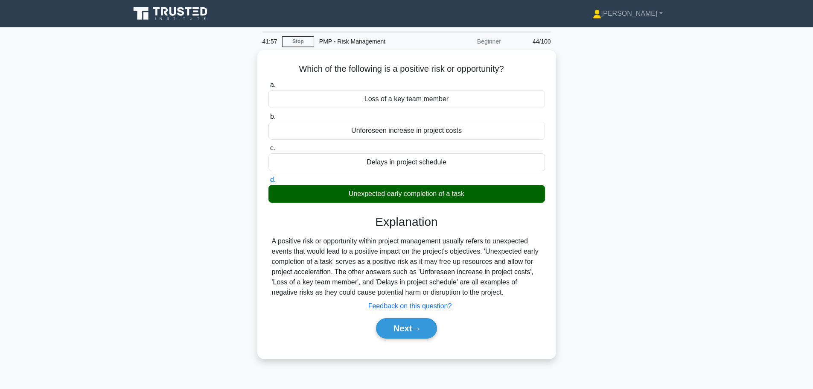
click at [389, 327] on button "Next" at bounding box center [406, 328] width 61 height 20
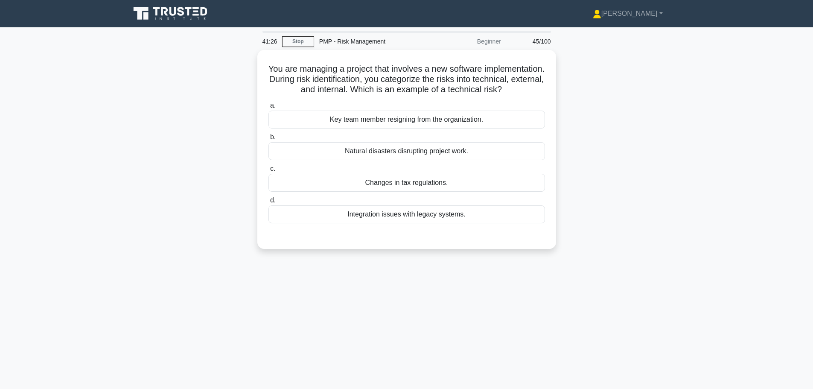
click at [359, 221] on div "Integration issues with legacy systems." at bounding box center [407, 214] width 277 height 18
click at [269, 203] on input "d. Integration issues with legacy systems." at bounding box center [269, 201] width 0 height 6
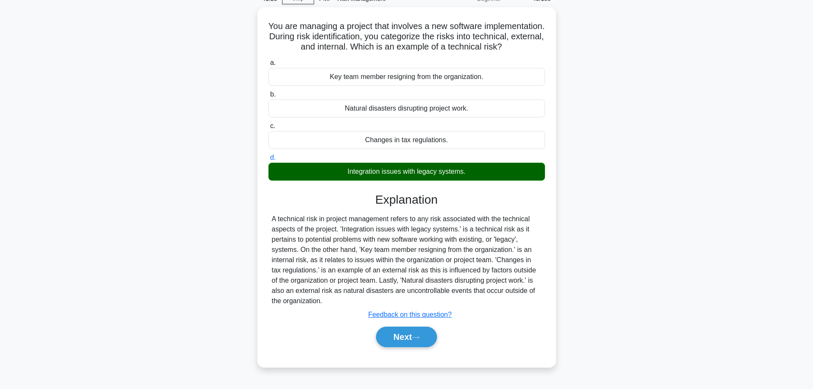
scroll to position [72, 0]
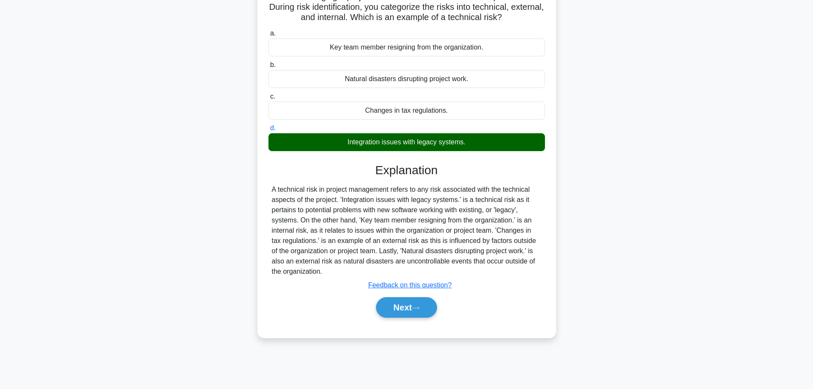
click at [411, 316] on button "Next" at bounding box center [406, 307] width 61 height 20
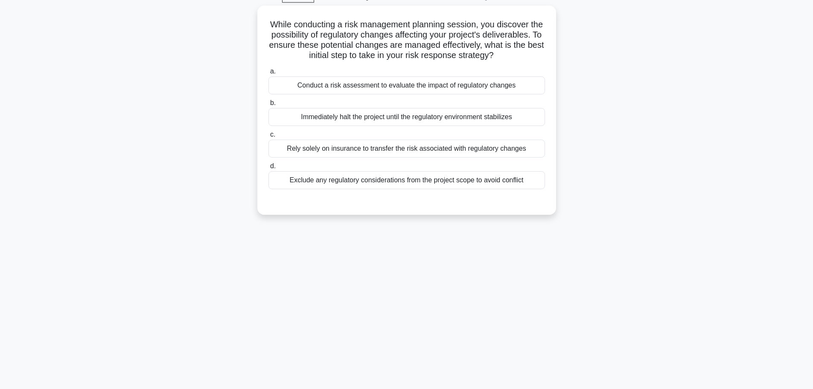
scroll to position [29, 0]
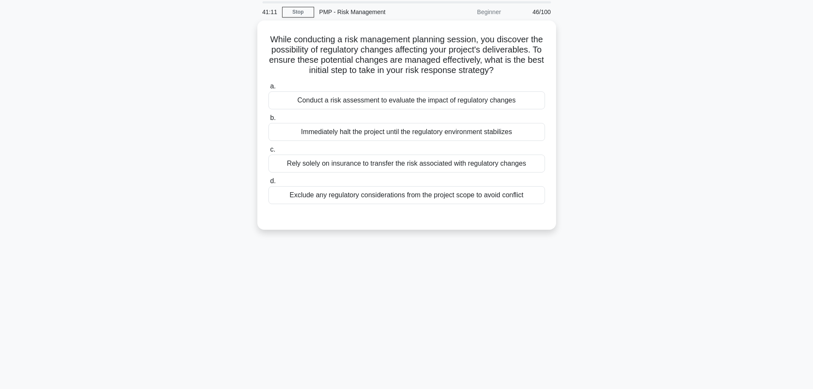
click at [312, 109] on div "Conduct a risk assessment to evaluate the impact of regulatory changes" at bounding box center [407, 100] width 277 height 18
click at [269, 89] on input "a. Conduct a risk assessment to evaluate the impact of regulatory changes" at bounding box center [269, 87] width 0 height 6
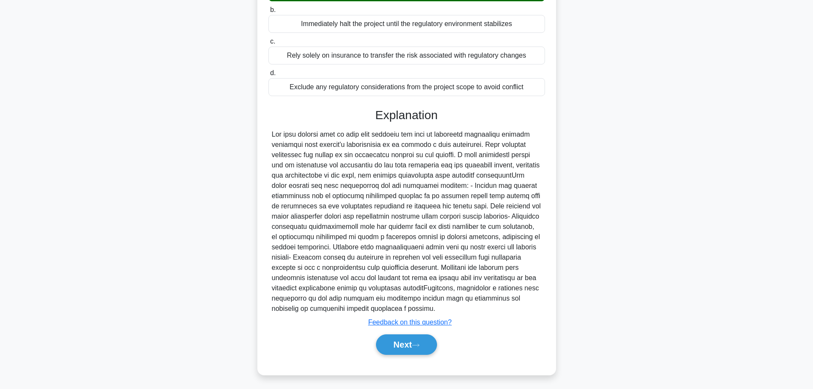
scroll to position [148, 0]
click at [386, 339] on button "Next" at bounding box center [406, 344] width 61 height 20
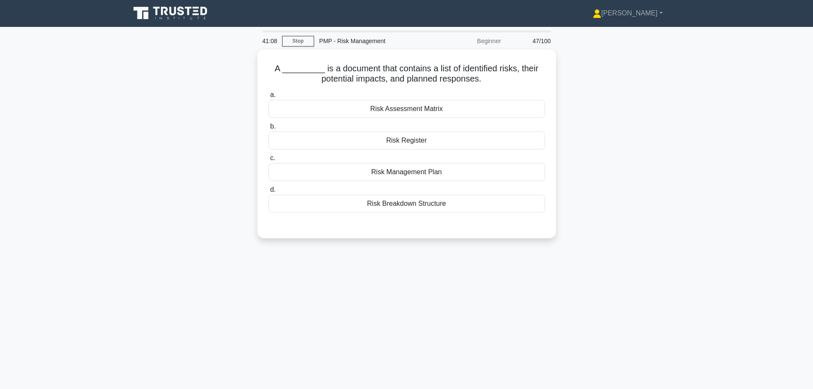
scroll to position [0, 0]
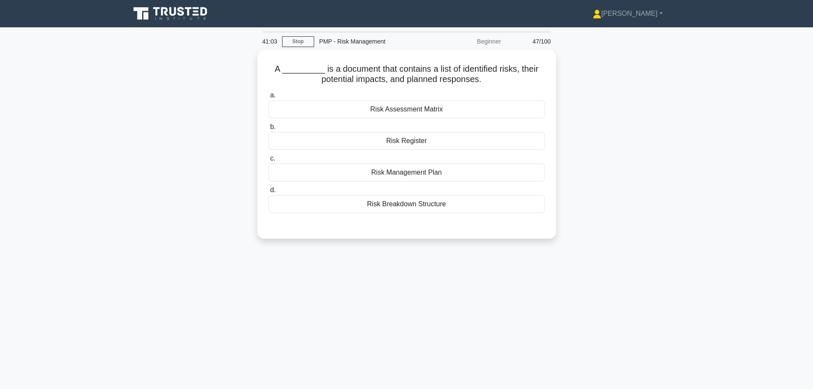
click at [334, 140] on div "Risk Register" at bounding box center [407, 141] width 277 height 18
click at [269, 130] on input "b. Risk Register" at bounding box center [269, 127] width 0 height 6
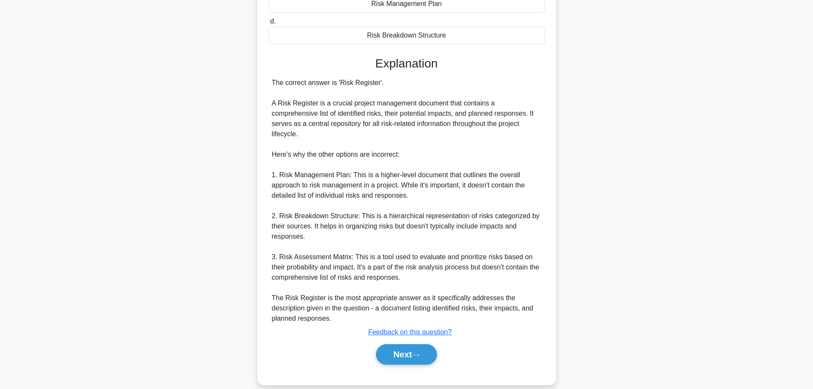
click at [382, 344] on button "Next" at bounding box center [406, 354] width 61 height 20
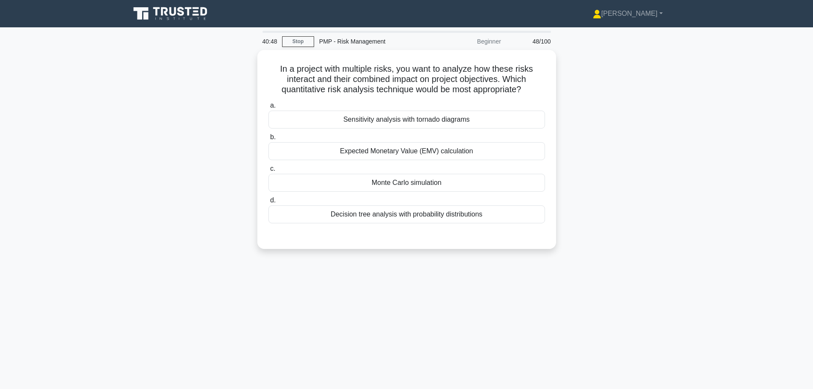
click at [330, 218] on div "Decision tree analysis with probability distributions" at bounding box center [407, 214] width 277 height 18
click at [269, 203] on input "d. Decision tree analysis with probability distributions" at bounding box center [269, 201] width 0 height 6
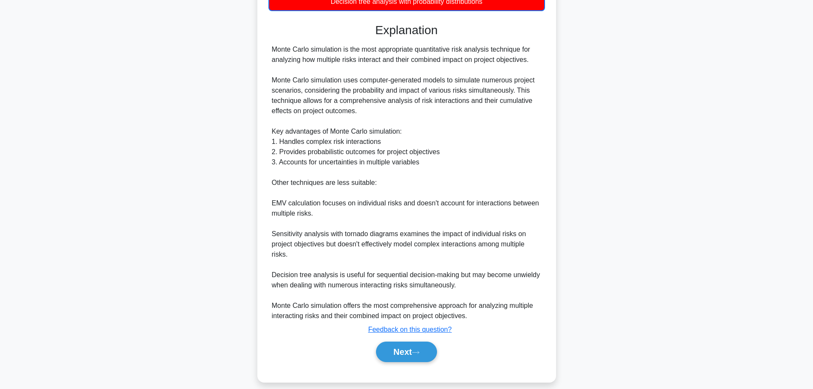
scroll to position [213, 0]
click at [411, 351] on button "Next" at bounding box center [406, 351] width 61 height 20
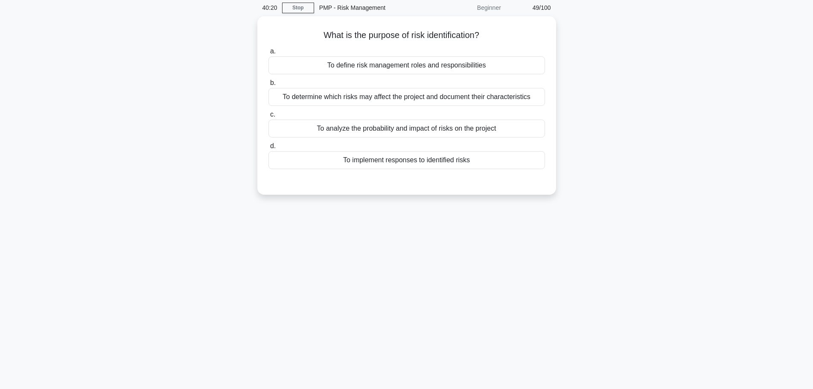
scroll to position [0, 0]
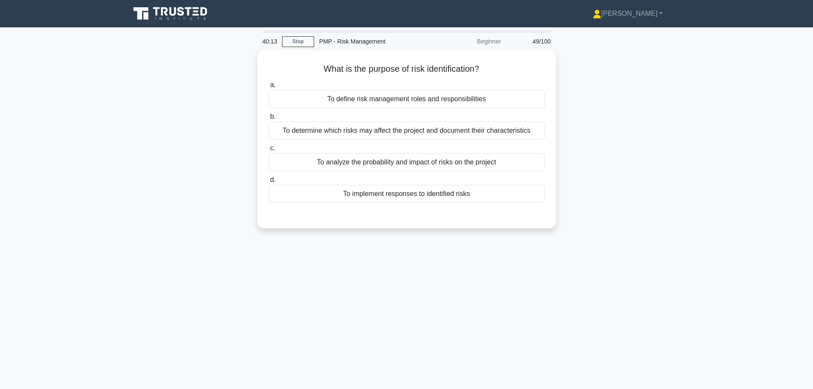
click at [308, 129] on div "To determine which risks may affect the project and document their characterist…" at bounding box center [407, 131] width 277 height 18
click at [269, 120] on input "b. To determine which risks may affect the project and document their character…" at bounding box center [269, 117] width 0 height 6
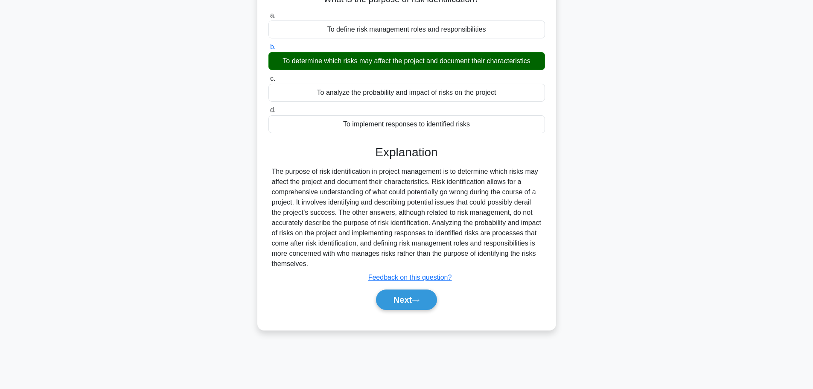
scroll to position [72, 0]
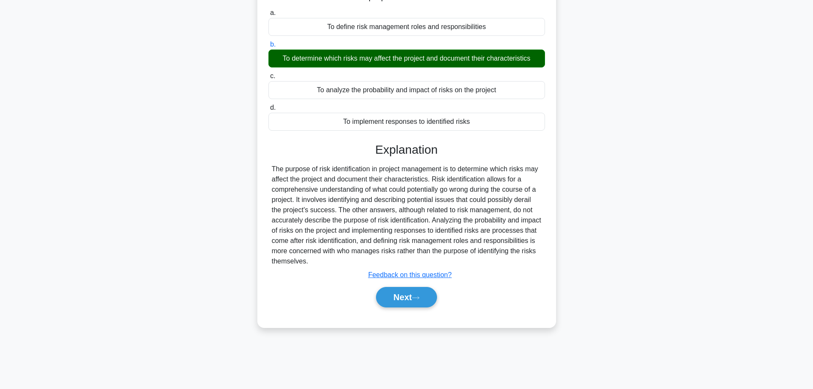
click at [420, 295] on icon at bounding box center [416, 297] width 8 height 5
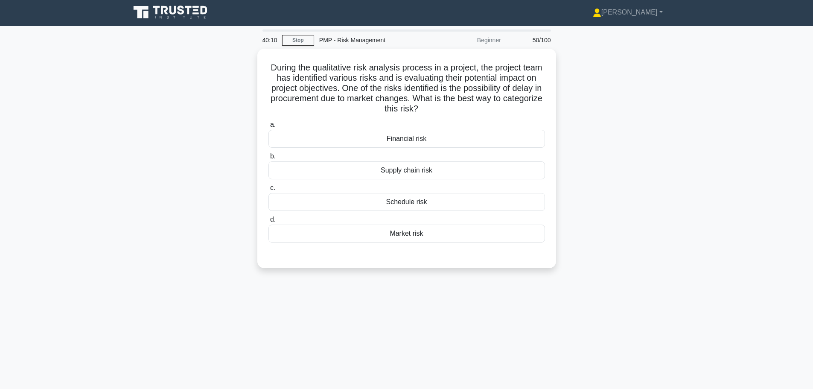
scroll to position [0, 0]
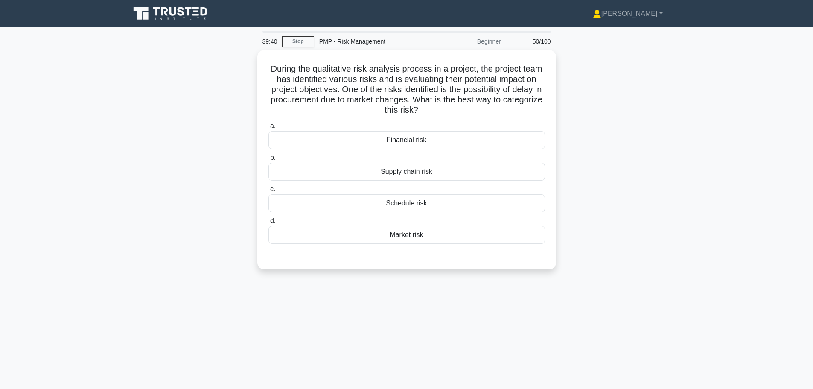
click at [355, 169] on div "Supply chain risk" at bounding box center [407, 172] width 277 height 18
click at [269, 161] on input "b. Supply chain risk" at bounding box center [269, 158] width 0 height 6
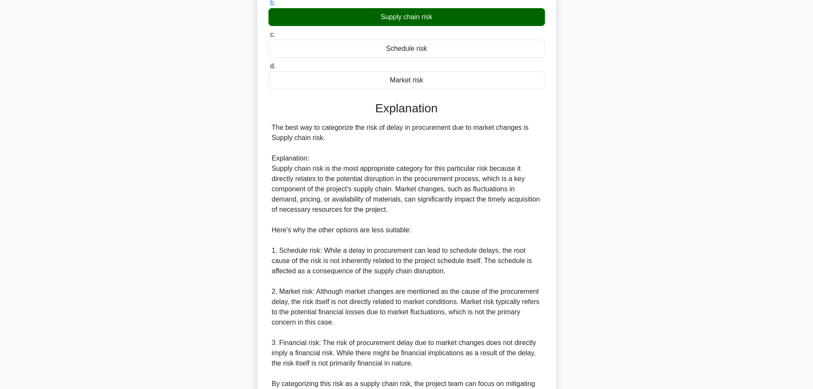
scroll to position [261, 0]
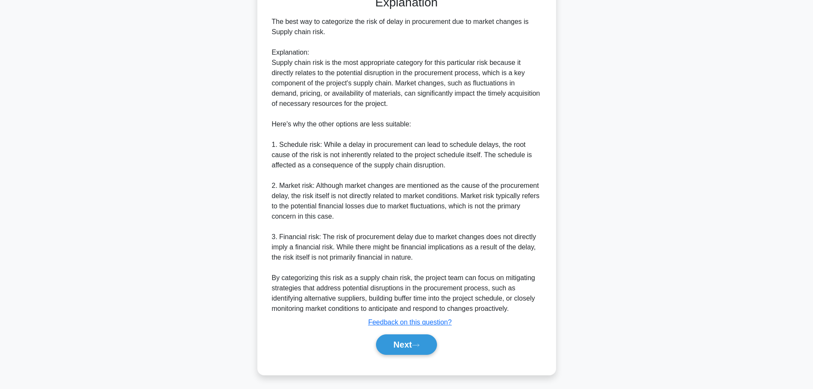
click at [410, 343] on button "Next" at bounding box center [406, 344] width 61 height 20
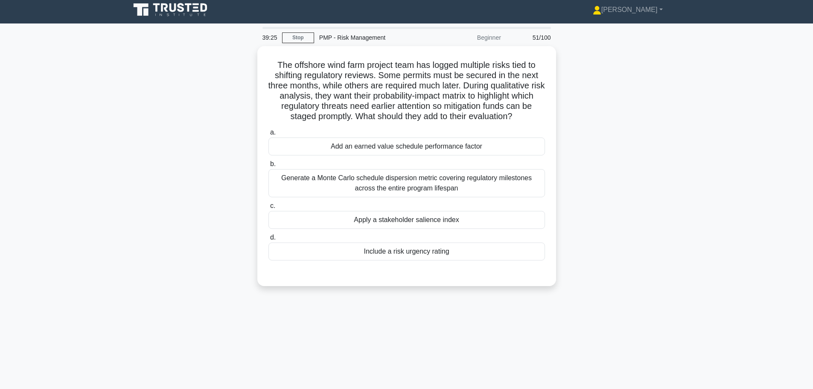
scroll to position [0, 0]
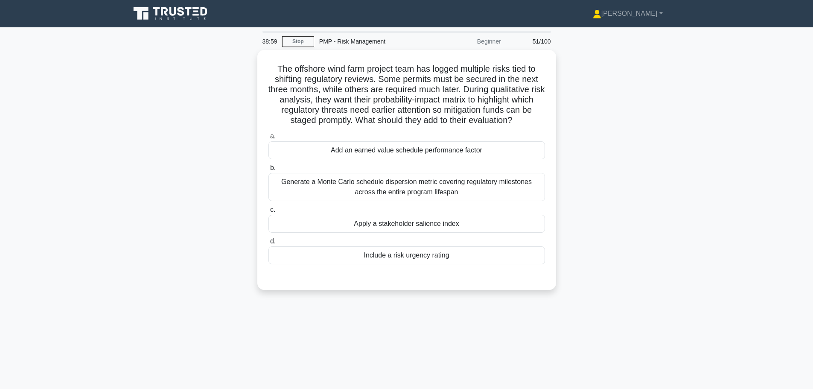
click at [395, 256] on div "Include a risk urgency rating" at bounding box center [407, 255] width 277 height 18
click at [269, 244] on input "d. Include a risk urgency rating" at bounding box center [269, 242] width 0 height 6
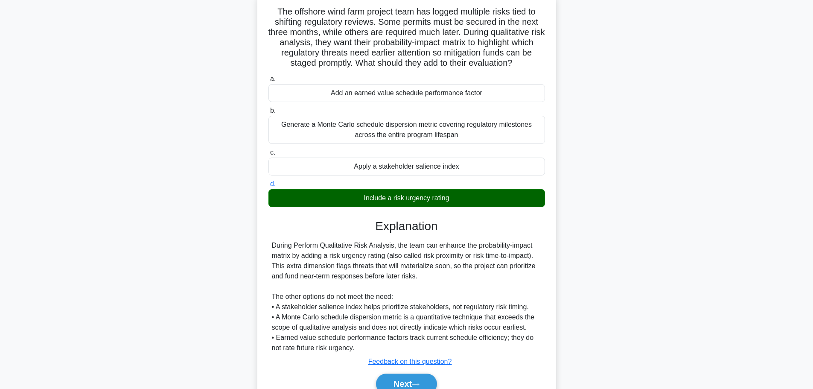
scroll to position [97, 0]
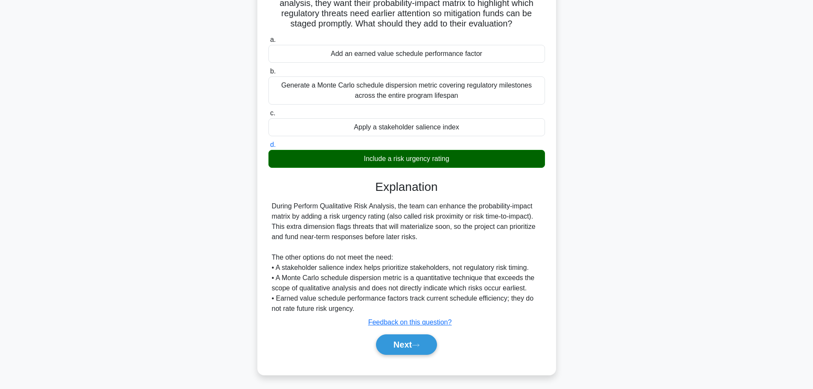
click at [411, 344] on button "Next" at bounding box center [406, 344] width 61 height 20
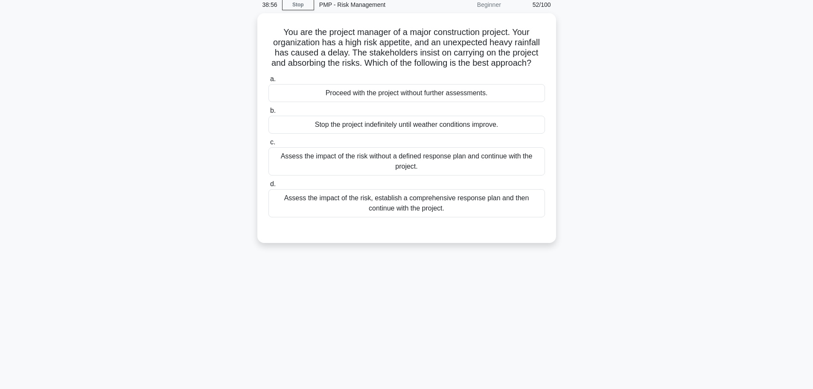
scroll to position [0, 0]
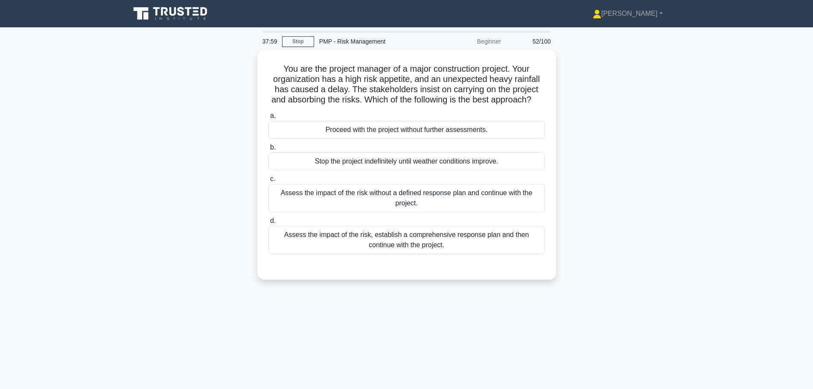
click at [360, 139] on div "Proceed with the project without further assessments." at bounding box center [407, 130] width 277 height 18
click at [269, 119] on input "a. Proceed with the project without further assessments." at bounding box center [269, 116] width 0 height 6
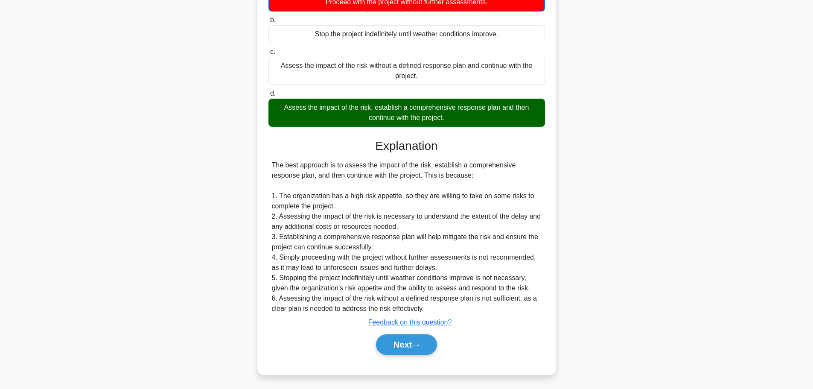
scroll to position [139, 0]
click at [414, 339] on button "Next" at bounding box center [406, 344] width 61 height 20
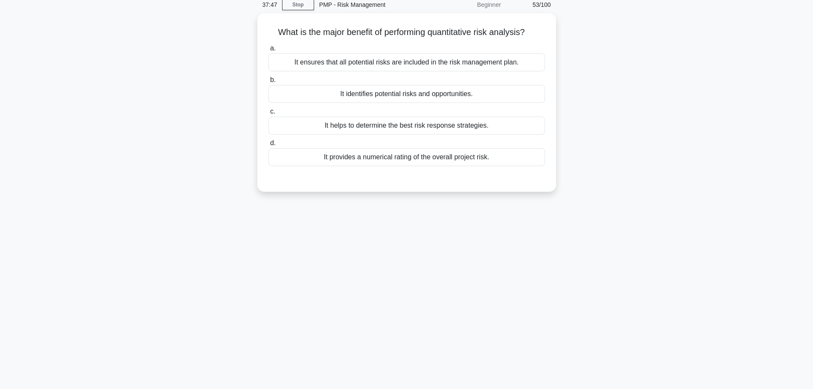
scroll to position [0, 0]
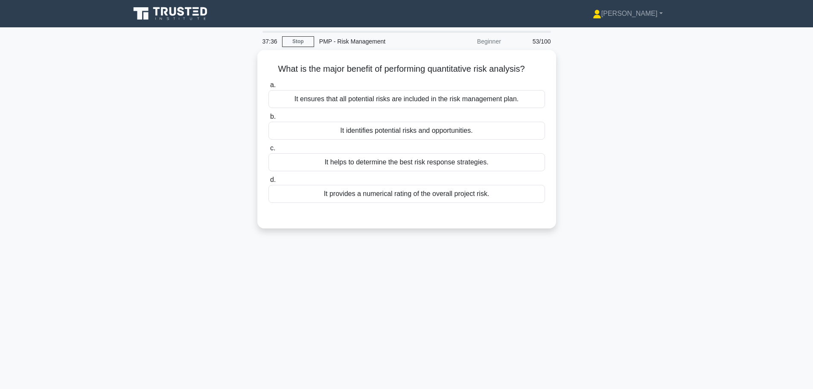
click at [333, 198] on div "It provides a numerical rating of the overall project risk." at bounding box center [407, 194] width 277 height 18
click at [269, 183] on input "d. It provides a numerical rating of the overall project risk." at bounding box center [269, 180] width 0 height 6
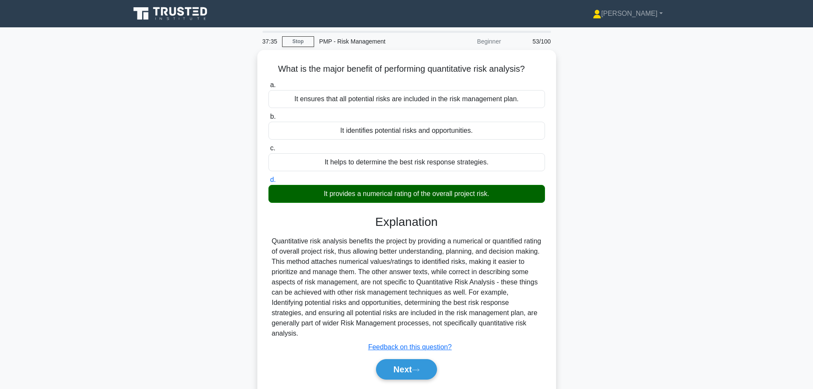
scroll to position [72, 0]
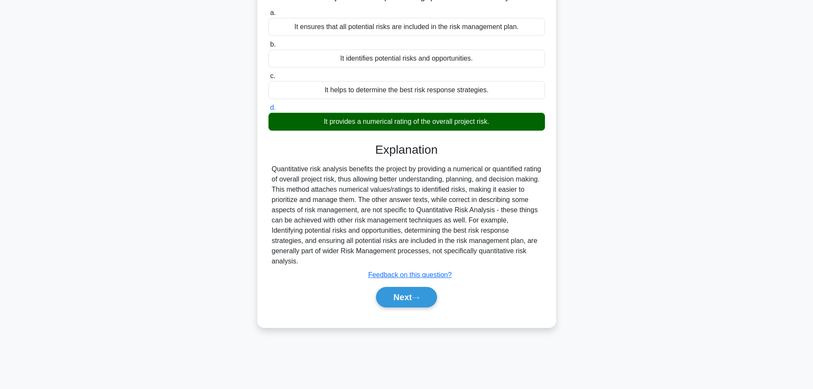
click at [390, 301] on button "Next" at bounding box center [406, 297] width 61 height 20
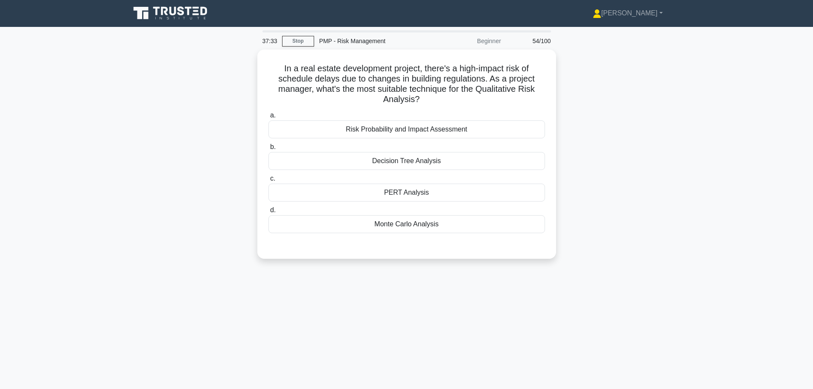
scroll to position [0, 0]
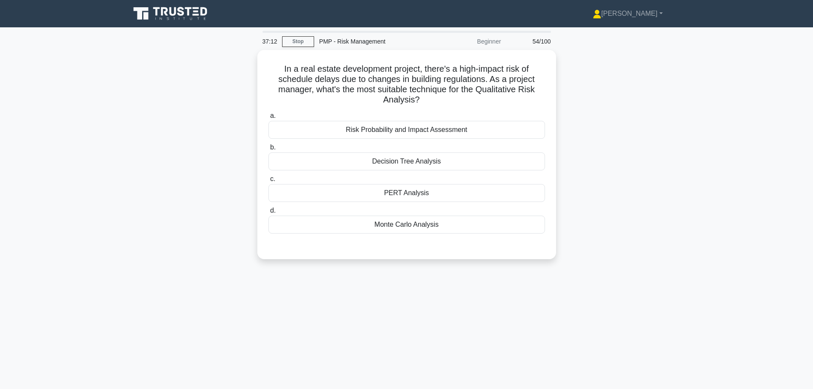
click at [311, 126] on div "Risk Probability and Impact Assessment" at bounding box center [407, 130] width 277 height 18
click at [269, 119] on input "a. Risk Probability and Impact Assessment" at bounding box center [269, 116] width 0 height 6
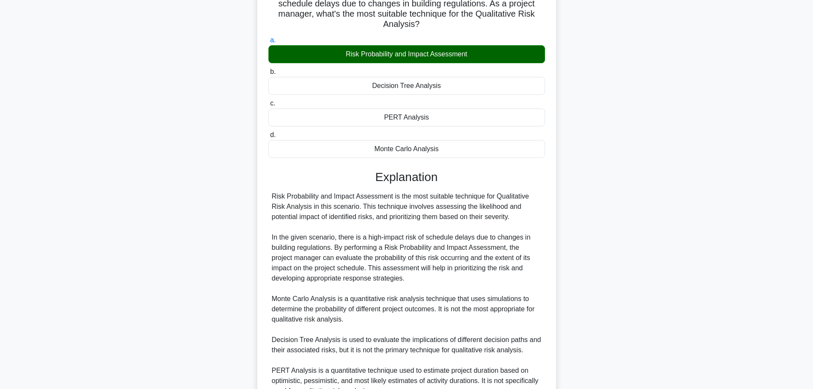
scroll to position [158, 0]
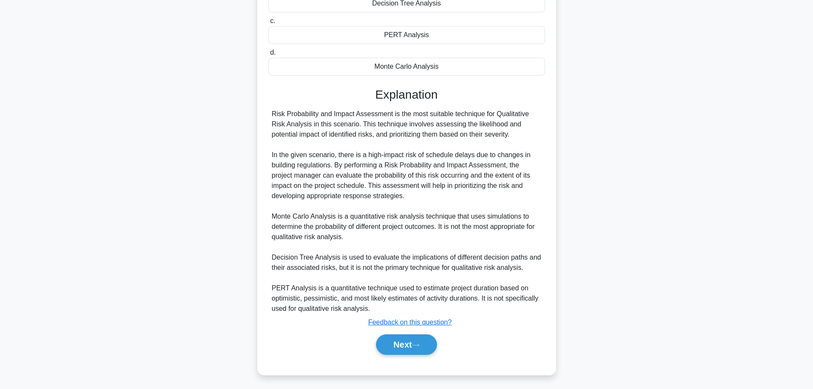
click at [418, 344] on icon at bounding box center [415, 345] width 7 height 3
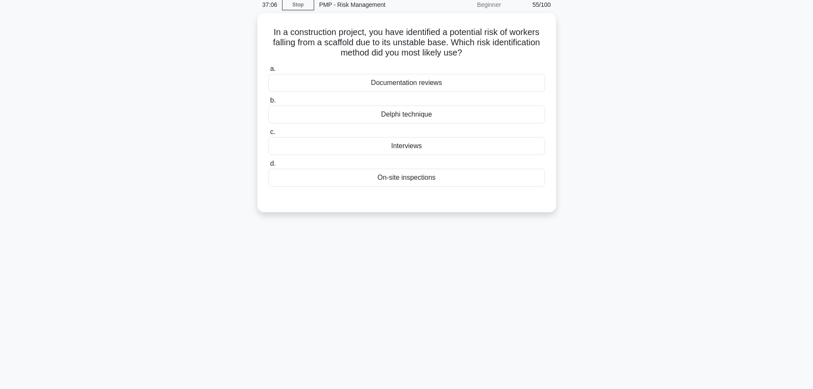
scroll to position [0, 0]
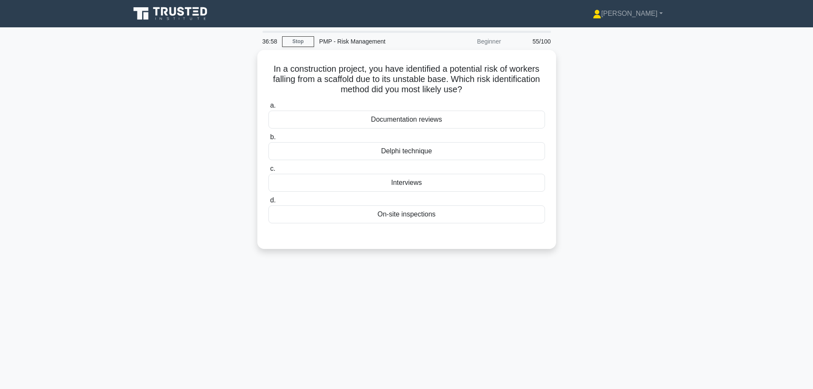
click at [318, 216] on div "On-site inspections" at bounding box center [407, 214] width 277 height 18
click at [269, 203] on input "d. On-site inspections" at bounding box center [269, 201] width 0 height 6
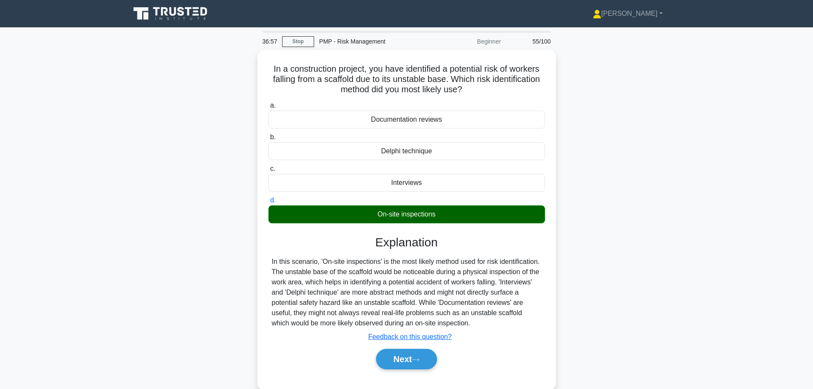
scroll to position [72, 0]
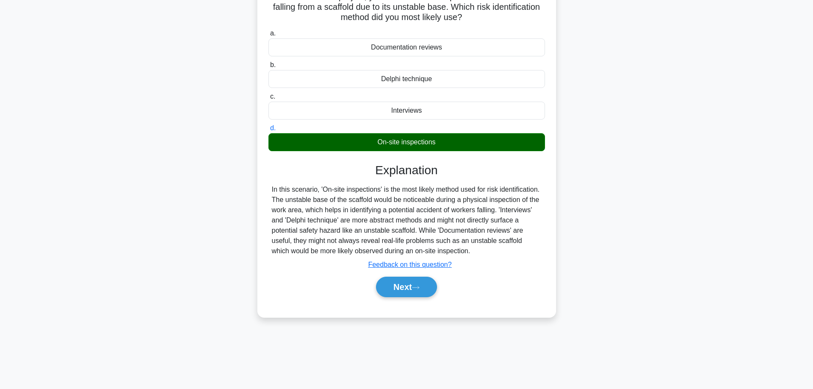
click at [407, 286] on button "Next" at bounding box center [406, 287] width 61 height 20
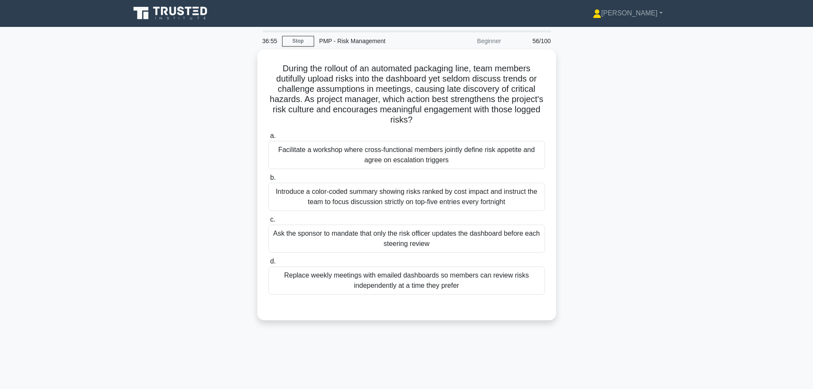
scroll to position [0, 0]
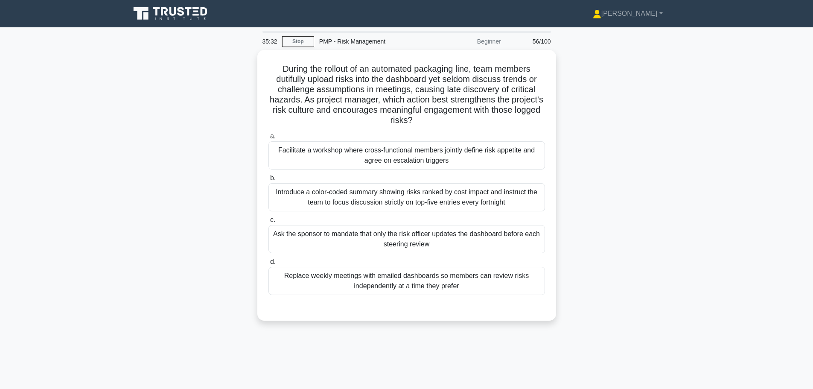
click at [318, 152] on div "Facilitate a workshop where cross-functional members jointly define risk appeti…" at bounding box center [407, 155] width 277 height 28
click at [269, 139] on input "a. Facilitate a workshop where cross-functional members jointly define risk app…" at bounding box center [269, 137] width 0 height 6
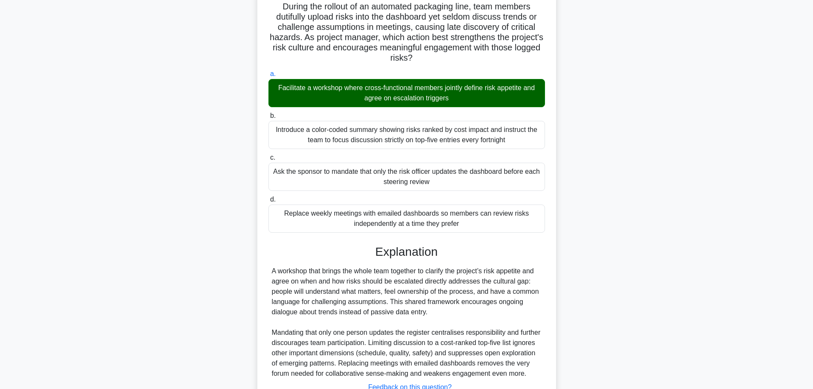
scroll to position [138, 0]
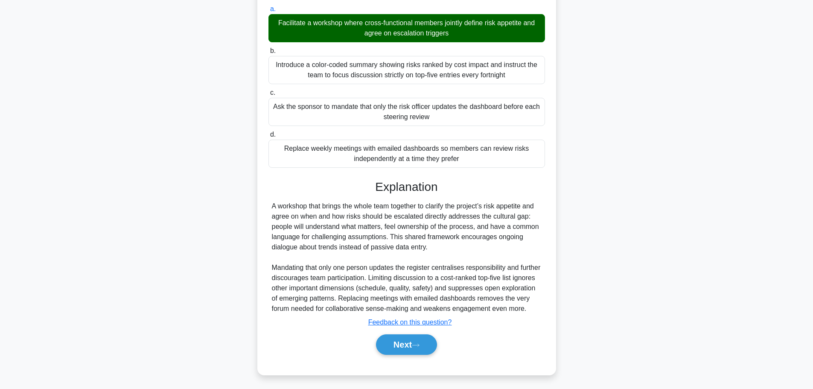
click at [395, 346] on button "Next" at bounding box center [406, 344] width 61 height 20
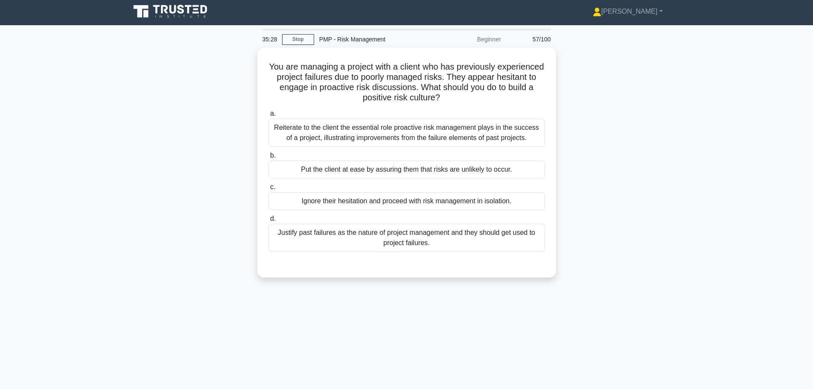
scroll to position [0, 0]
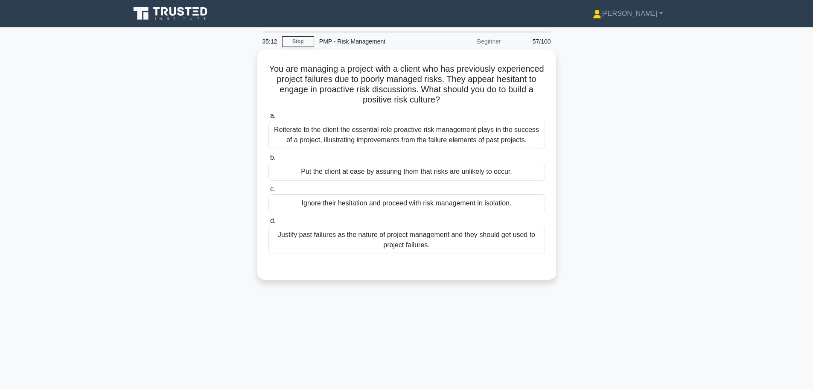
click at [318, 131] on div "Reiterate to the client the essential role proactive risk management plays in t…" at bounding box center [407, 135] width 277 height 28
click at [269, 119] on input "a. Reiterate to the client the essential role proactive risk management plays i…" at bounding box center [269, 116] width 0 height 6
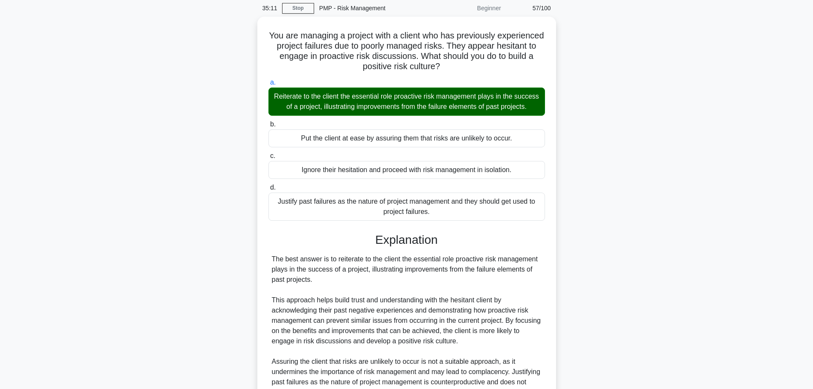
scroll to position [179, 0]
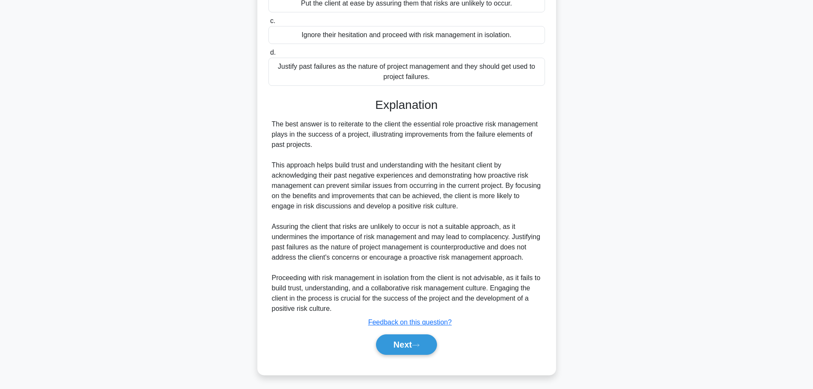
click at [405, 338] on button "Next" at bounding box center [406, 344] width 61 height 20
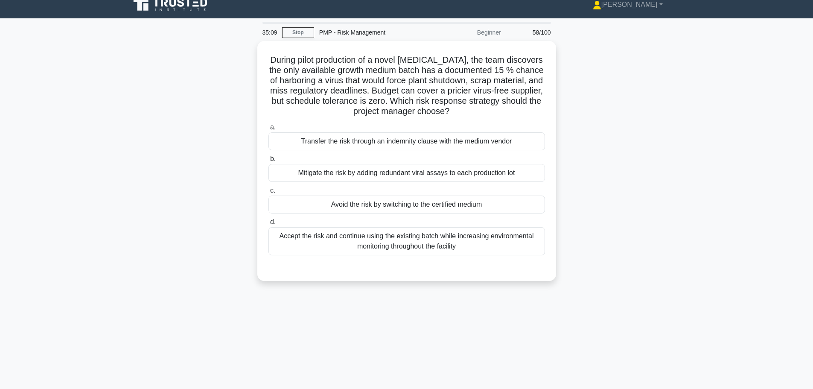
scroll to position [0, 0]
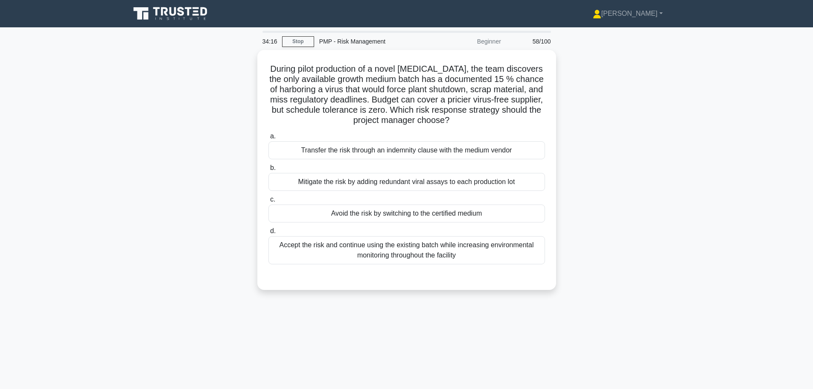
click at [313, 213] on div "Avoid the risk by switching to the certified medium" at bounding box center [407, 214] width 277 height 18
click at [269, 202] on input "c. Avoid the risk by switching to the certified medium" at bounding box center [269, 200] width 0 height 6
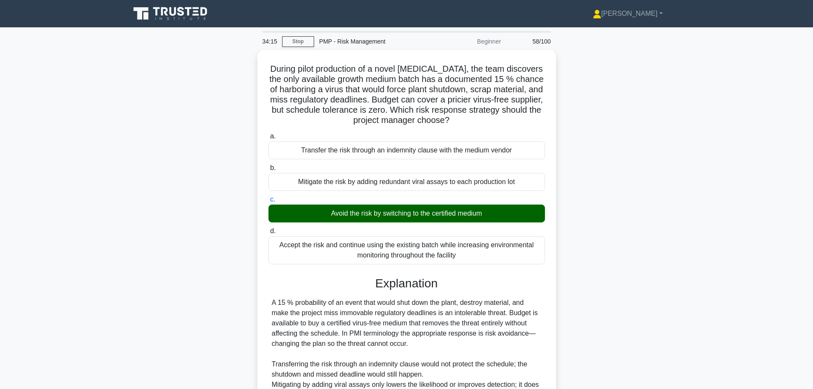
scroll to position [107, 0]
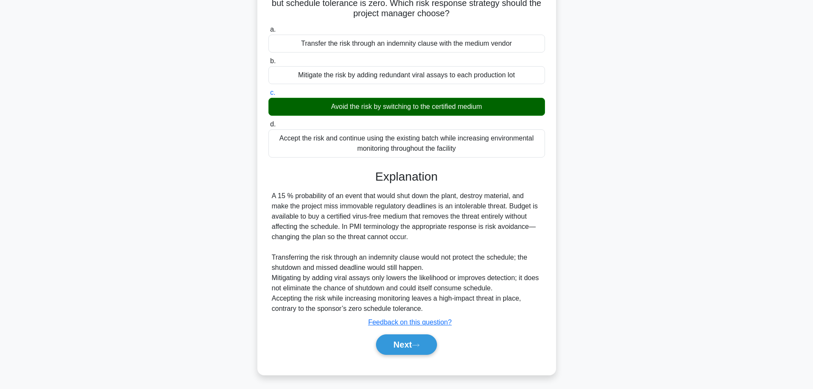
click at [381, 338] on button "Next" at bounding box center [406, 344] width 61 height 20
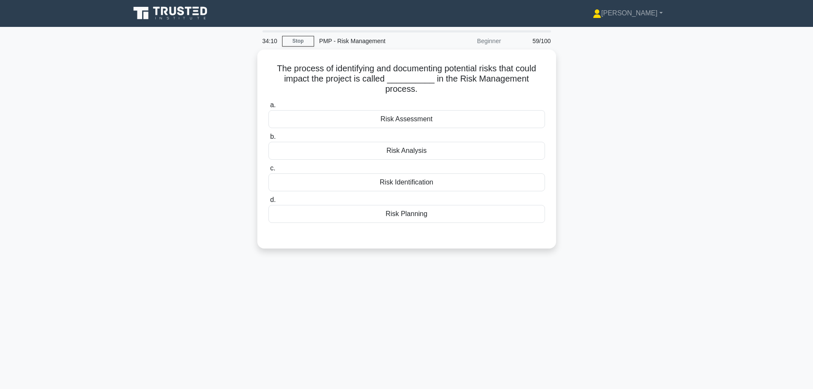
scroll to position [0, 0]
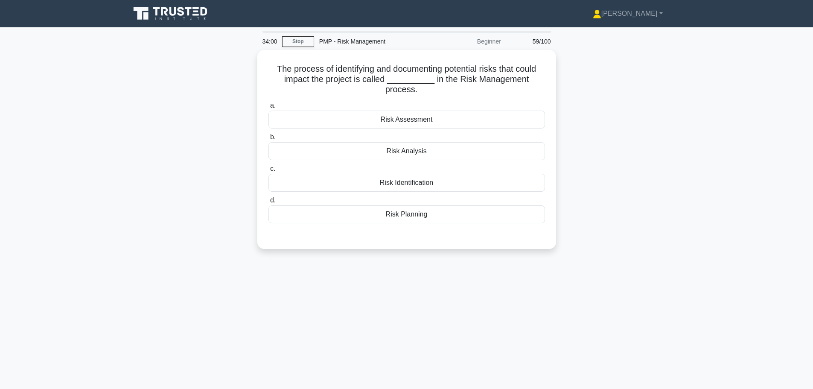
click at [350, 184] on div "Risk Identification" at bounding box center [407, 183] width 277 height 18
click at [269, 172] on input "c. Risk Identification" at bounding box center [269, 169] width 0 height 6
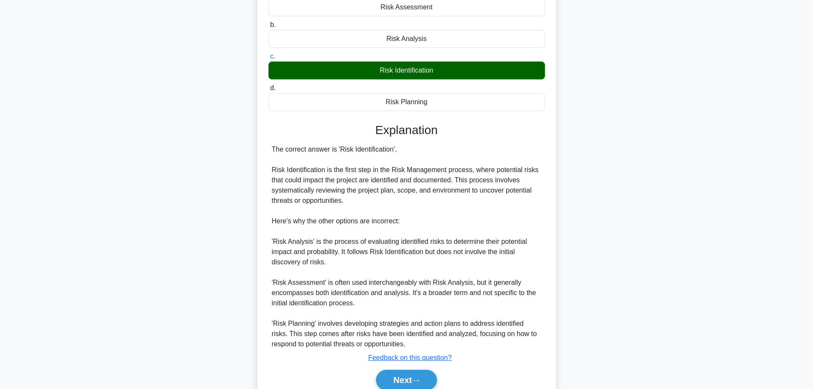
scroll to position [128, 0]
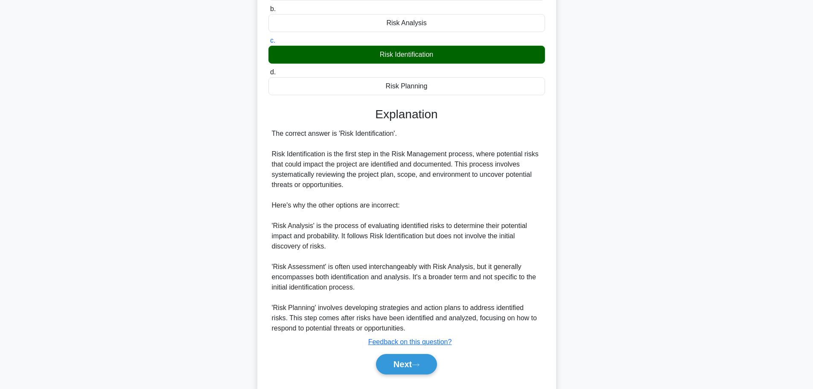
click at [401, 362] on button "Next" at bounding box center [406, 364] width 61 height 20
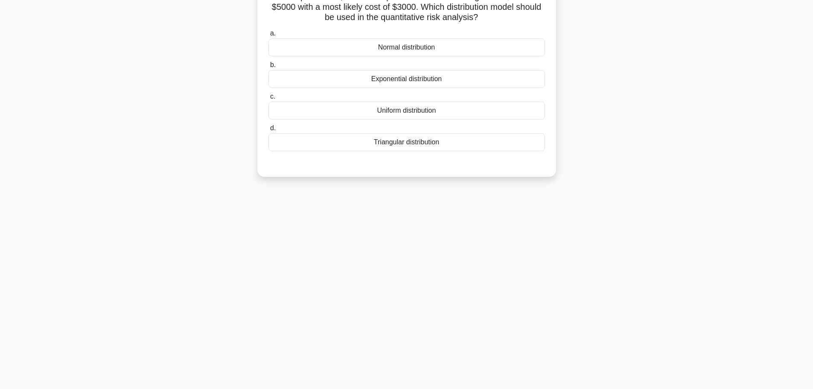
scroll to position [0, 0]
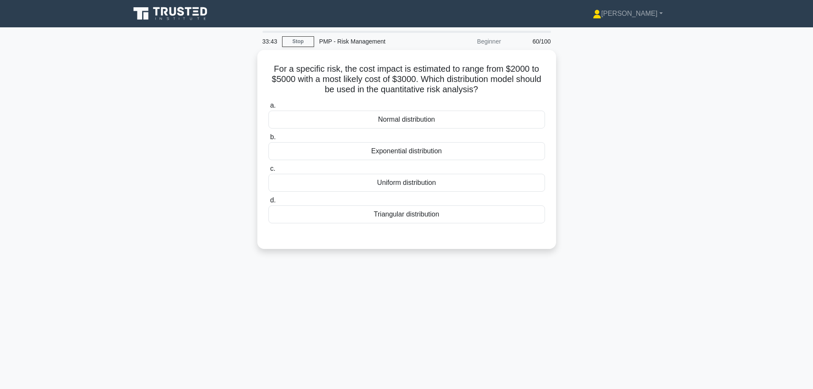
click at [328, 217] on div "Triangular distribution" at bounding box center [407, 214] width 277 height 18
click at [269, 203] on input "d. Triangular distribution" at bounding box center [269, 201] width 0 height 6
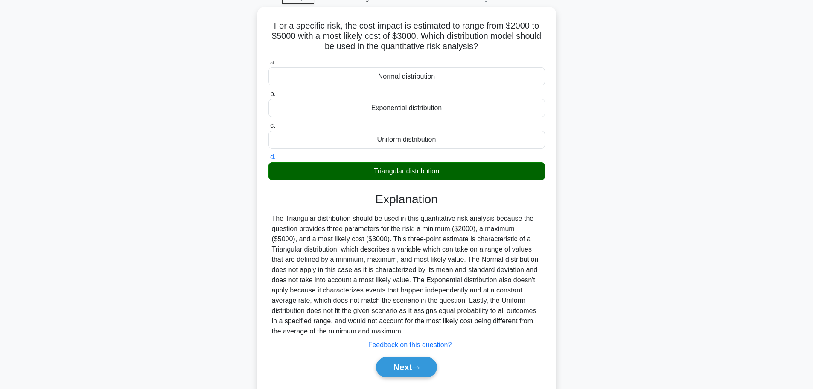
scroll to position [72, 0]
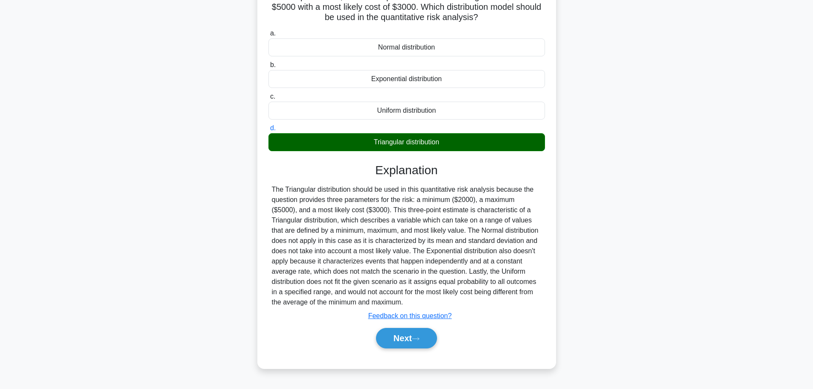
click at [409, 339] on button "Next" at bounding box center [406, 338] width 61 height 20
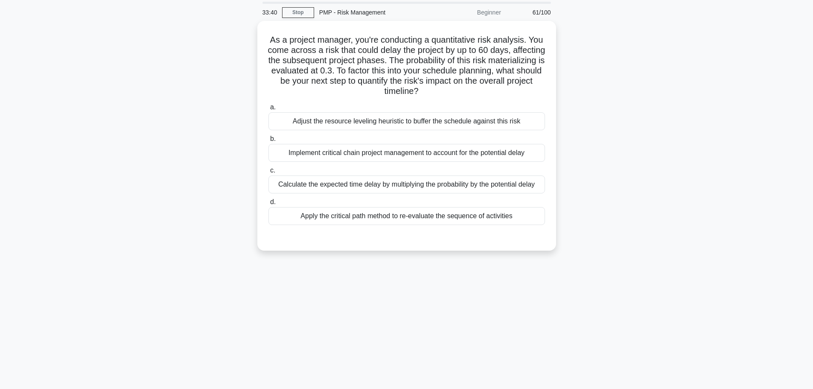
scroll to position [0, 0]
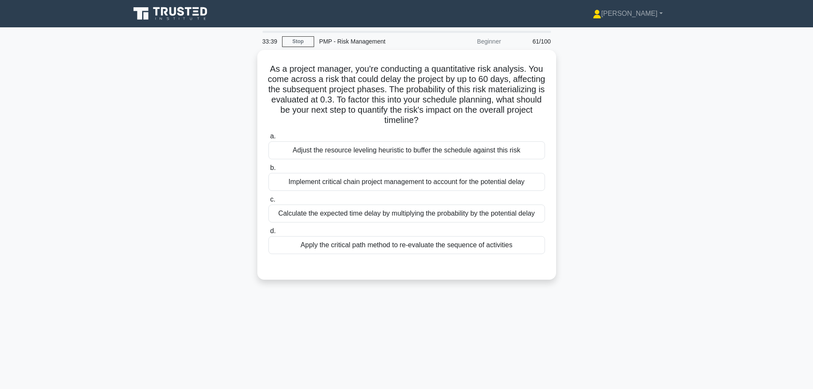
click at [293, 43] on link "Stop" at bounding box center [298, 41] width 32 height 11
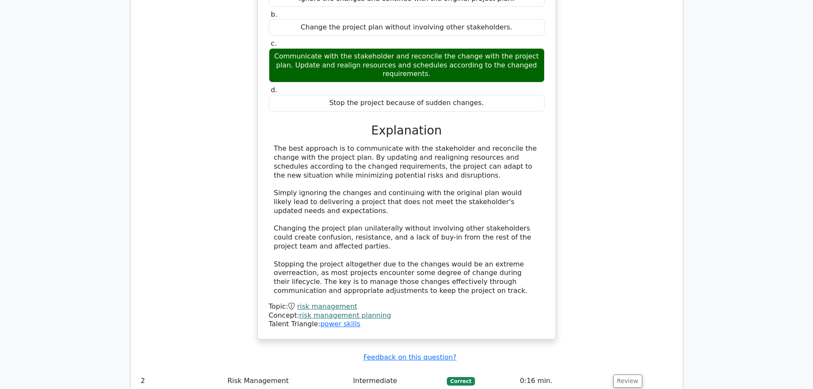
scroll to position [640, 0]
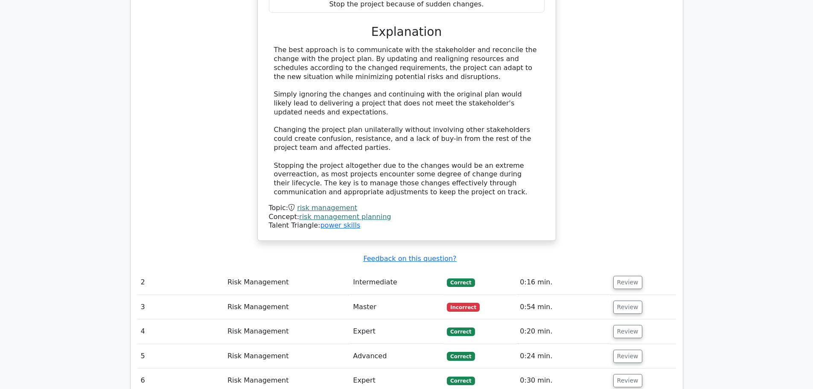
click at [629, 301] on button "Review" at bounding box center [628, 307] width 29 height 13
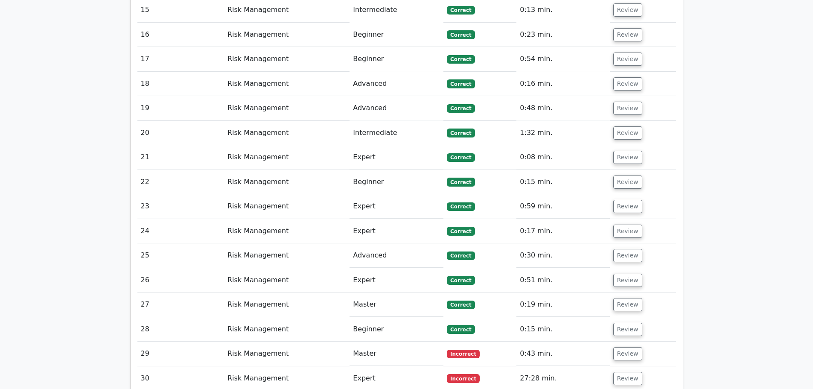
scroll to position [1964, 0]
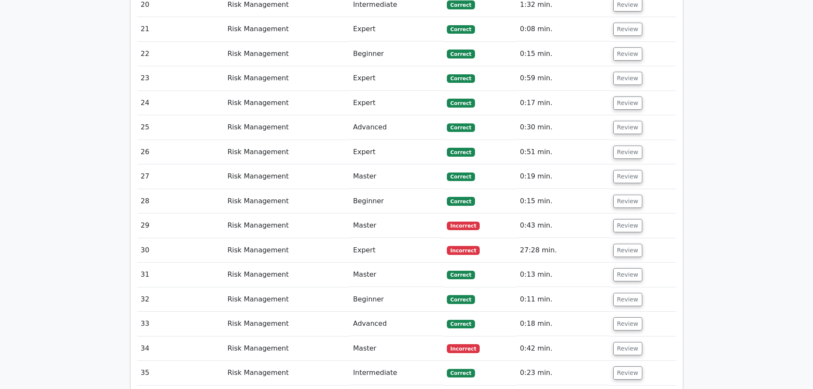
click at [632, 219] on button "Review" at bounding box center [628, 225] width 29 height 13
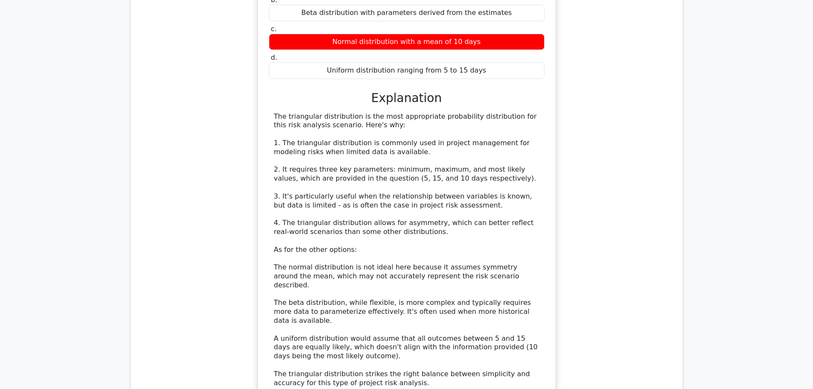
scroll to position [2477, 0]
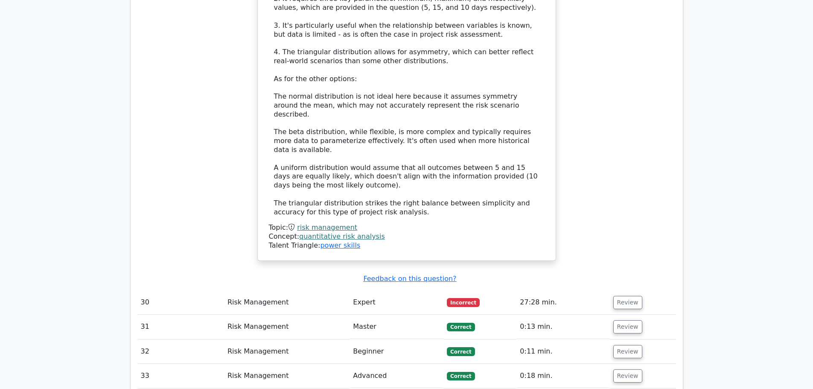
click at [623, 296] on button "Review" at bounding box center [628, 302] width 29 height 13
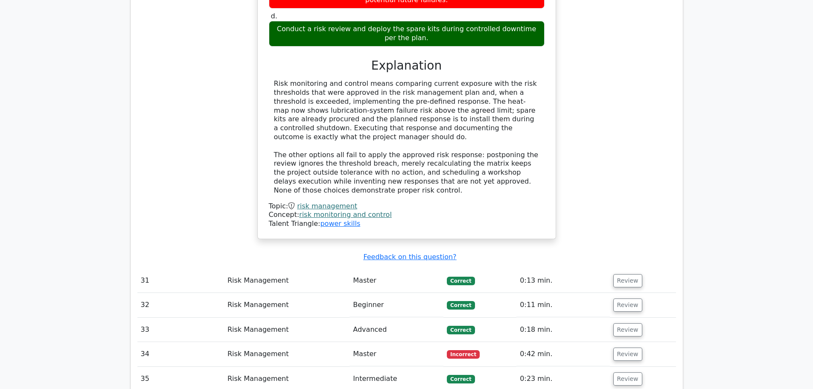
scroll to position [2989, 0]
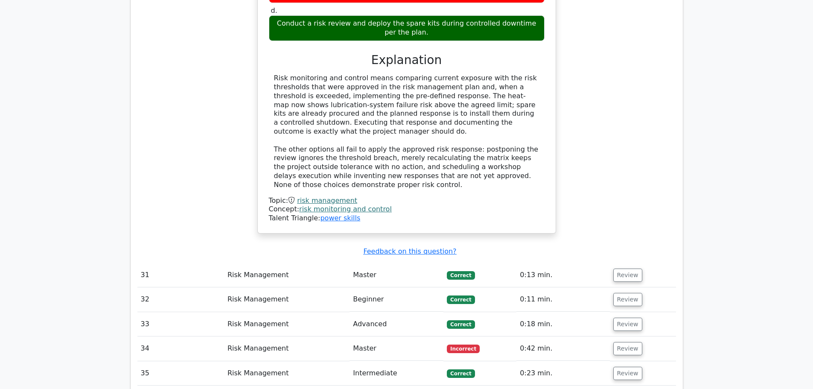
click at [629, 342] on button "Review" at bounding box center [628, 348] width 29 height 13
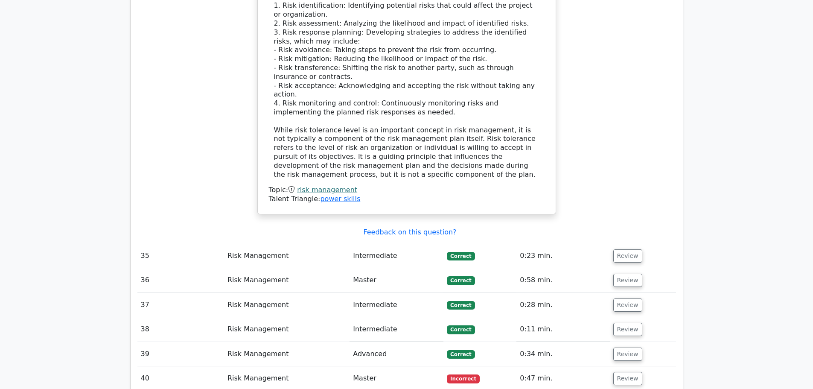
scroll to position [3715, 0]
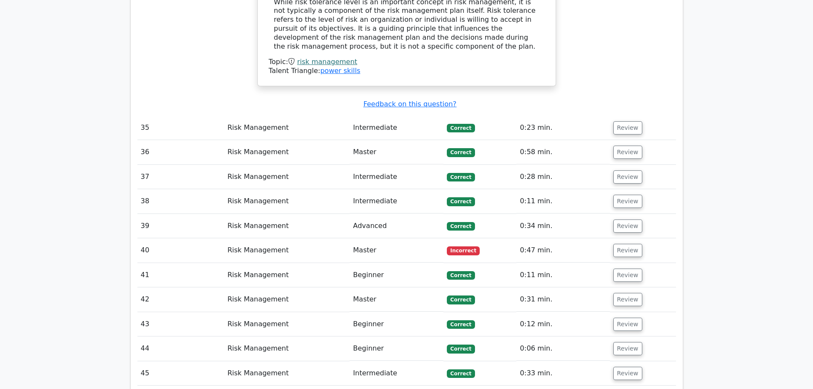
click at [622, 244] on button "Review" at bounding box center [628, 250] width 29 height 13
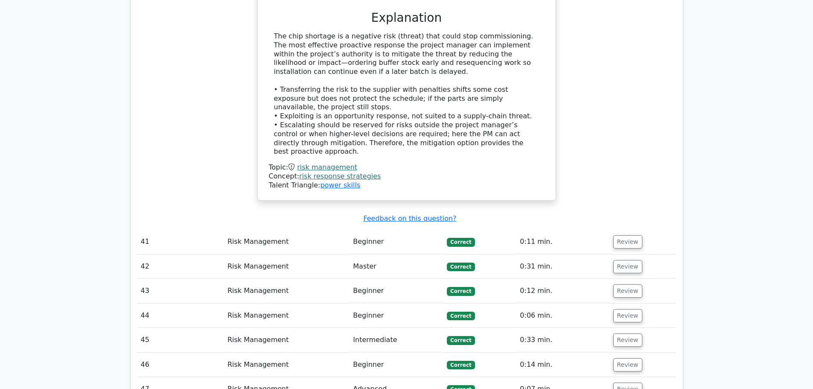
scroll to position [4227, 0]
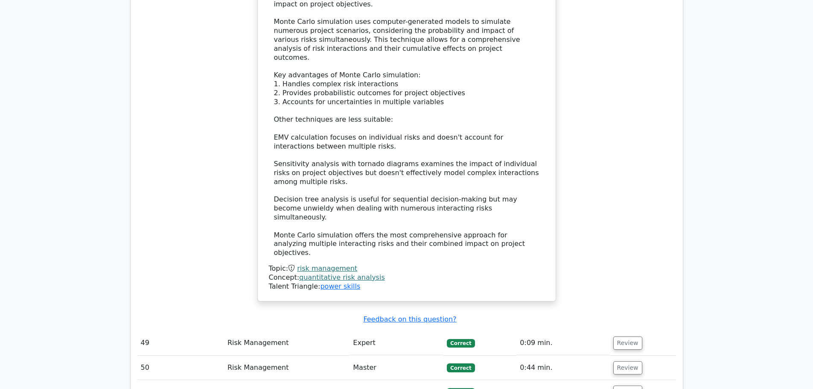
scroll to position [4868, 0]
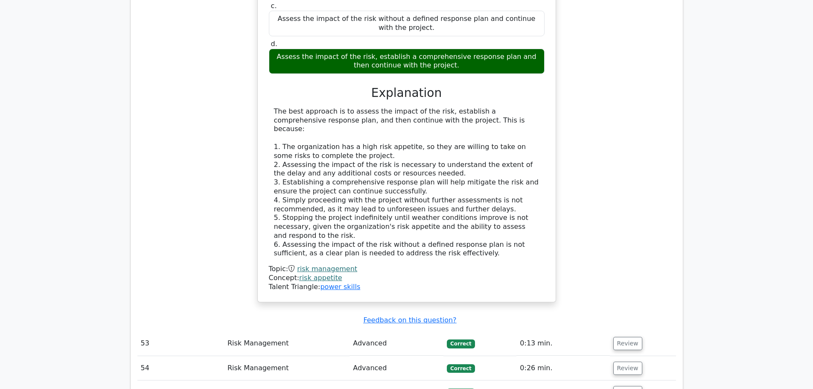
scroll to position [5537, 0]
